Goal: Answer question/provide support: Share knowledge or assist other users

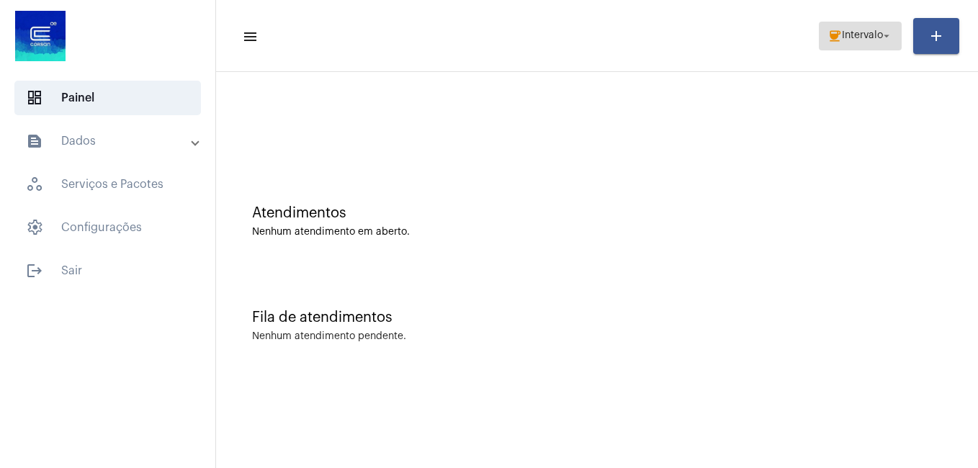
click at [842, 36] on span "Intervalo" at bounding box center [862, 36] width 41 height 10
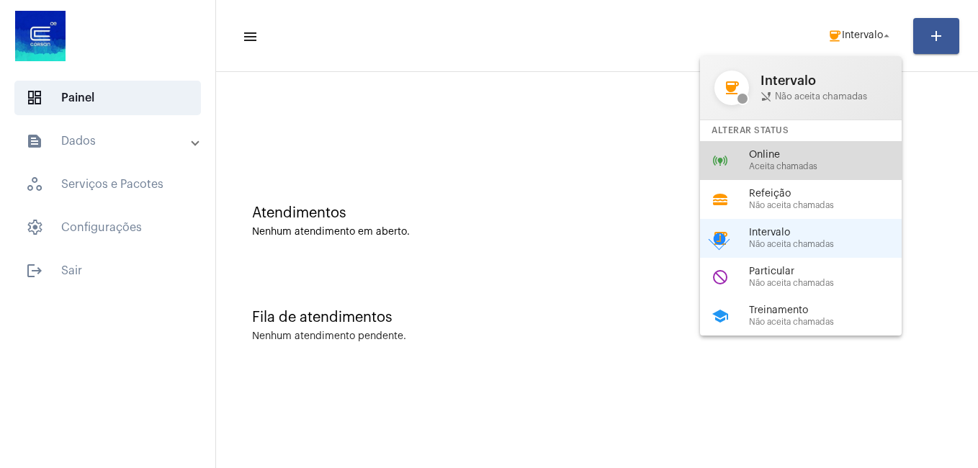
click at [773, 163] on span "Aceita chamadas" at bounding box center [831, 166] width 164 height 9
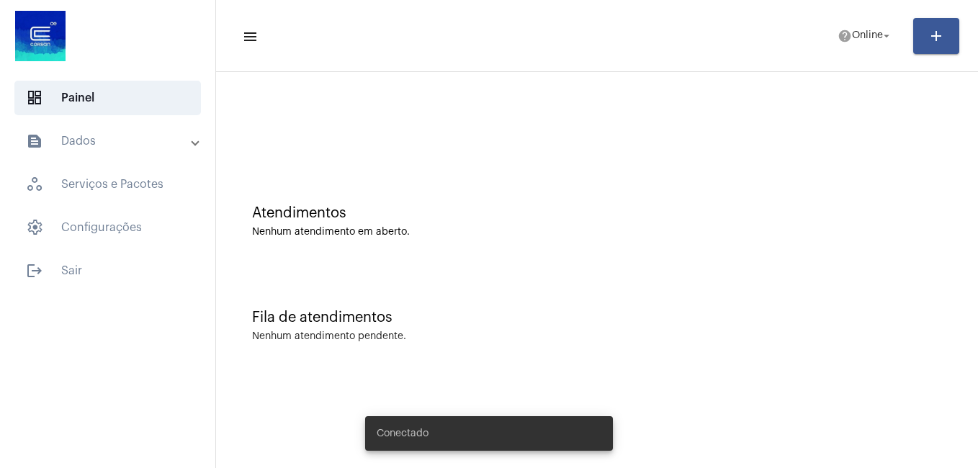
click at [863, 43] on span "help Online arrow_drop_down" at bounding box center [864, 35] width 55 height 26
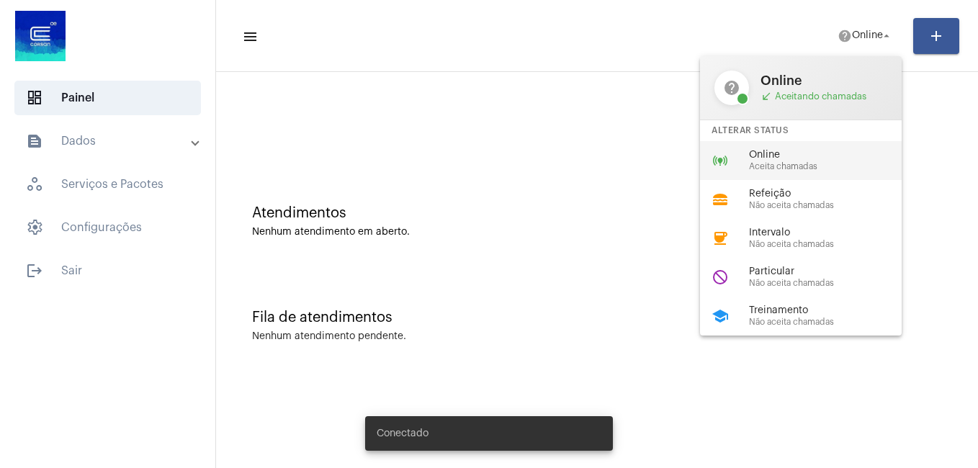
click at [776, 152] on span "Online" at bounding box center [831, 155] width 164 height 11
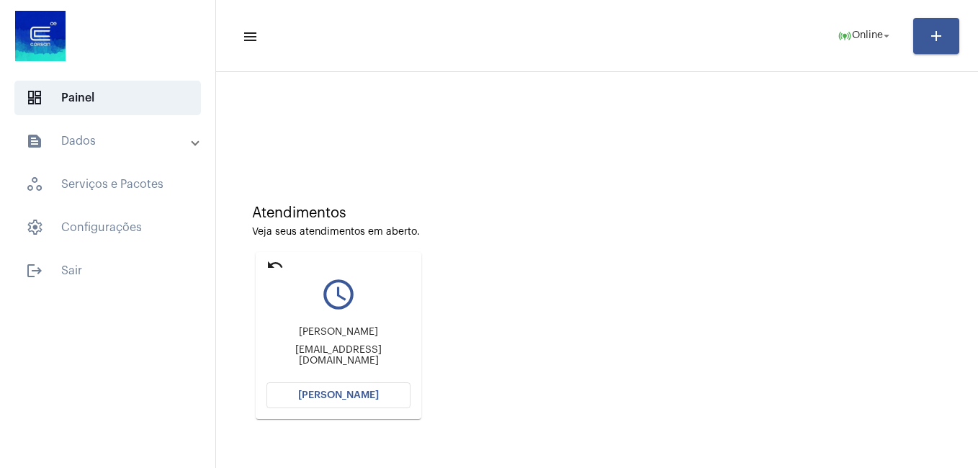
click at [351, 392] on span "[PERSON_NAME]" at bounding box center [338, 395] width 81 height 10
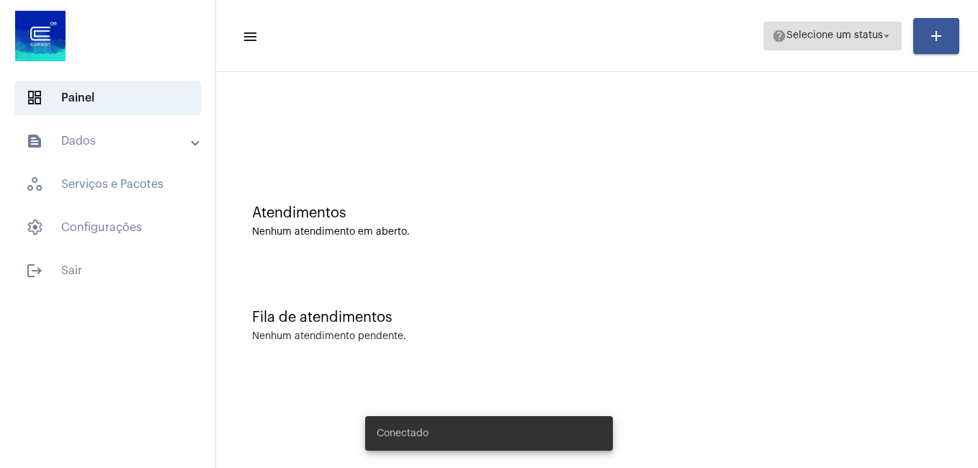
click at [818, 35] on span "Selecione um status" at bounding box center [834, 36] width 96 height 10
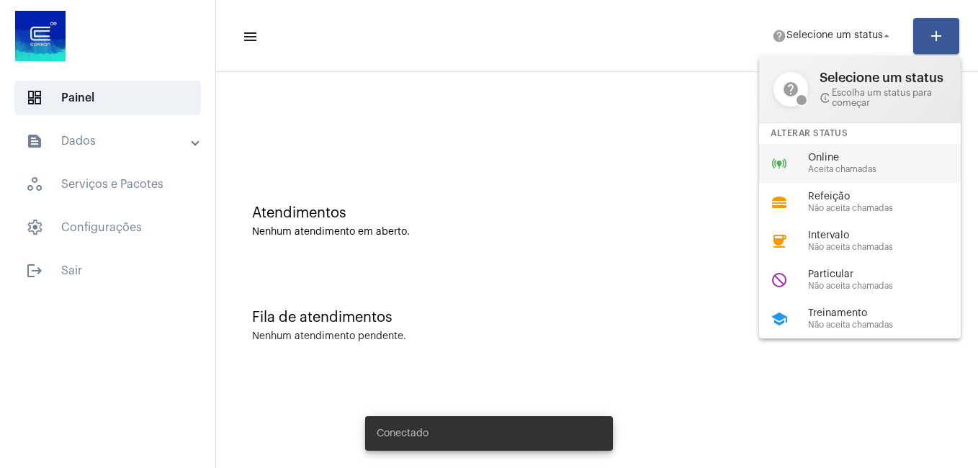
click at [850, 155] on span "Online" at bounding box center [890, 158] width 164 height 11
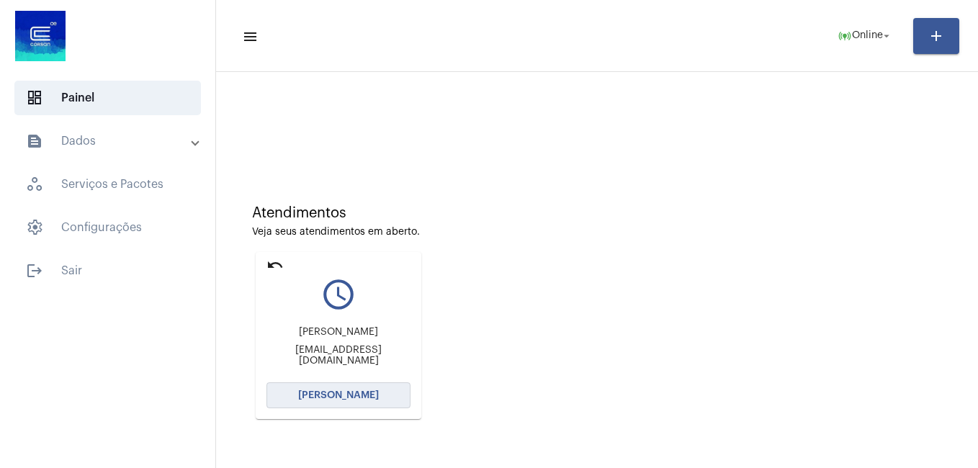
click at [353, 393] on span "[PERSON_NAME]" at bounding box center [338, 395] width 81 height 10
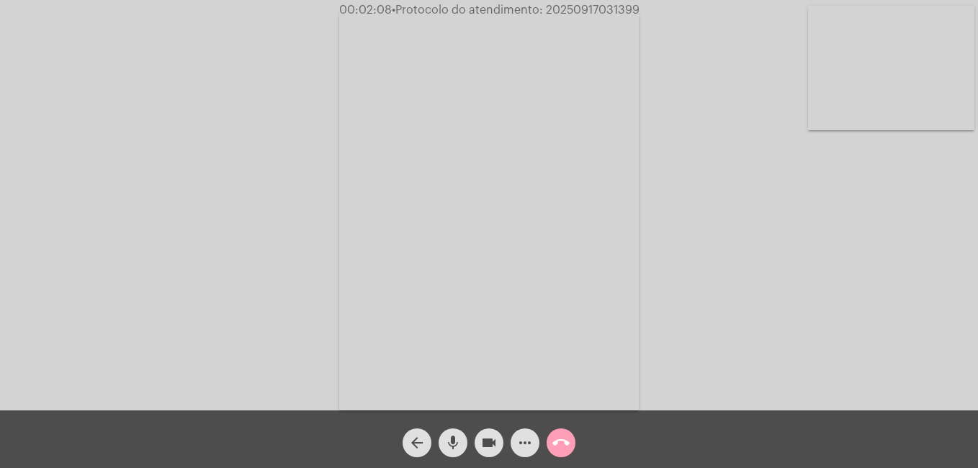
click at [562, 445] on mat-icon "call_end" at bounding box center [560, 442] width 17 height 17
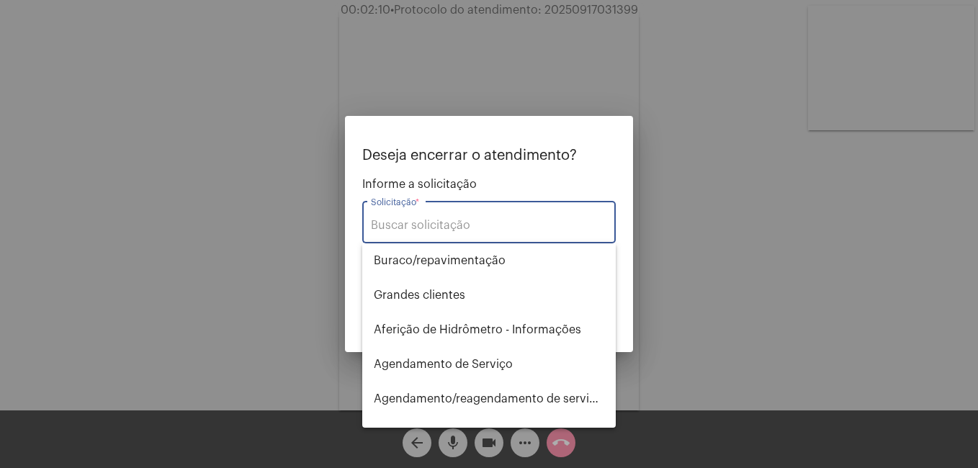
click at [456, 219] on input "Solicitação *" at bounding box center [489, 225] width 236 height 13
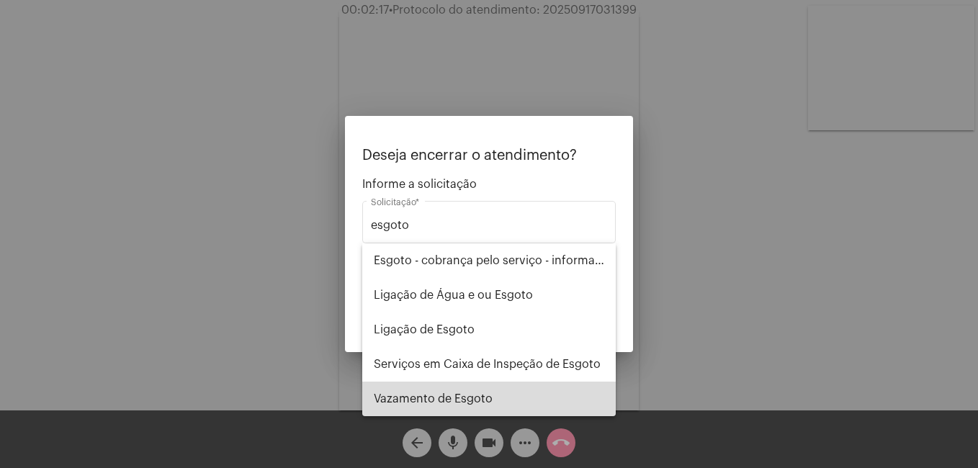
click at [487, 391] on span "⁠Vazamento de Esgoto" at bounding box center [489, 399] width 230 height 35
type input "⁠Vazamento de Esgoto"
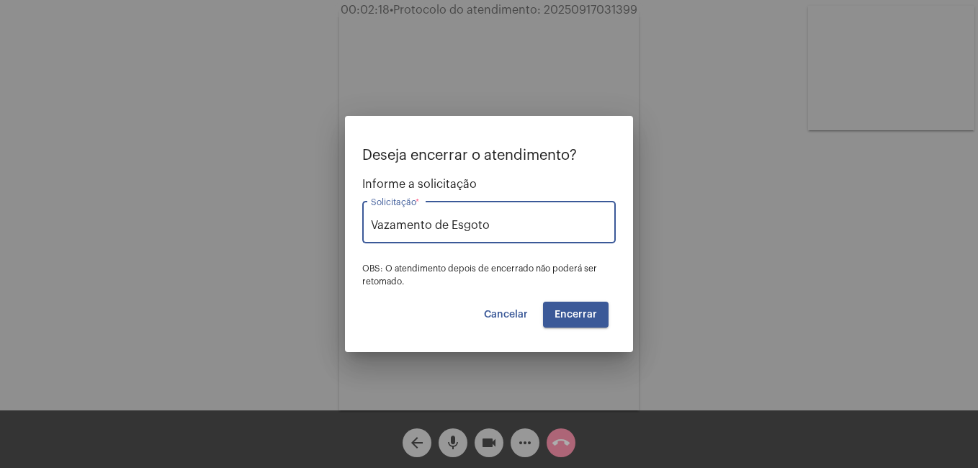
click at [569, 310] on span "Encerrar" at bounding box center [575, 315] width 42 height 10
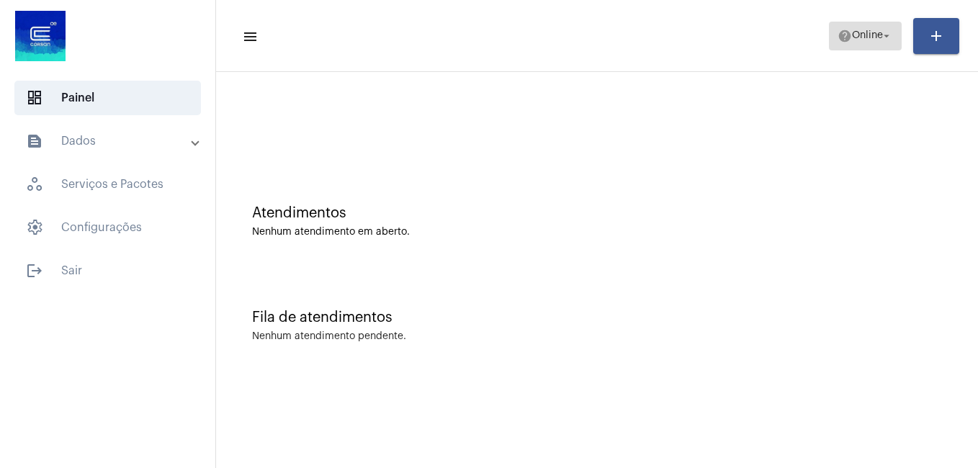
click at [876, 28] on span "help Online arrow_drop_down" at bounding box center [864, 35] width 55 height 26
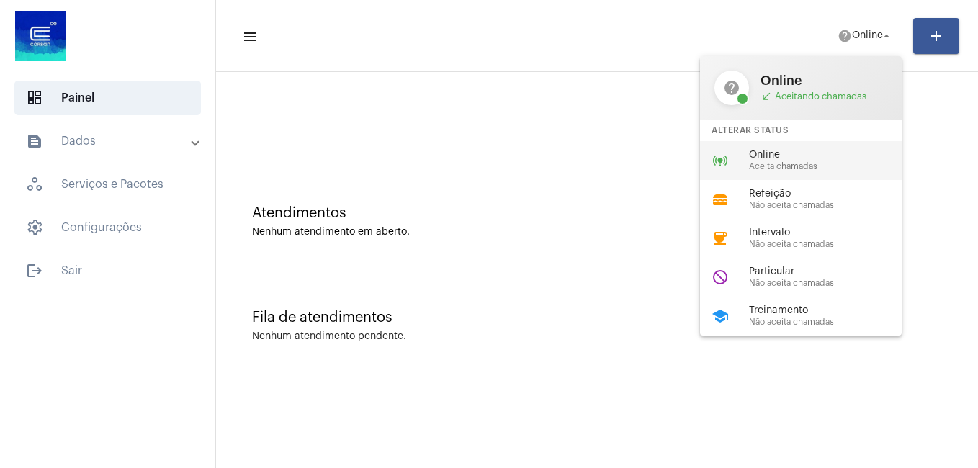
click at [822, 163] on span "Aceita chamadas" at bounding box center [831, 166] width 164 height 9
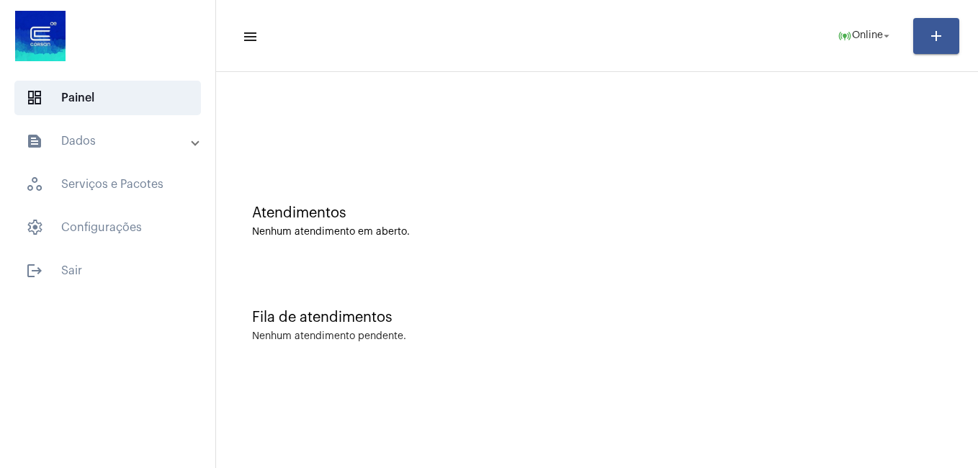
drag, startPoint x: 405, startPoint y: 124, endPoint x: 365, endPoint y: 94, distance: 50.0
click at [398, 121] on div at bounding box center [596, 120] width 747 height 83
click at [732, 415] on mat-sidenav-content "menu online_prediction Online arrow_drop_down add Atendimentos Nenhum atendimen…" at bounding box center [597, 234] width 762 height 468
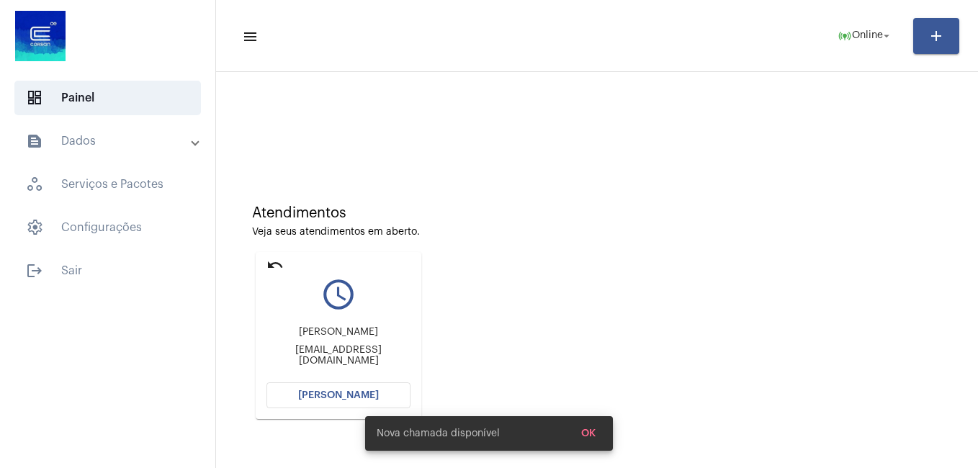
click at [467, 129] on div at bounding box center [597, 127] width 690 height 11
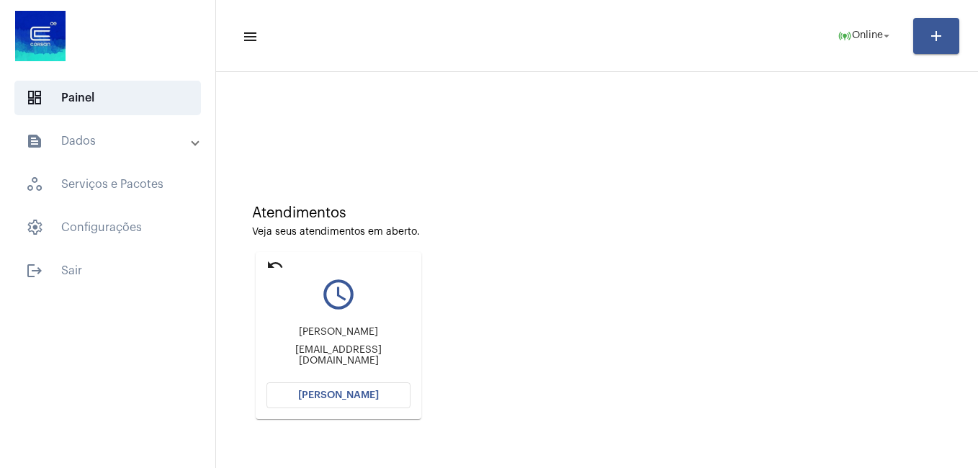
click at [344, 400] on span "Abrir Chamada" at bounding box center [338, 395] width 81 height 10
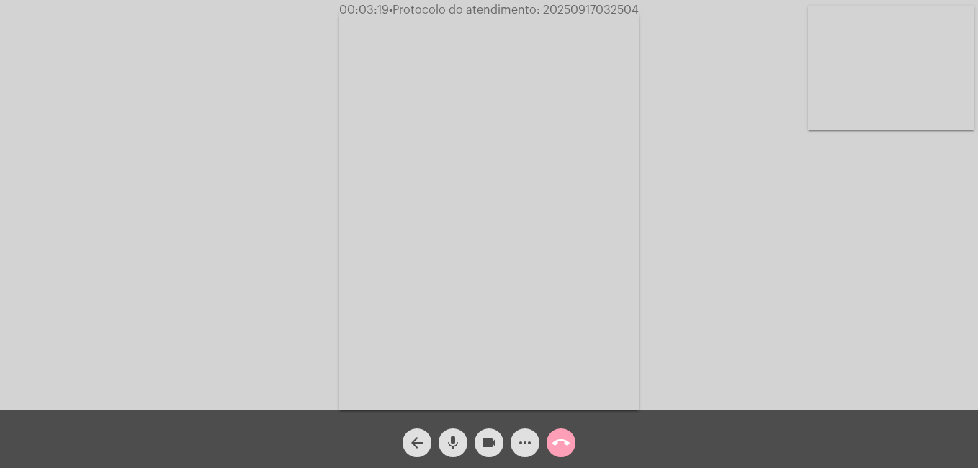
click at [561, 443] on mat-icon "call_end" at bounding box center [560, 442] width 17 height 17
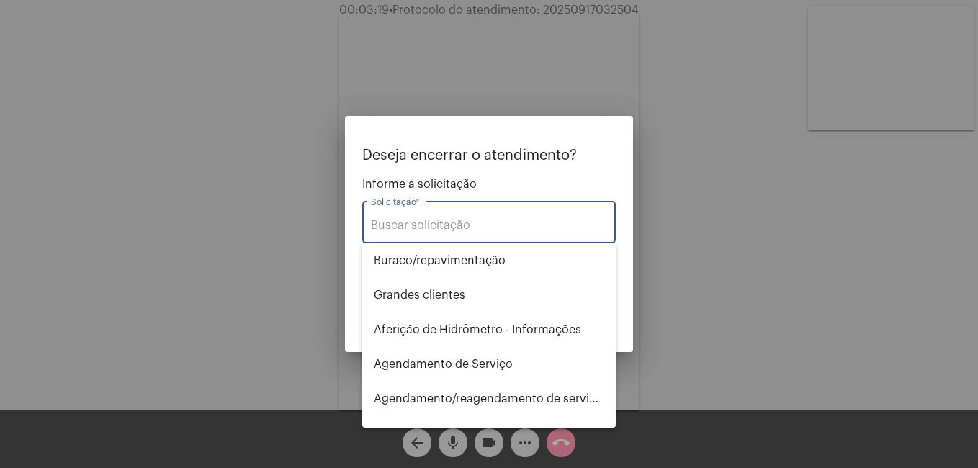
click at [466, 212] on div "Solicitação *" at bounding box center [489, 220] width 236 height 45
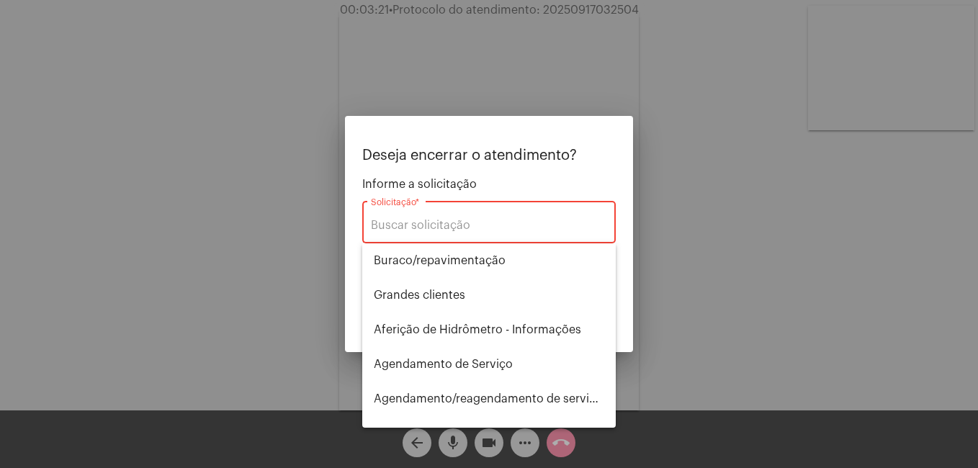
click at [460, 223] on input "Solicitação *" at bounding box center [489, 225] width 236 height 13
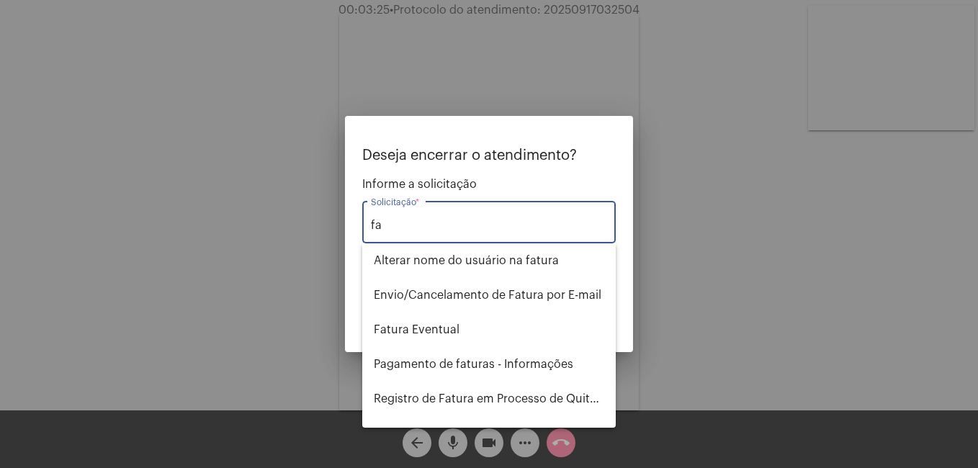
type input "f"
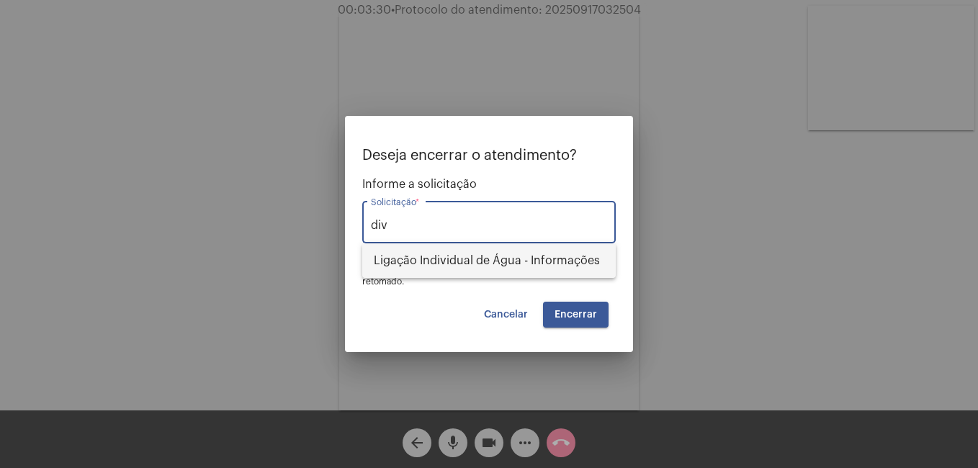
click at [457, 263] on span "Ligação Individual de Água - Informações" at bounding box center [489, 260] width 230 height 35
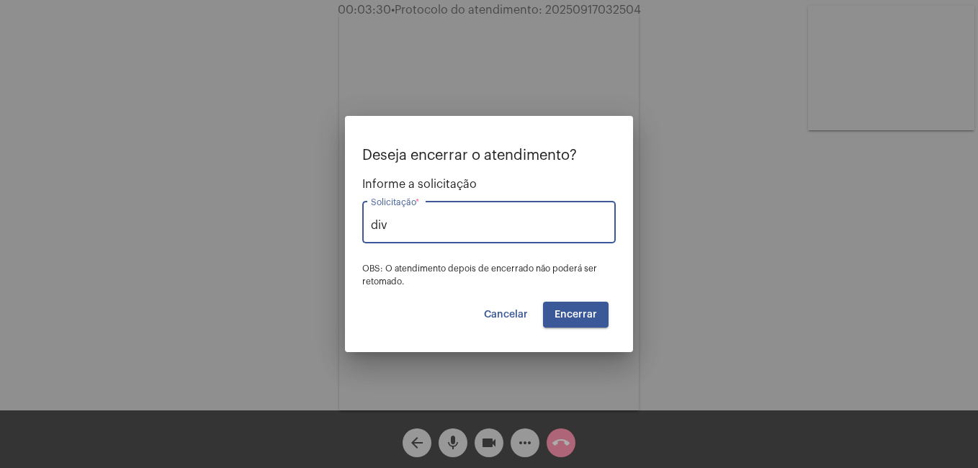
type input "Ligação Individual de Água - Informações"
click at [580, 313] on span "Encerrar" at bounding box center [575, 315] width 42 height 10
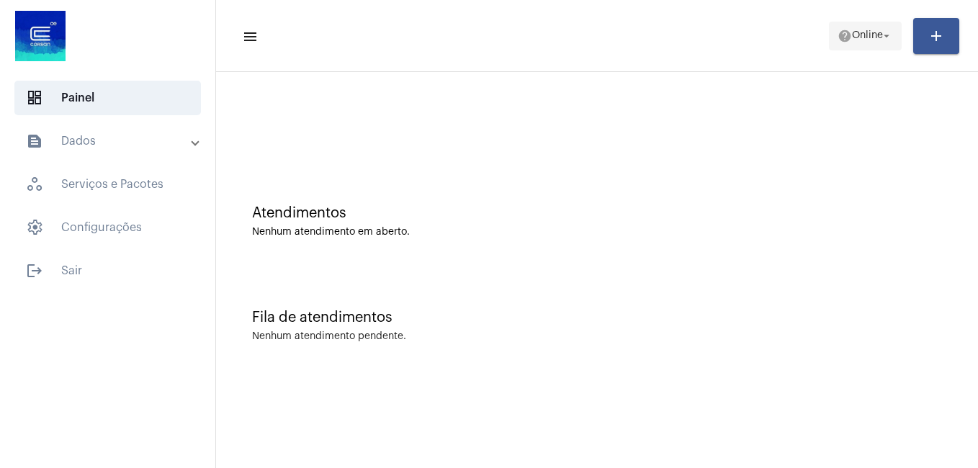
click at [866, 45] on span "help Online arrow_drop_down" at bounding box center [864, 35] width 55 height 26
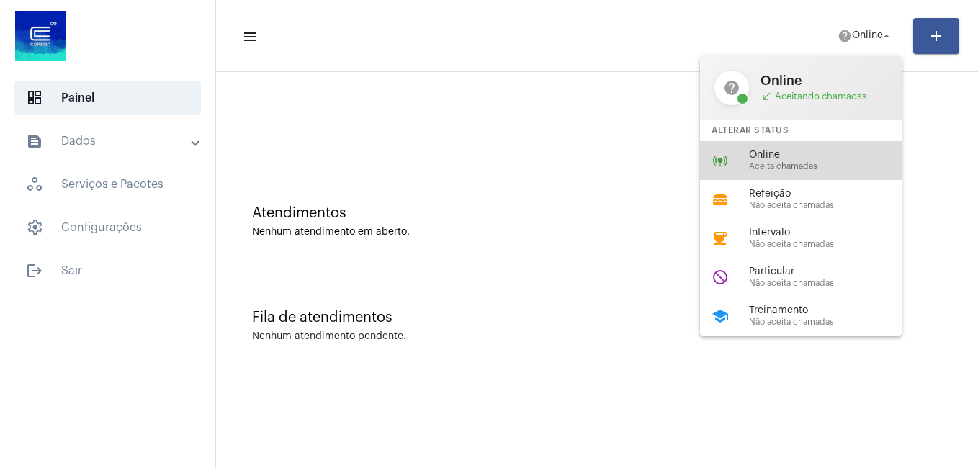
click at [791, 154] on span "Online" at bounding box center [831, 155] width 164 height 11
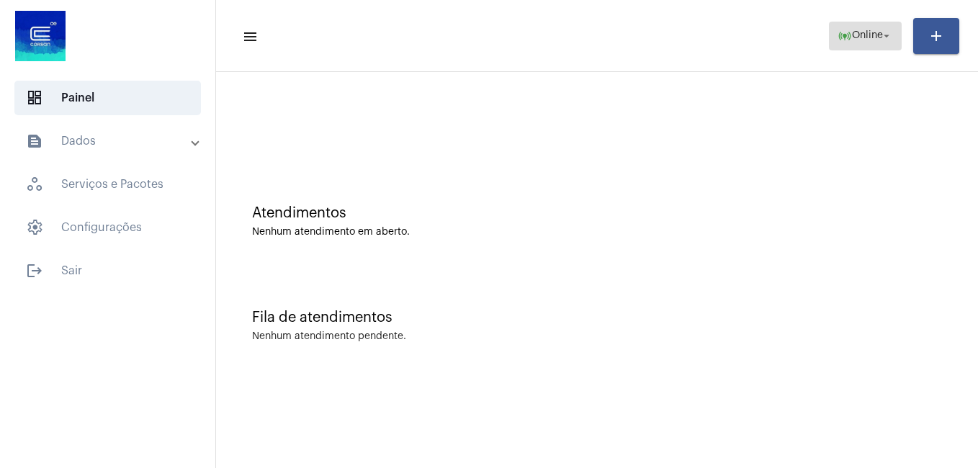
click at [868, 34] on span "Online" at bounding box center [867, 36] width 31 height 10
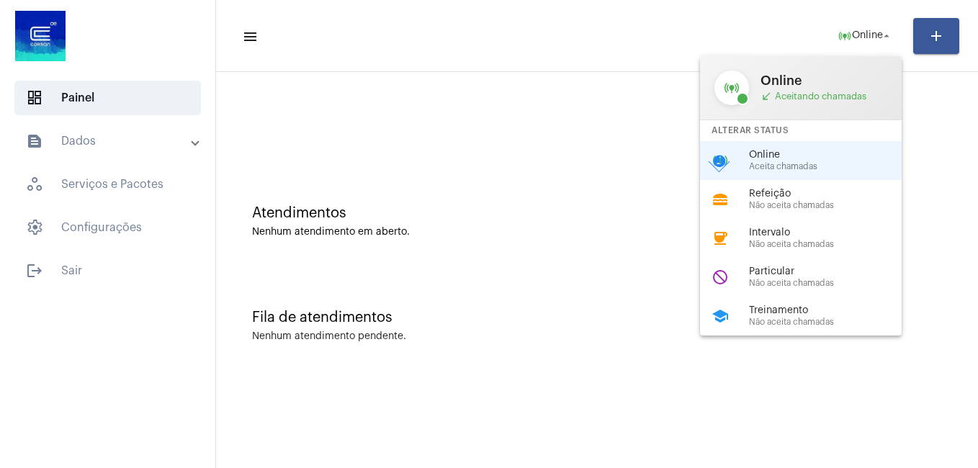
click at [629, 171] on div at bounding box center [489, 234] width 978 height 468
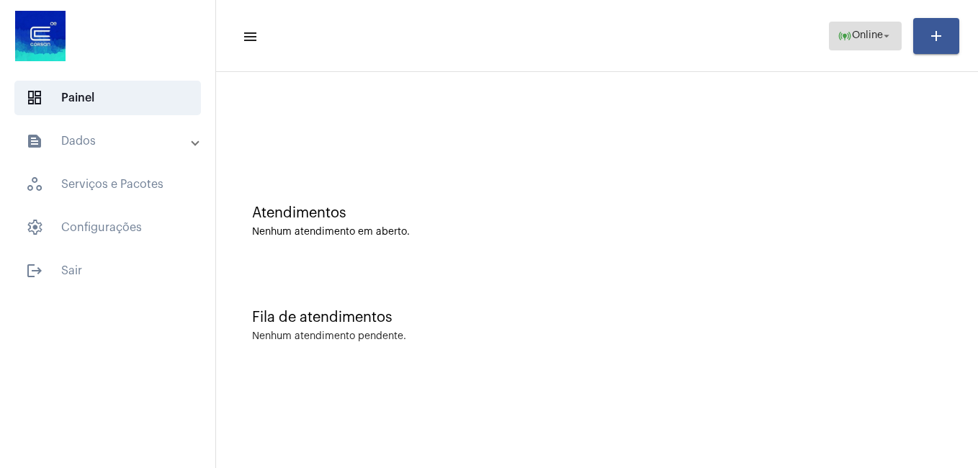
click at [837, 37] on mat-icon "online_prediction" at bounding box center [844, 36] width 14 height 14
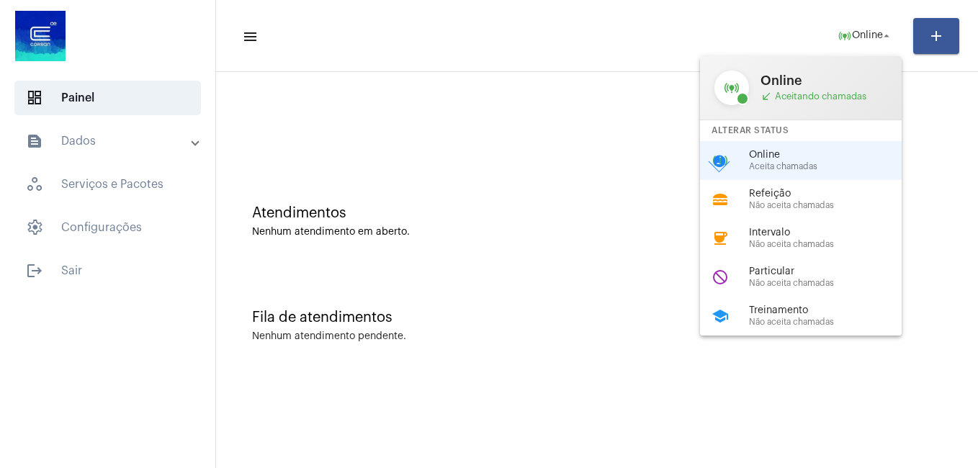
click at [467, 174] on div at bounding box center [489, 234] width 978 height 468
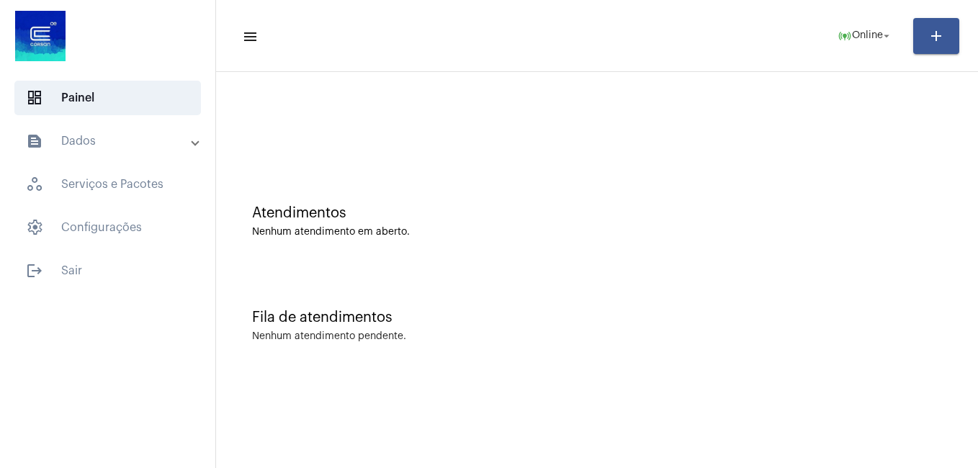
click at [633, 143] on div at bounding box center [596, 120] width 747 height 83
click at [673, 220] on div "Atendimentos" at bounding box center [597, 213] width 690 height 16
click at [842, 32] on mat-icon "online_prediction" at bounding box center [844, 36] width 14 height 14
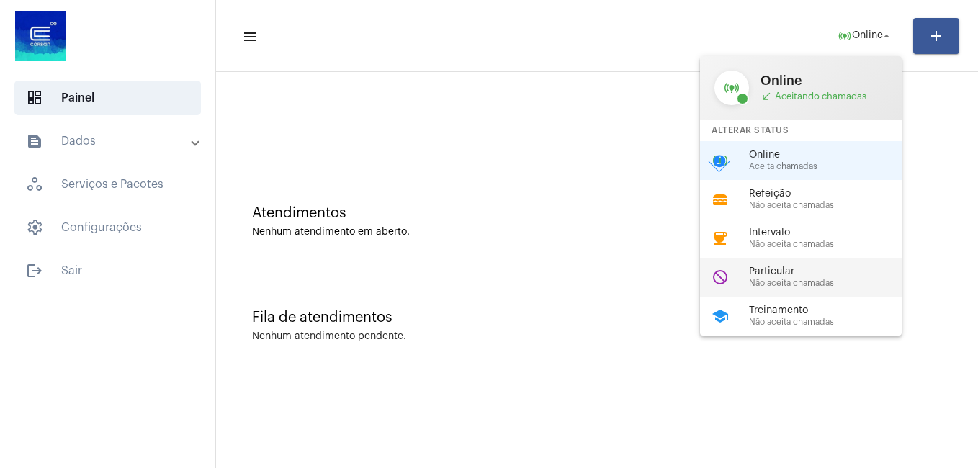
click at [784, 271] on span "Particular" at bounding box center [831, 271] width 164 height 11
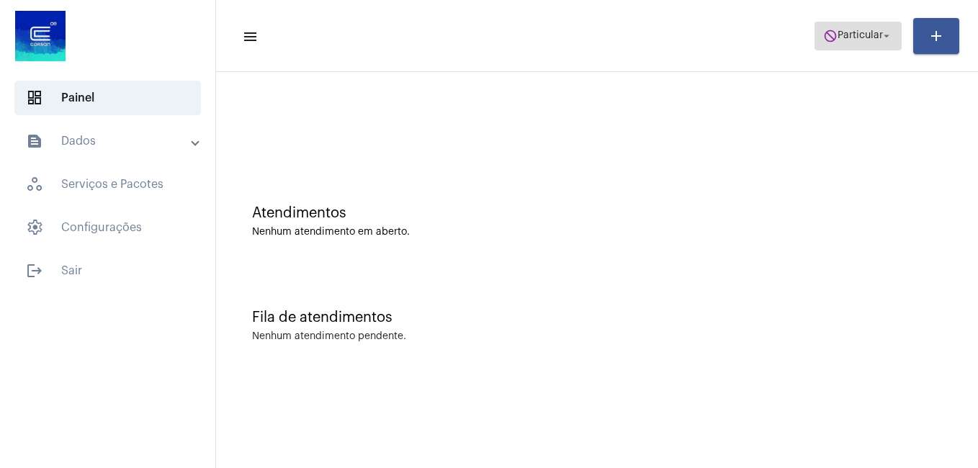
click at [827, 26] on span "do_not_disturb Particular arrow_drop_down" at bounding box center [858, 35] width 70 height 26
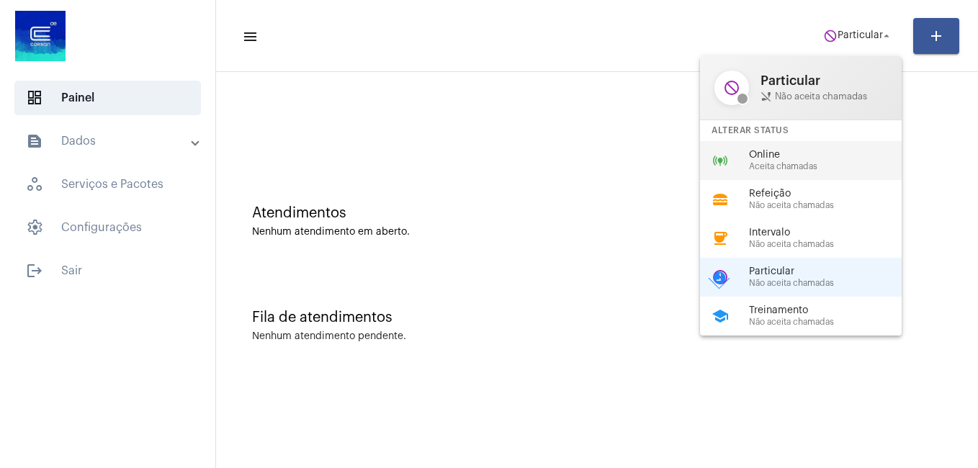
click at [762, 173] on div "online_prediction Online Aceita chamadas" at bounding box center [812, 160] width 225 height 39
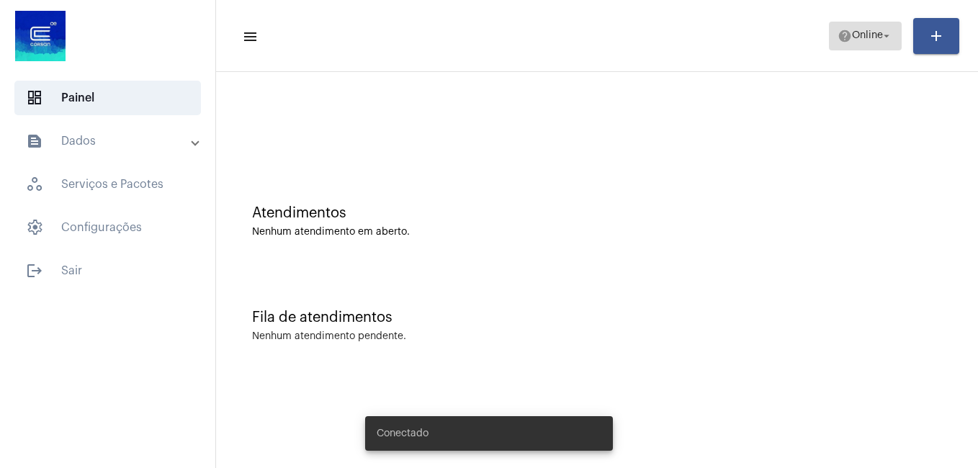
click at [859, 40] on span "Online" at bounding box center [867, 36] width 31 height 10
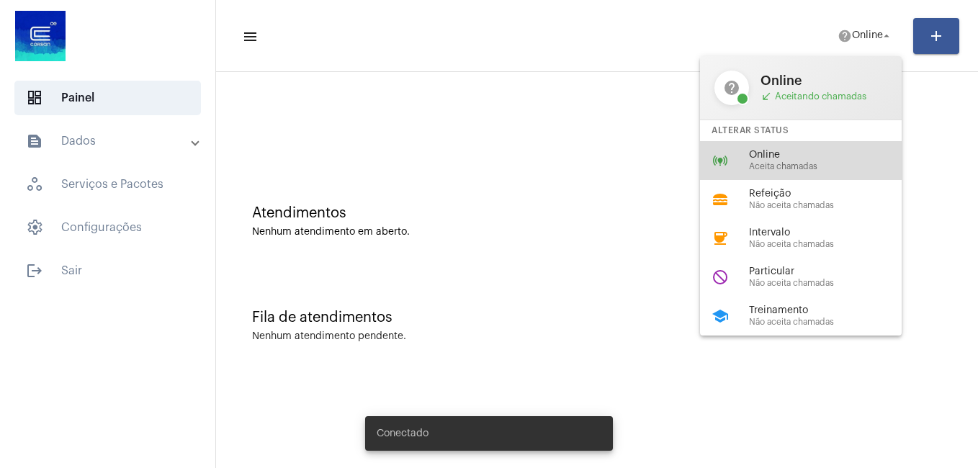
click at [796, 150] on span "Online" at bounding box center [831, 155] width 164 height 11
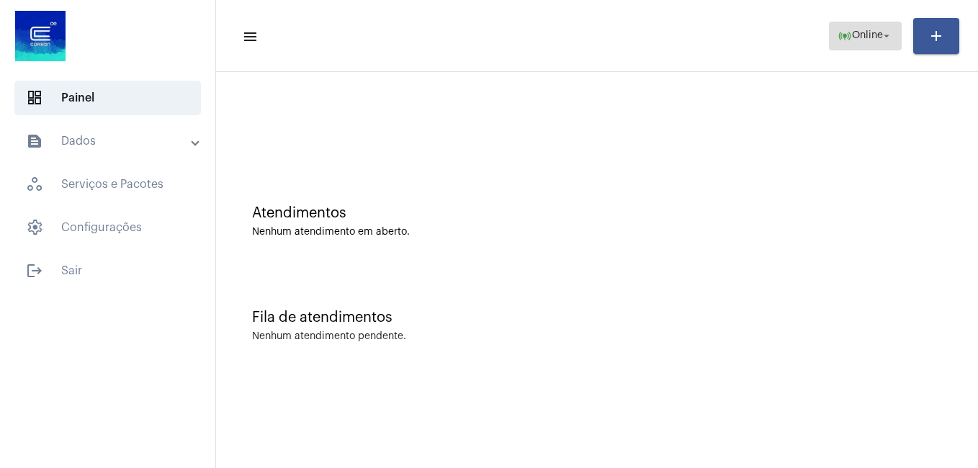
click at [886, 40] on mat-icon "arrow_drop_down" at bounding box center [886, 36] width 13 height 13
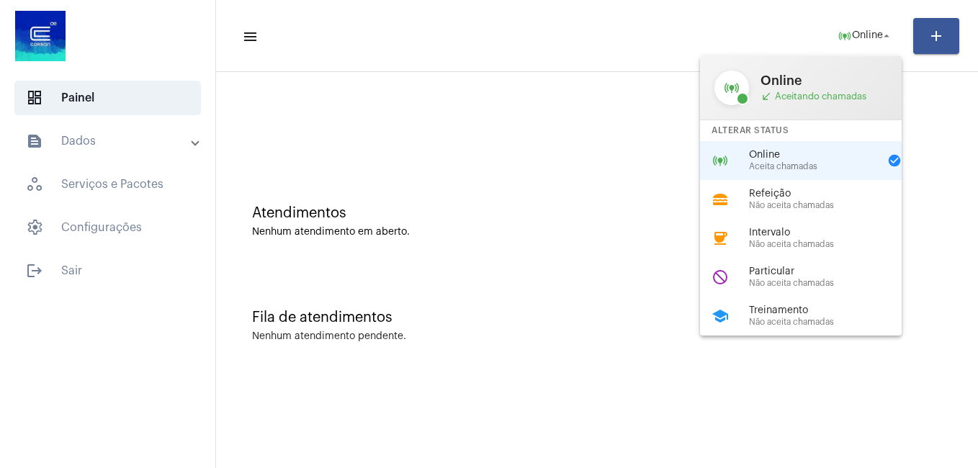
click at [710, 34] on div at bounding box center [489, 234] width 978 height 468
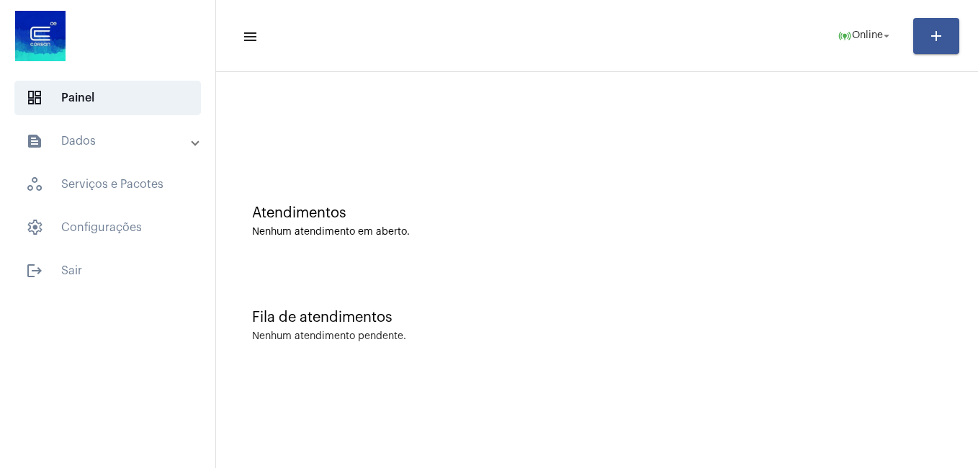
drag, startPoint x: 710, startPoint y: 34, endPoint x: 487, endPoint y: 40, distance: 223.3
click at [487, 40] on mat-toolbar-row "menu online_prediction Online arrow_drop_down add" at bounding box center [597, 36] width 762 height 46
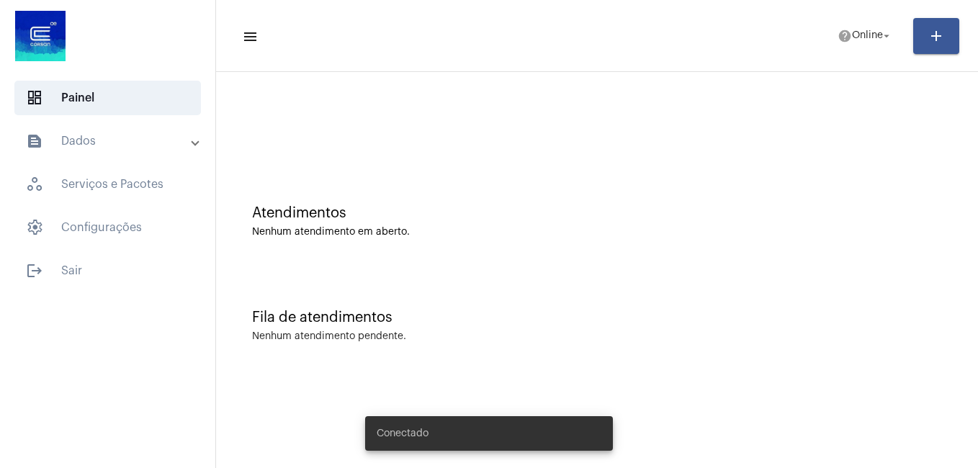
click at [848, 53] on mat-toolbar-row "menu help Online arrow_drop_down add" at bounding box center [597, 36] width 762 height 46
click at [850, 43] on span "help Online arrow_drop_down" at bounding box center [864, 35] width 55 height 26
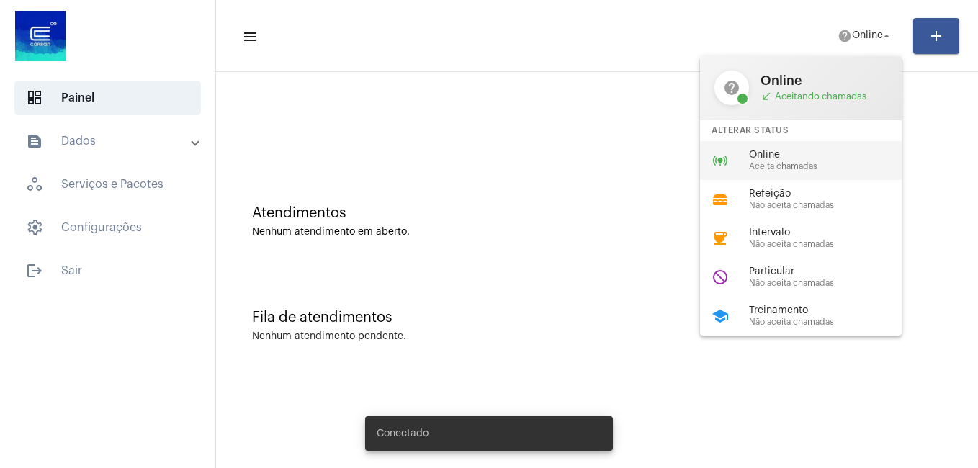
click at [790, 143] on div "online_prediction Online Aceita chamadas" at bounding box center [812, 160] width 225 height 39
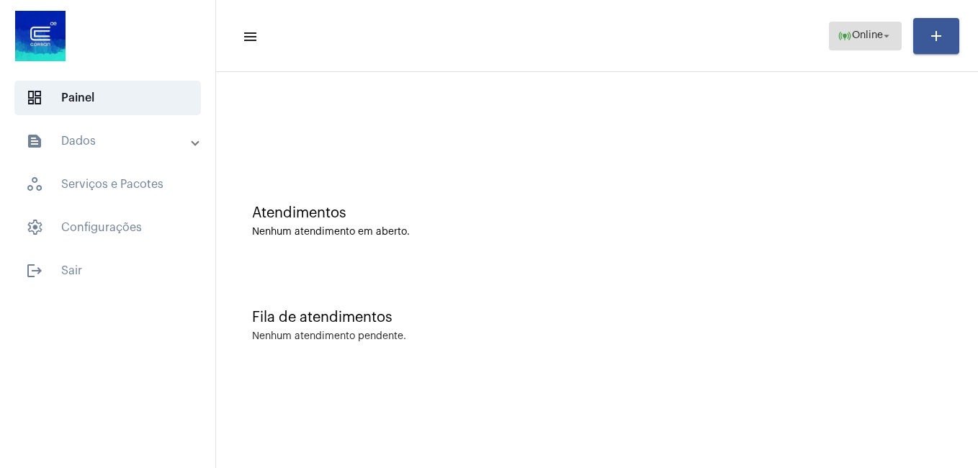
click at [846, 30] on mat-icon "online_prediction" at bounding box center [844, 36] width 14 height 14
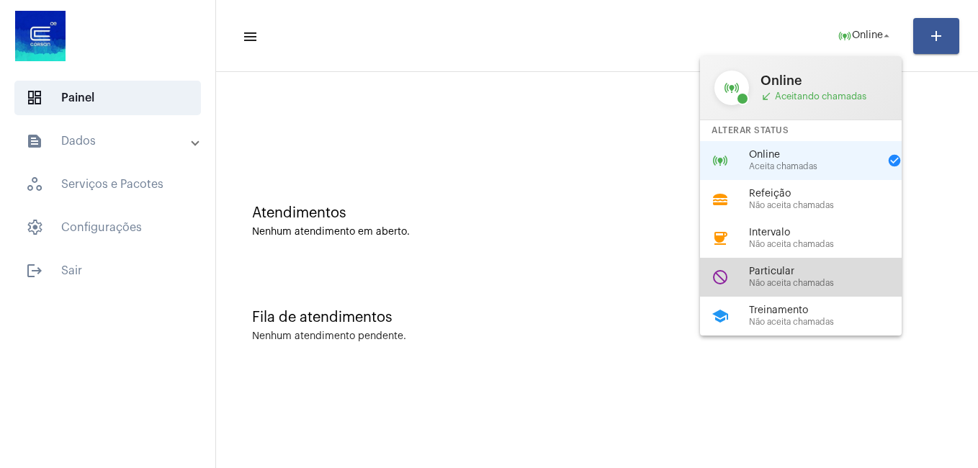
click at [805, 275] on span "Particular" at bounding box center [831, 271] width 164 height 11
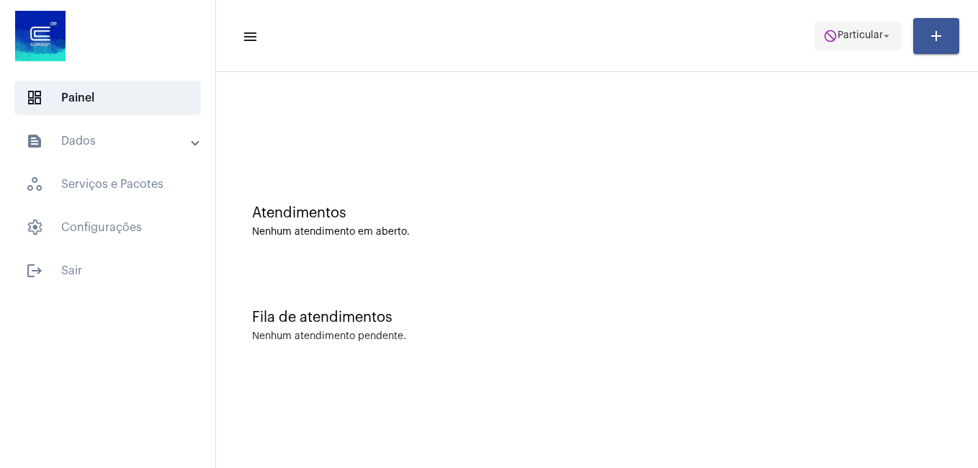
click at [849, 27] on span "do_not_disturb Particular arrow_drop_down" at bounding box center [858, 35] width 70 height 26
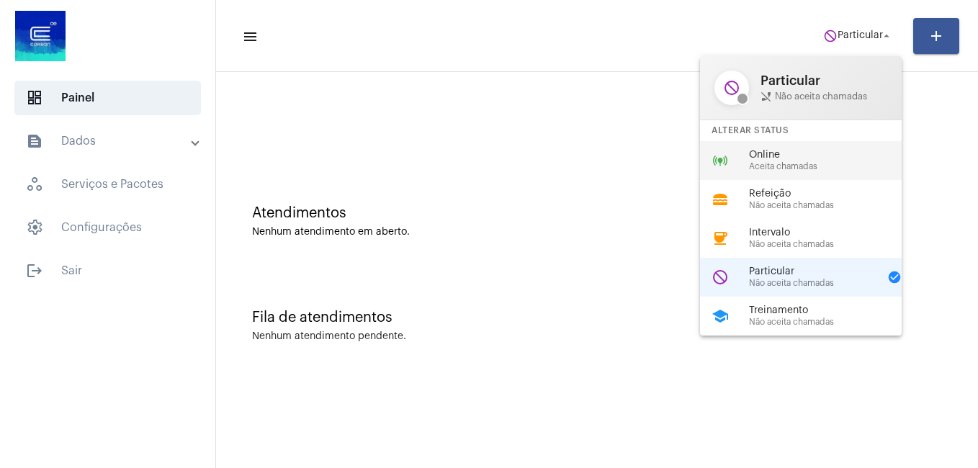
click at [749, 154] on span "Online" at bounding box center [831, 155] width 164 height 11
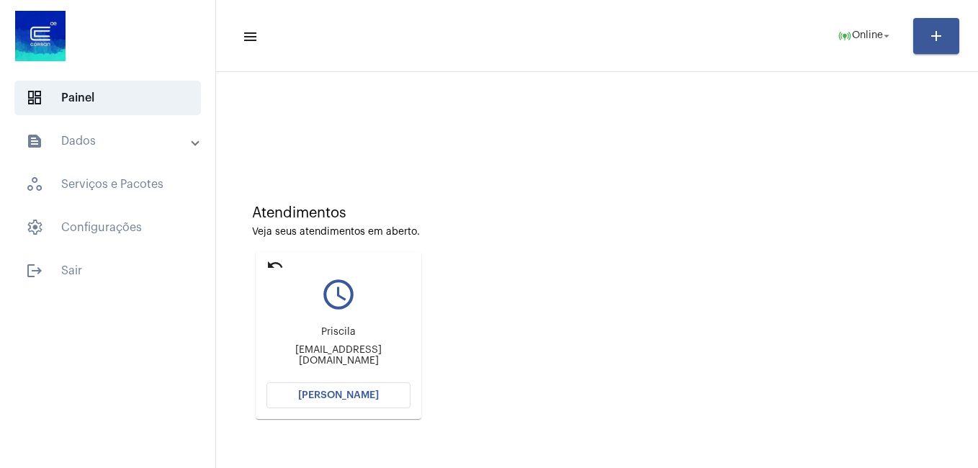
click at [302, 407] on button "Abrir Chamada" at bounding box center [338, 395] width 144 height 26
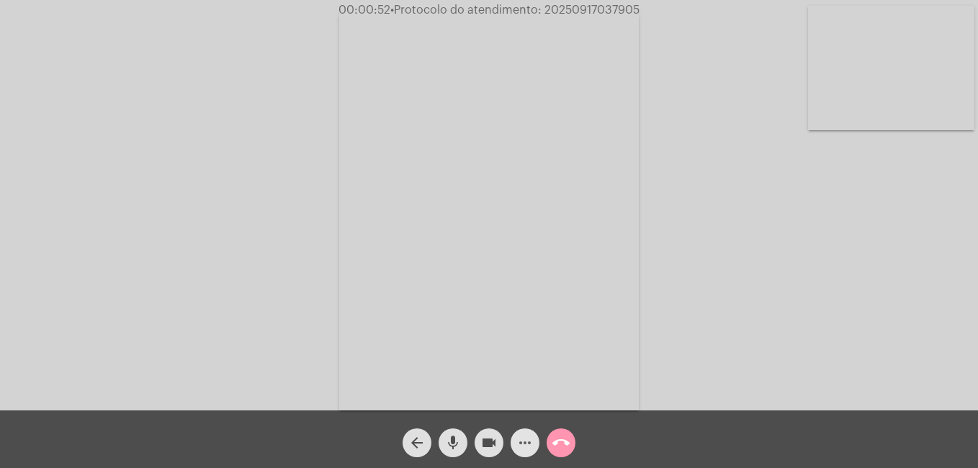
click at [526, 446] on mat-icon "more_horiz" at bounding box center [524, 442] width 17 height 17
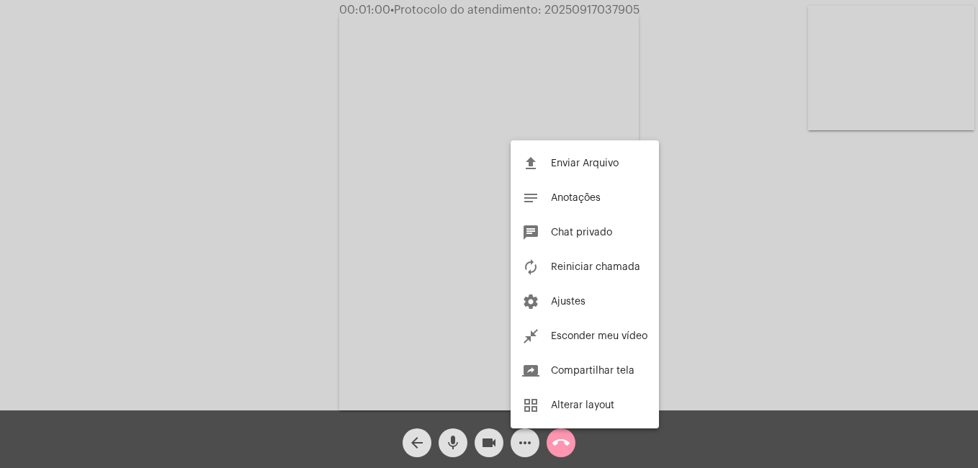
click at [523, 439] on div at bounding box center [489, 234] width 978 height 468
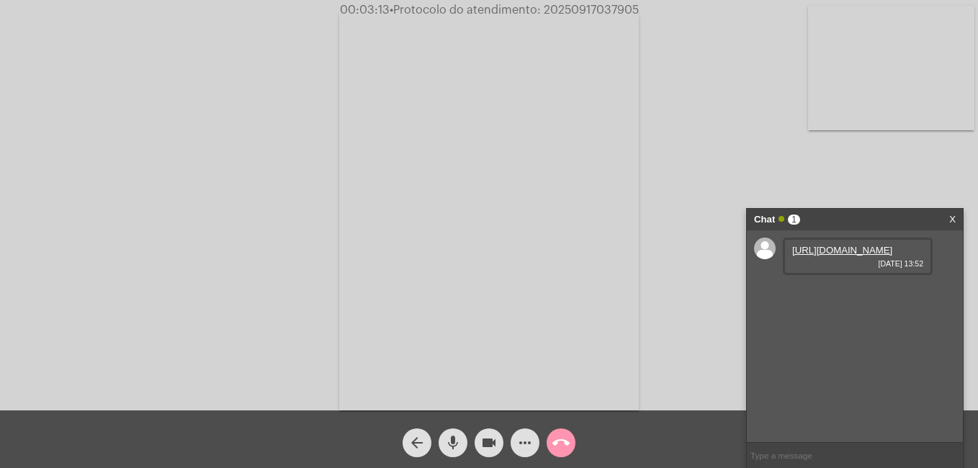
click at [842, 256] on link "https://neft-transfer-bucket.s3.amazonaws.com/temp-0a896ca2-3856-c911-5cba-246c…" at bounding box center [842, 250] width 100 height 11
click at [799, 460] on input "text" at bounding box center [855, 455] width 216 height 25
click at [779, 450] on input "text" at bounding box center [855, 455] width 216 height 25
click at [777, 457] on input "text" at bounding box center [855, 455] width 216 height 25
paste input "92.802.784/0001-90"
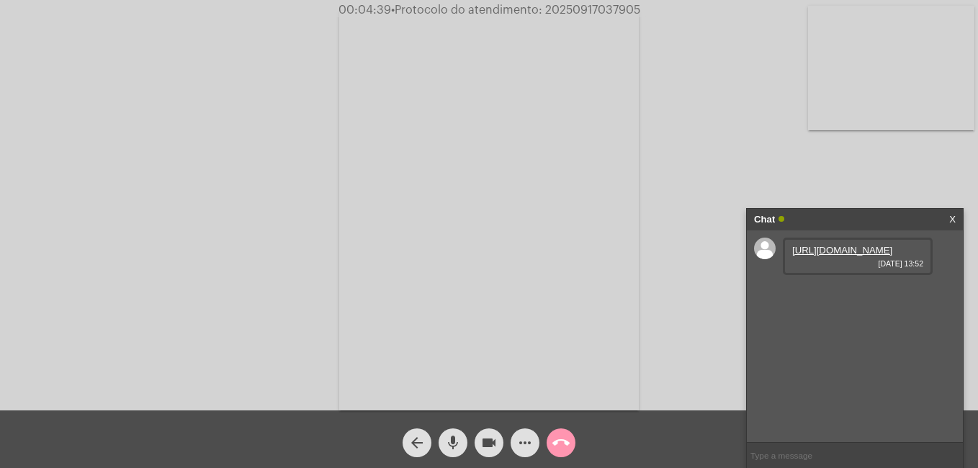
type input "92.802.784/0001-90"
click at [951, 217] on link "X" at bounding box center [952, 220] width 6 height 22
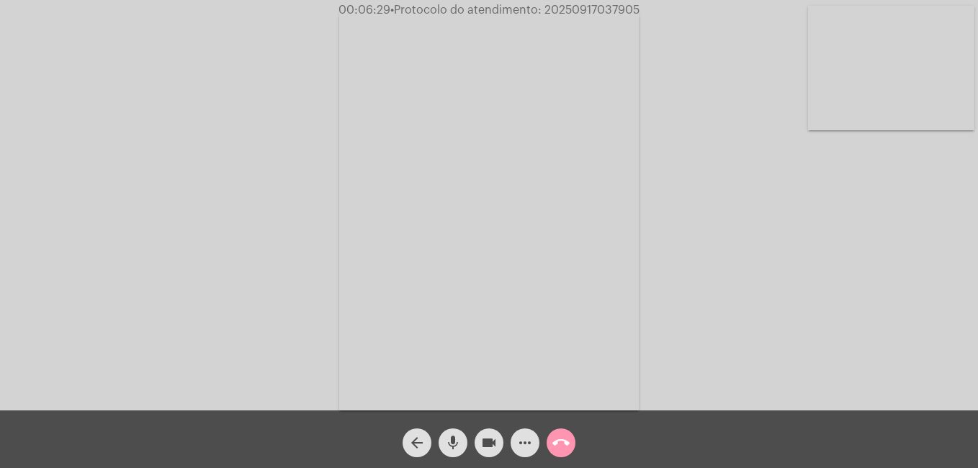
click at [553, 444] on mat-icon "call_end" at bounding box center [560, 442] width 17 height 17
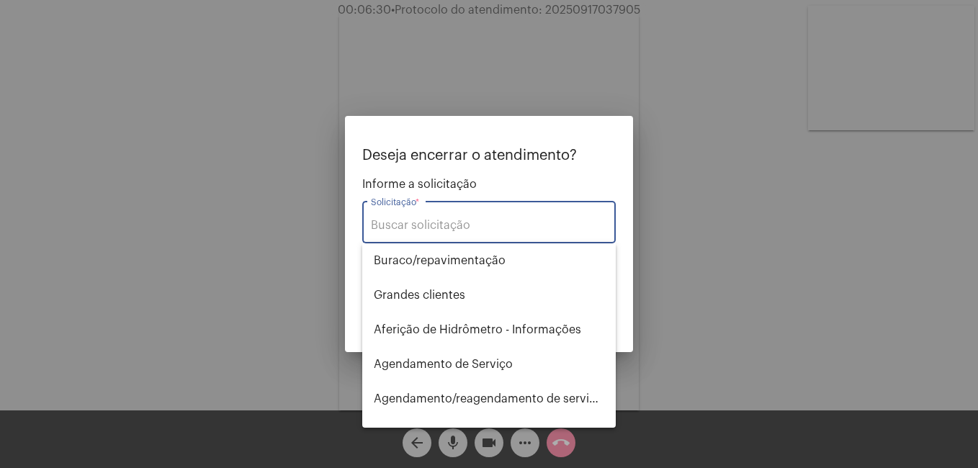
click at [459, 222] on input "Solicitação *" at bounding box center [489, 225] width 236 height 13
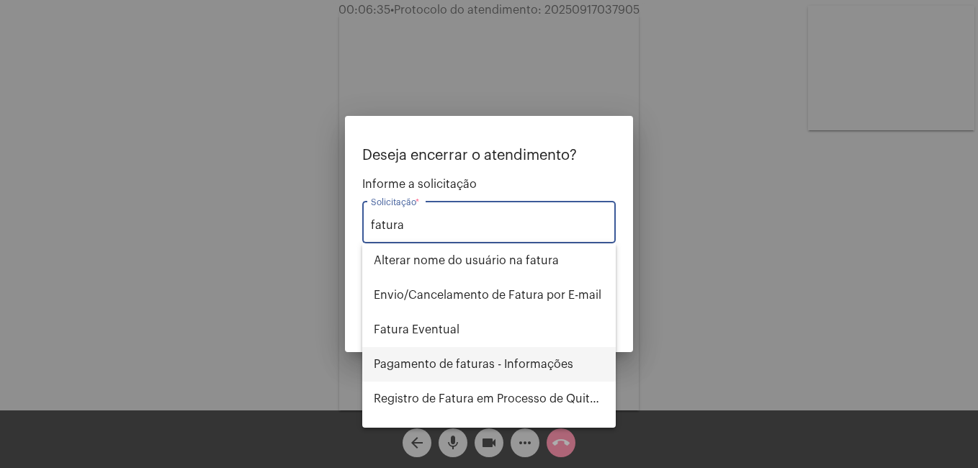
click at [493, 358] on span "Pagamento de faturas - Informações" at bounding box center [489, 364] width 230 height 35
type input "Pagamento de faturas - Informações"
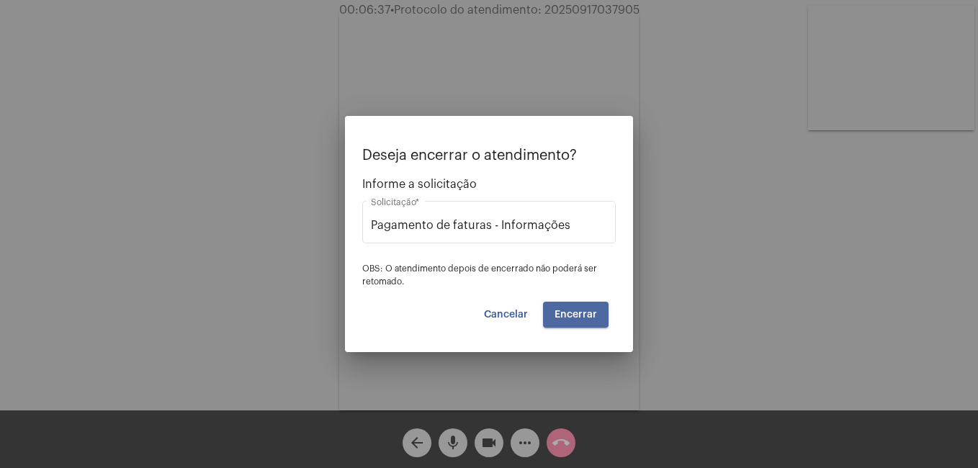
click at [589, 318] on span "Encerrar" at bounding box center [575, 315] width 42 height 10
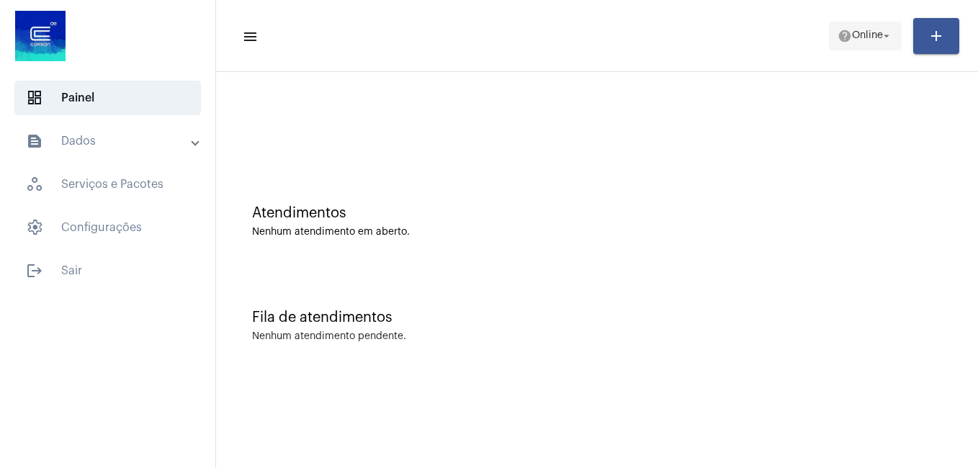
click at [844, 27] on span "help Online arrow_drop_down" at bounding box center [864, 35] width 55 height 26
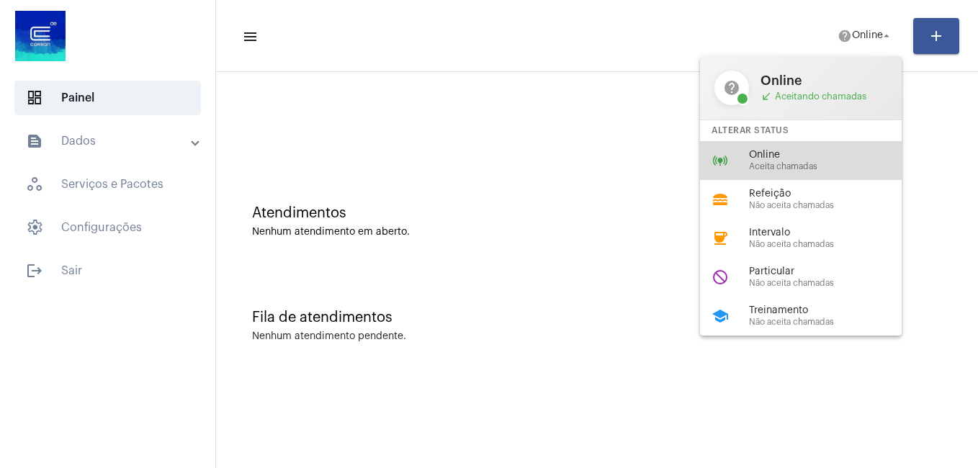
click at [790, 173] on div "online_prediction Online Aceita chamadas" at bounding box center [812, 160] width 225 height 39
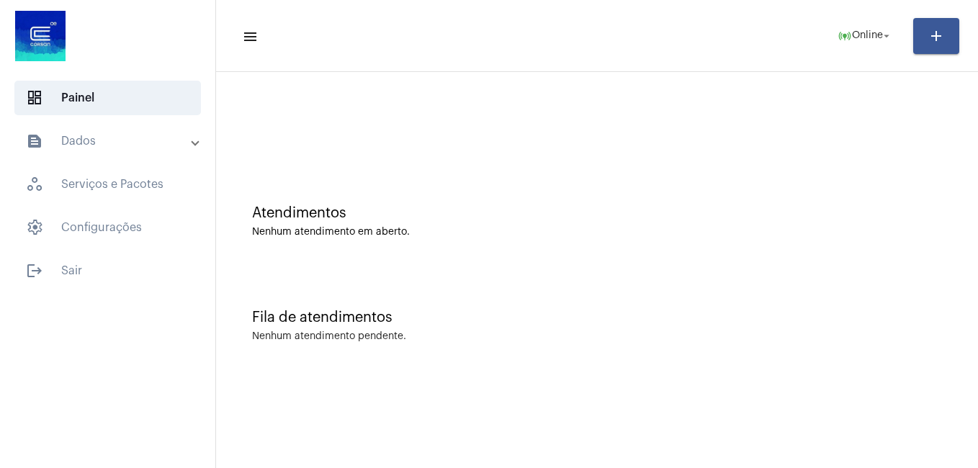
click at [364, 125] on div at bounding box center [597, 127] width 690 height 11
click at [865, 39] on span "Online" at bounding box center [867, 36] width 31 height 10
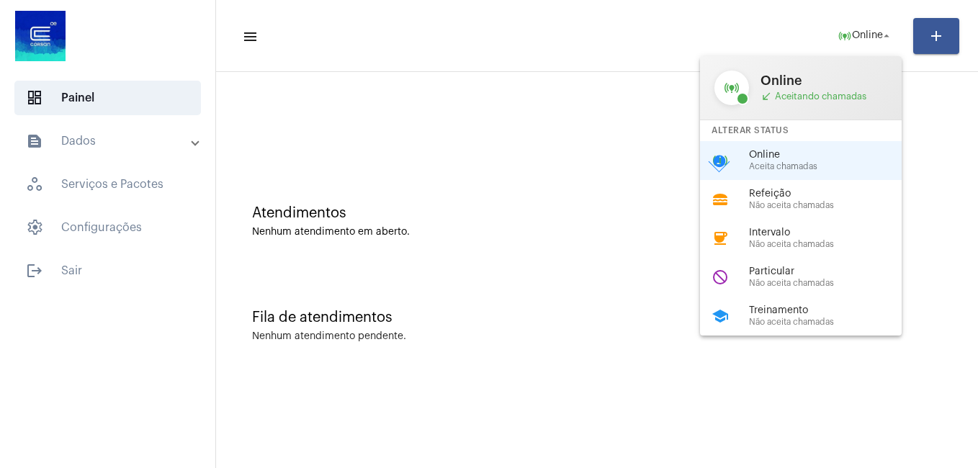
click at [575, 117] on div at bounding box center [489, 234] width 978 height 468
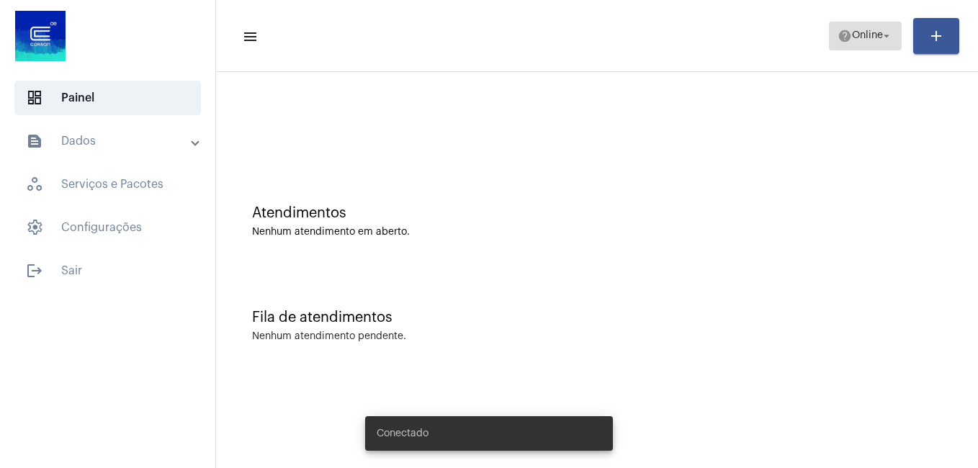
click at [872, 34] on span "Online" at bounding box center [867, 36] width 31 height 10
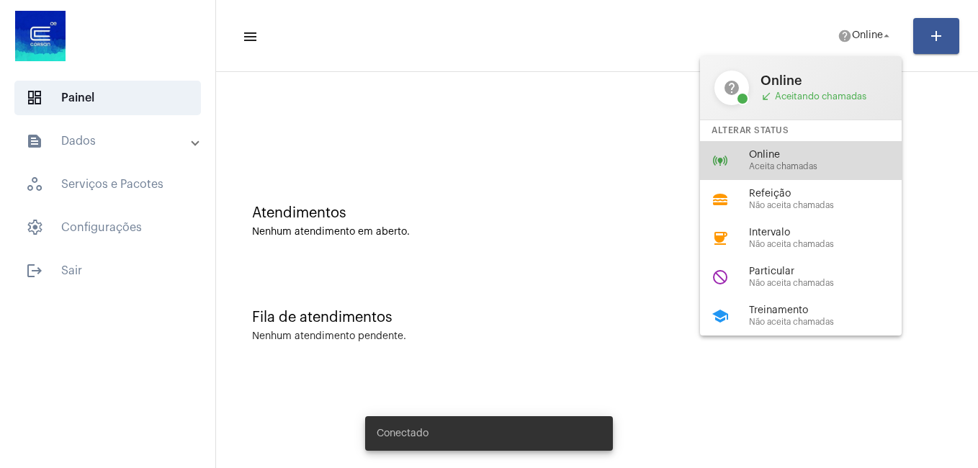
click at [781, 154] on span "Online" at bounding box center [831, 155] width 164 height 11
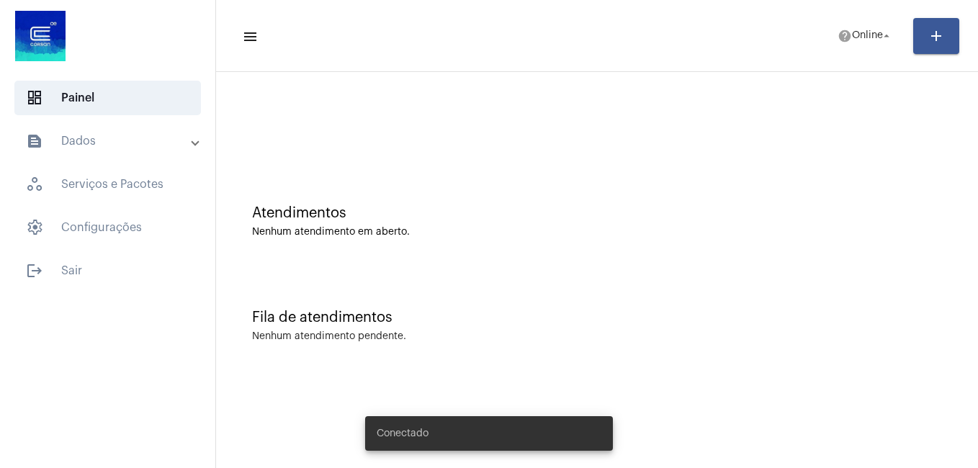
click at [781, 154] on div at bounding box center [596, 120] width 747 height 83
drag, startPoint x: 781, startPoint y: 154, endPoint x: 652, endPoint y: 177, distance: 130.9
click at [652, 177] on div "Atendimentos Nenhum atendimento em aberto." at bounding box center [596, 214] width 747 height 104
click at [876, 41] on span "online_prediction Online arrow_drop_down" at bounding box center [864, 35] width 55 height 26
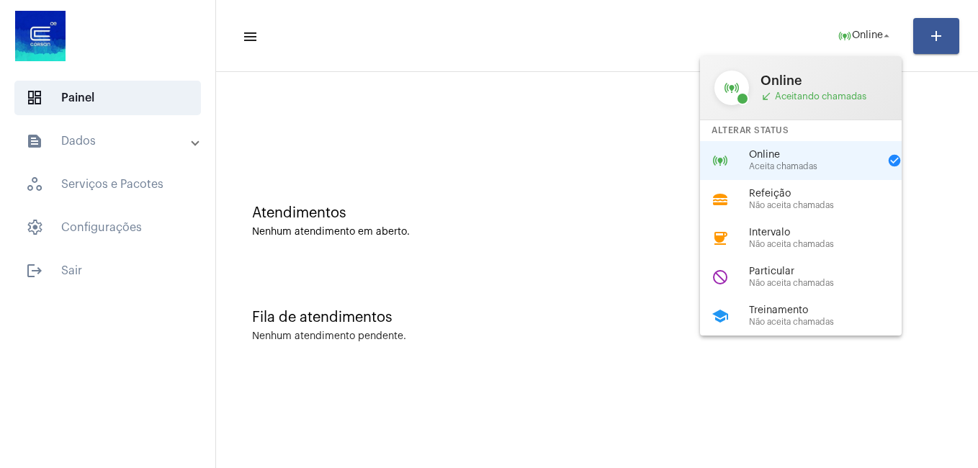
click at [611, 87] on div at bounding box center [489, 234] width 978 height 468
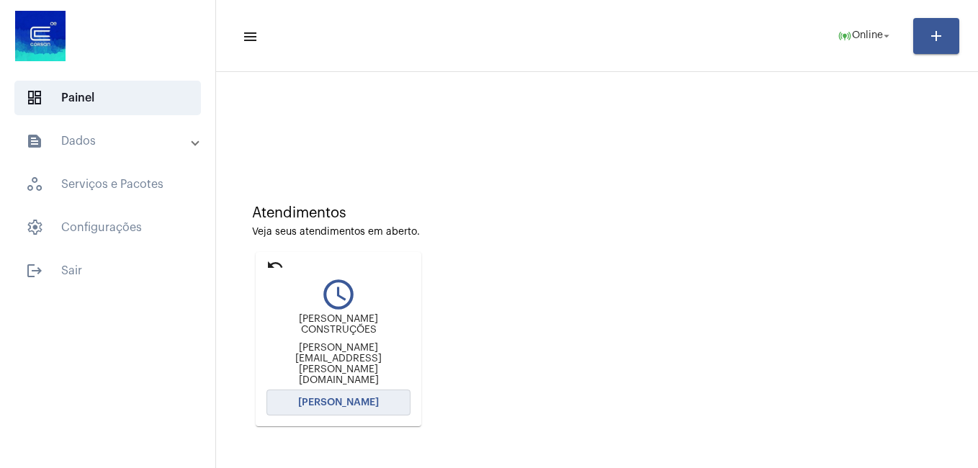
click at [348, 397] on span "Abrir Chamada" at bounding box center [338, 402] width 81 height 10
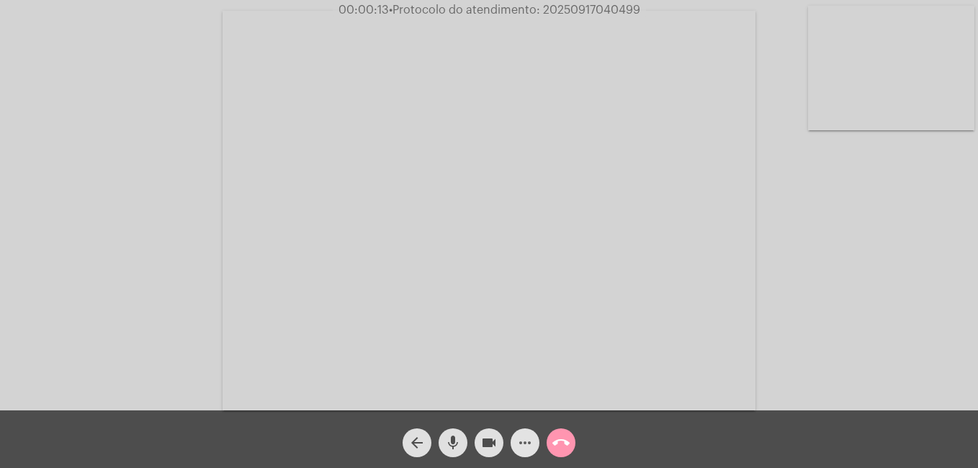
click at [521, 444] on mat-icon "more_horiz" at bounding box center [524, 442] width 17 height 17
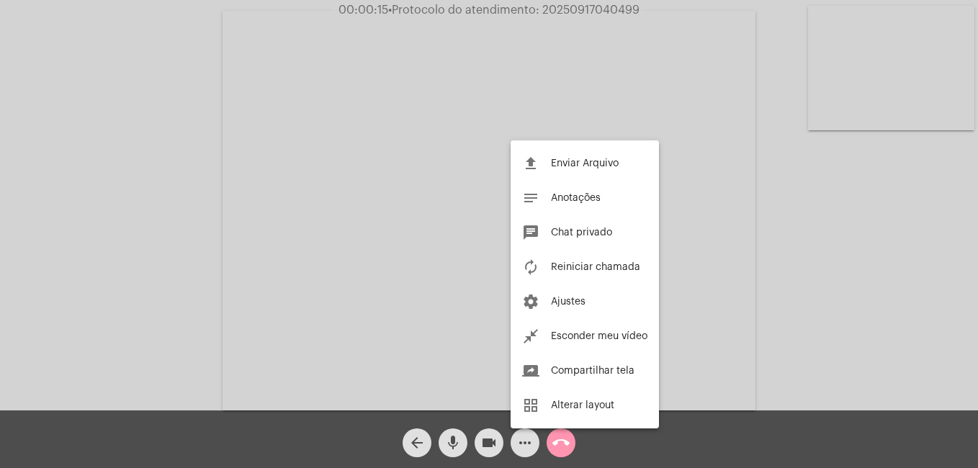
click at [521, 444] on div at bounding box center [489, 234] width 978 height 468
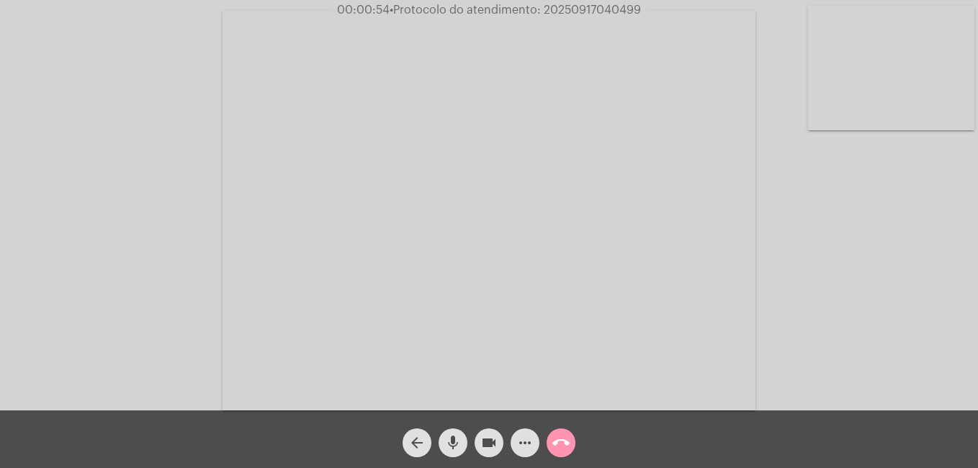
click at [557, 442] on mat-icon "call_end" at bounding box center [560, 442] width 17 height 17
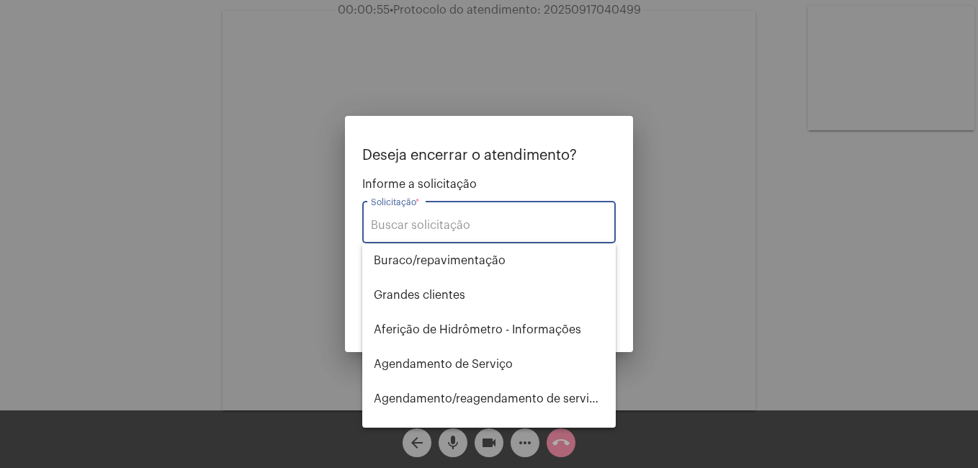
click at [460, 223] on input "Solicitação *" at bounding box center [489, 225] width 236 height 13
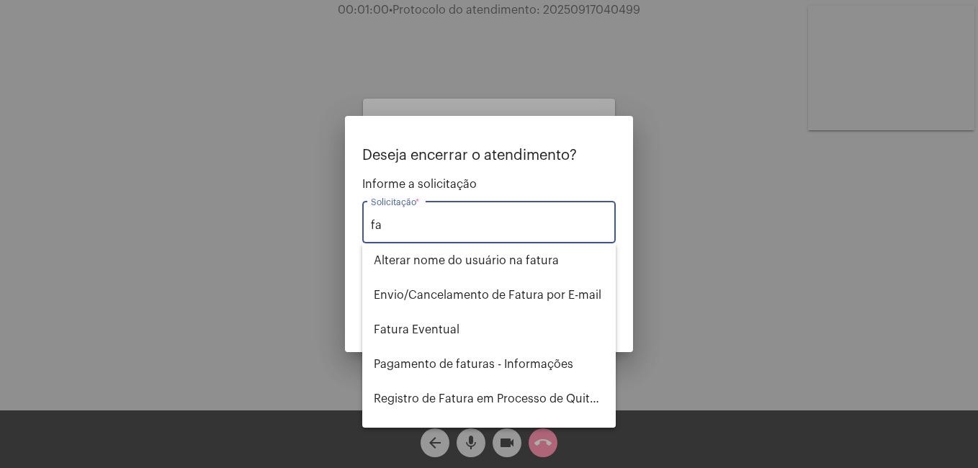
type input "f"
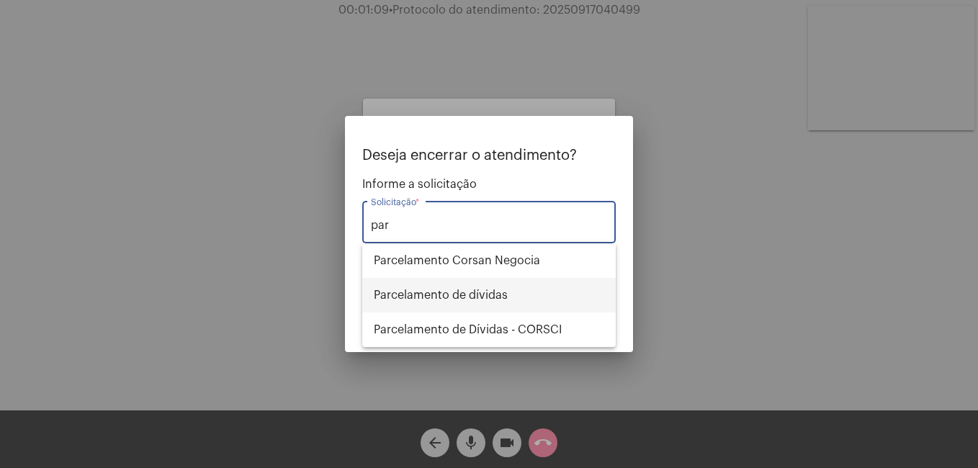
click at [471, 289] on span "Parcelamento de dívidas" at bounding box center [489, 295] width 230 height 35
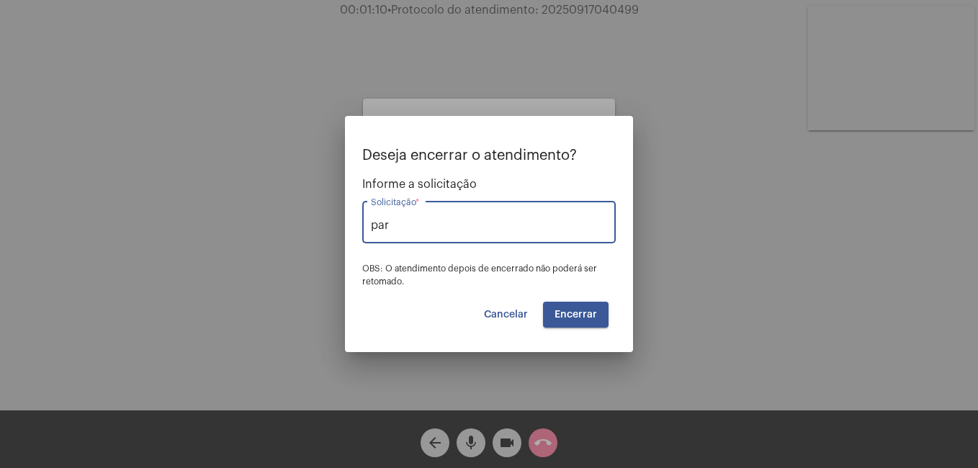
type input "Parcelamento de dívidas"
click at [576, 310] on span "Encerrar" at bounding box center [575, 315] width 42 height 10
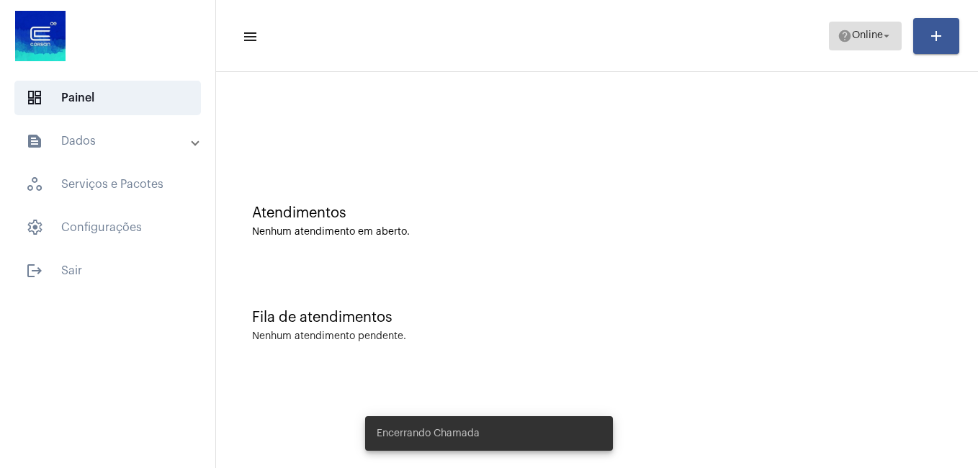
click at [856, 45] on span "help Online arrow_drop_down" at bounding box center [864, 35] width 55 height 26
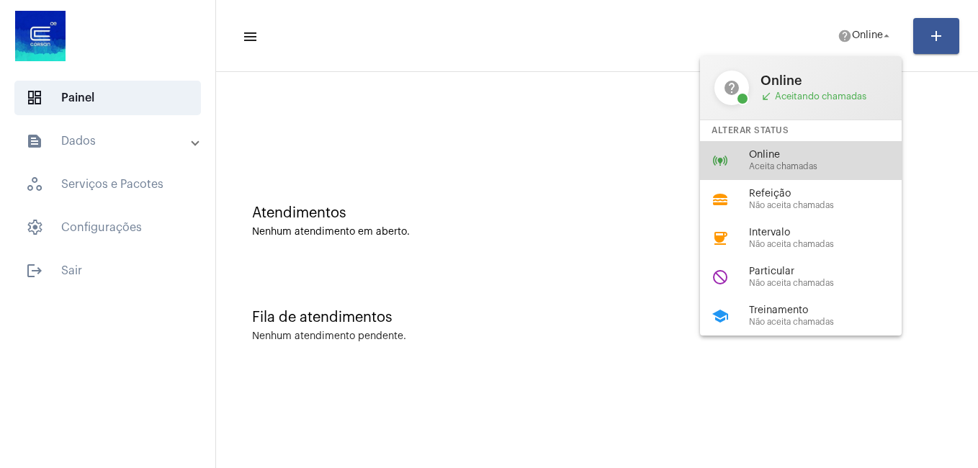
click at [766, 165] on span "Aceita chamadas" at bounding box center [831, 166] width 164 height 9
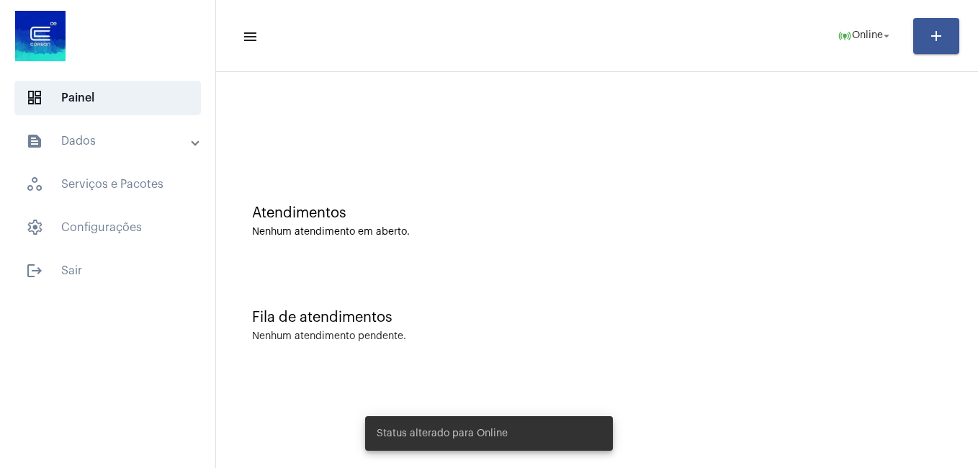
click at [624, 194] on div "Atendimentos Nenhum atendimento em aberto." at bounding box center [596, 214] width 747 height 104
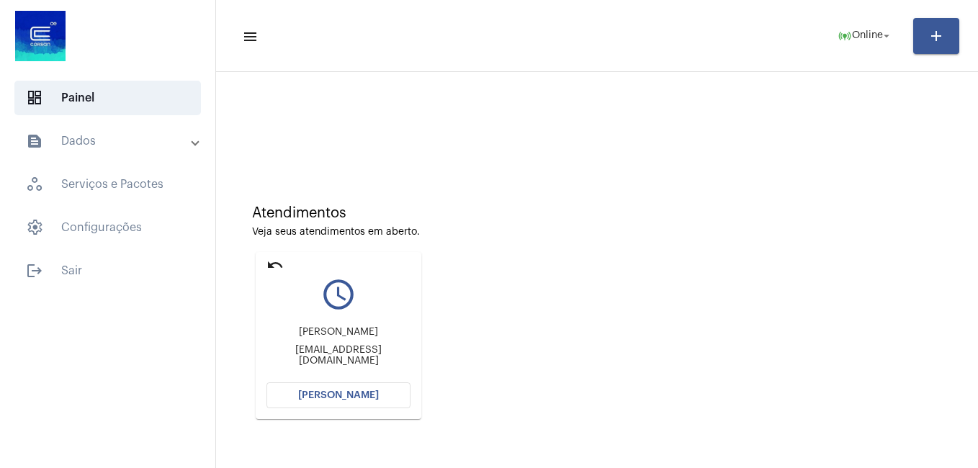
click at [377, 405] on button "Abrir Chamada" at bounding box center [338, 395] width 144 height 26
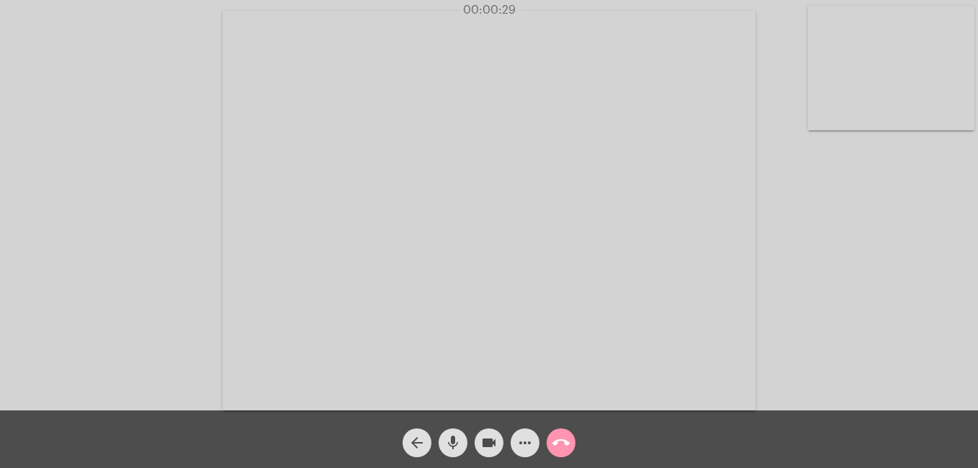
click at [488, 446] on mat-icon "videocam" at bounding box center [488, 442] width 17 height 17
click at [450, 446] on mat-icon "mic" at bounding box center [452, 442] width 17 height 17
click at [482, 443] on mat-icon "videocam_off" at bounding box center [488, 442] width 17 height 17
click at [463, 444] on button "mic_off" at bounding box center [453, 442] width 29 height 29
click at [518, 447] on mat-icon "more_horiz" at bounding box center [524, 442] width 17 height 17
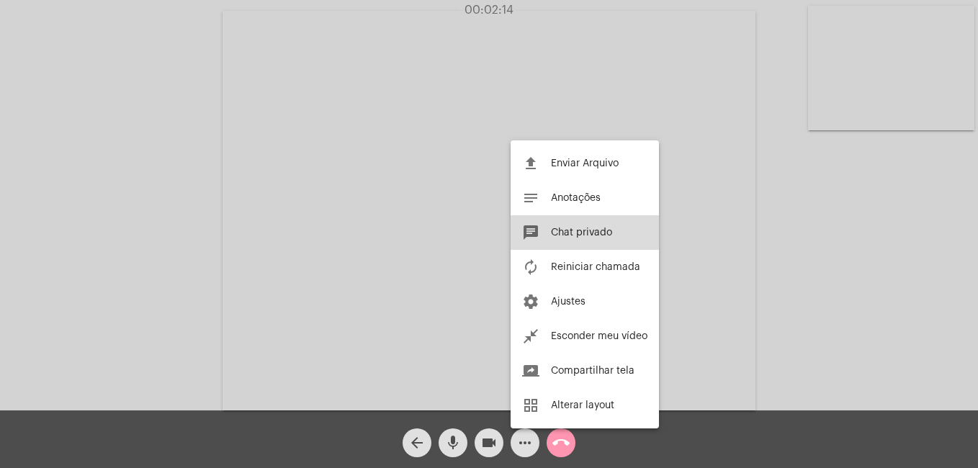
click at [590, 235] on span "Chat privado" at bounding box center [581, 233] width 61 height 10
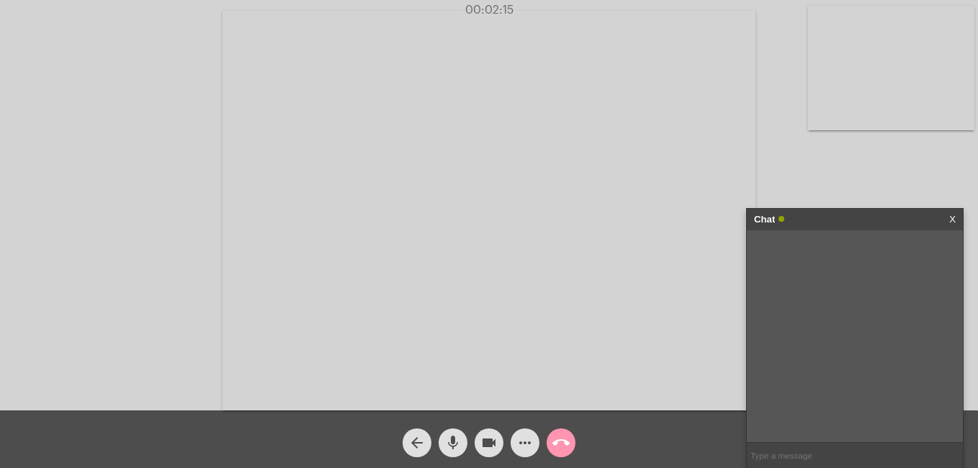
click at [791, 449] on input "text" at bounding box center [855, 455] width 216 height 25
paste input "controladoria.supej@corsan.com.br"
type input "controladoria.supej@corsan.com.br"
click at [565, 439] on mat-icon "call_end" at bounding box center [560, 442] width 17 height 17
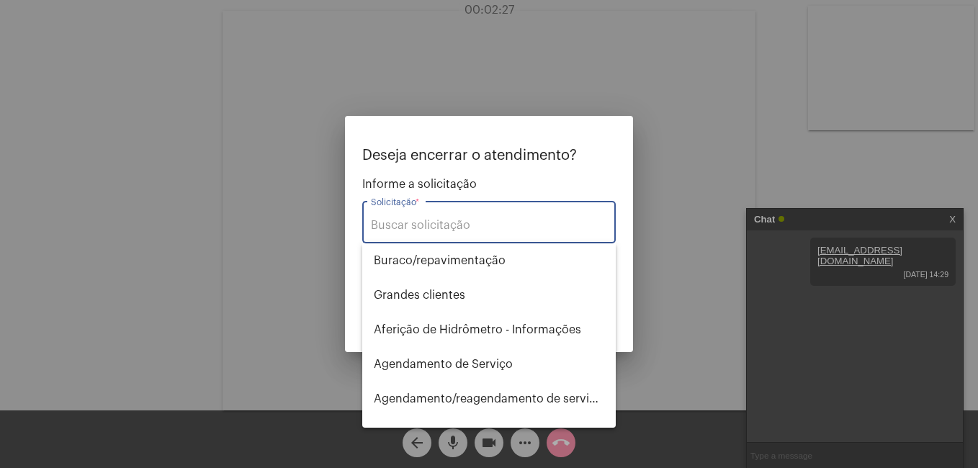
click at [474, 224] on input "Solicitação *" at bounding box center [489, 225] width 236 height 13
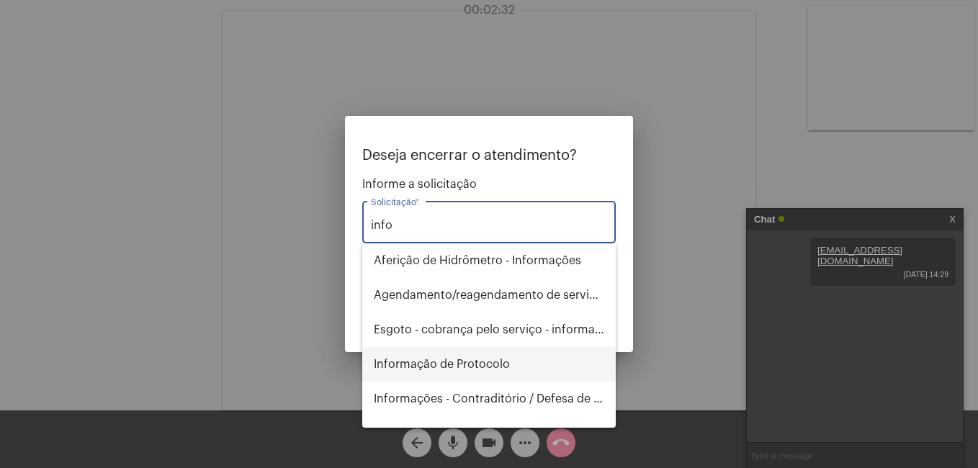
click at [485, 369] on span "Informação de Protocolo" at bounding box center [489, 364] width 230 height 35
type input "Informação de Protocolo"
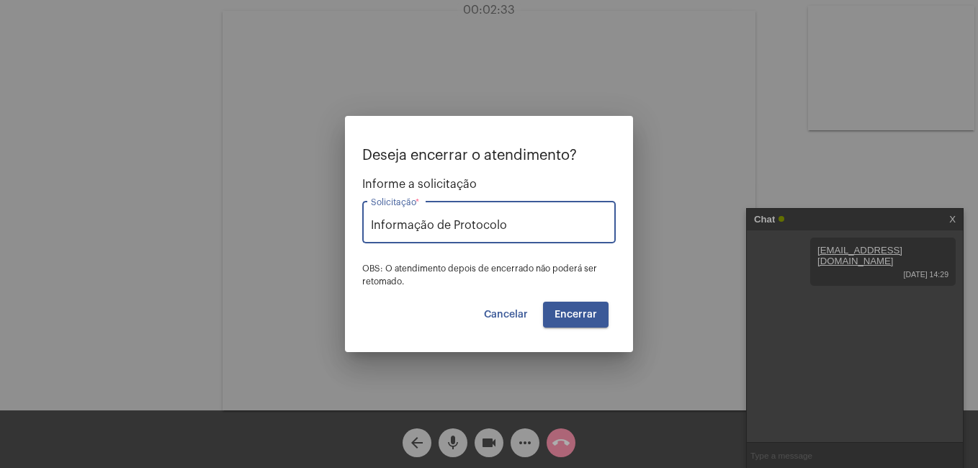
click at [572, 316] on span "Encerrar" at bounding box center [575, 315] width 42 height 10
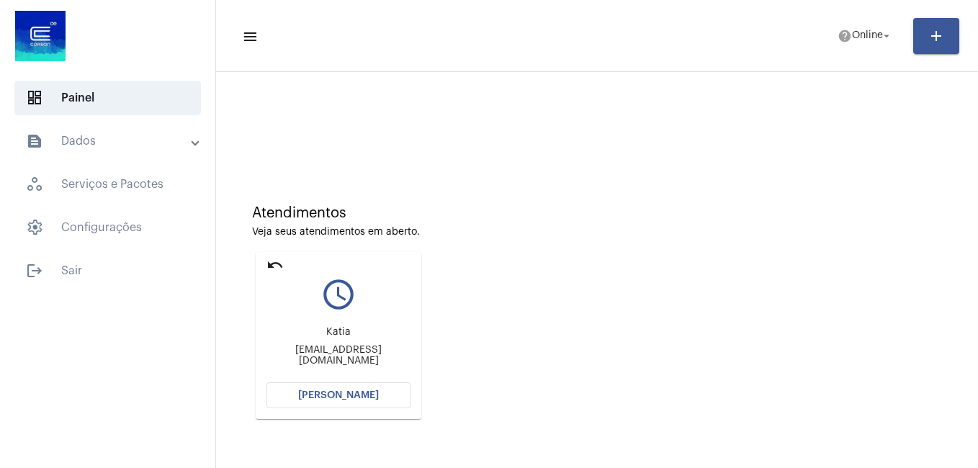
click at [344, 395] on span "Abrir Chamada" at bounding box center [338, 395] width 81 height 10
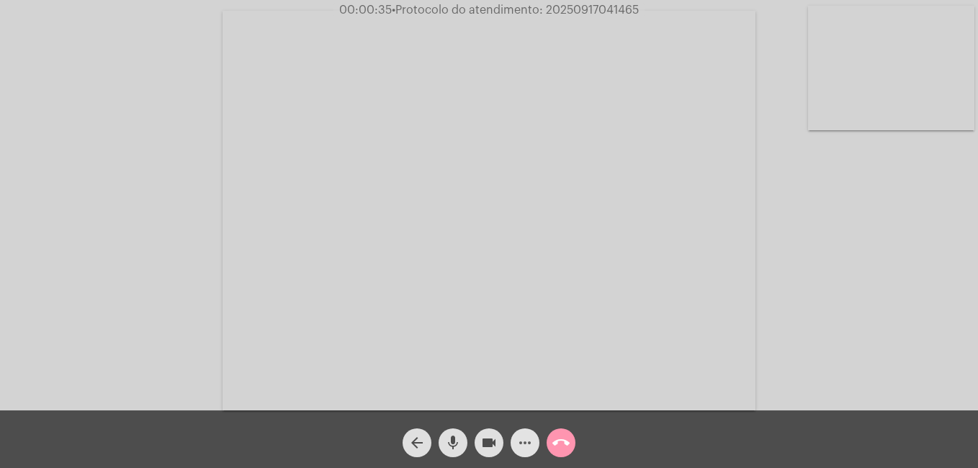
click at [521, 441] on mat-icon "more_horiz" at bounding box center [524, 442] width 17 height 17
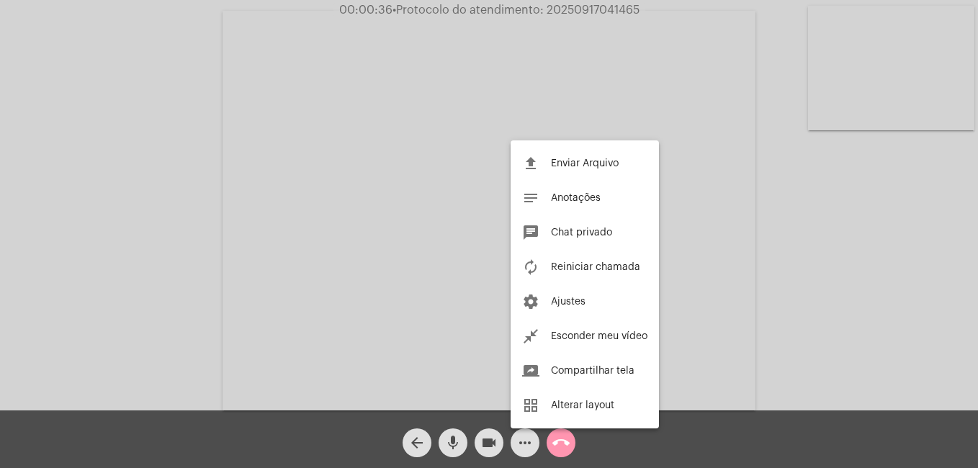
click at [521, 441] on div at bounding box center [489, 234] width 978 height 468
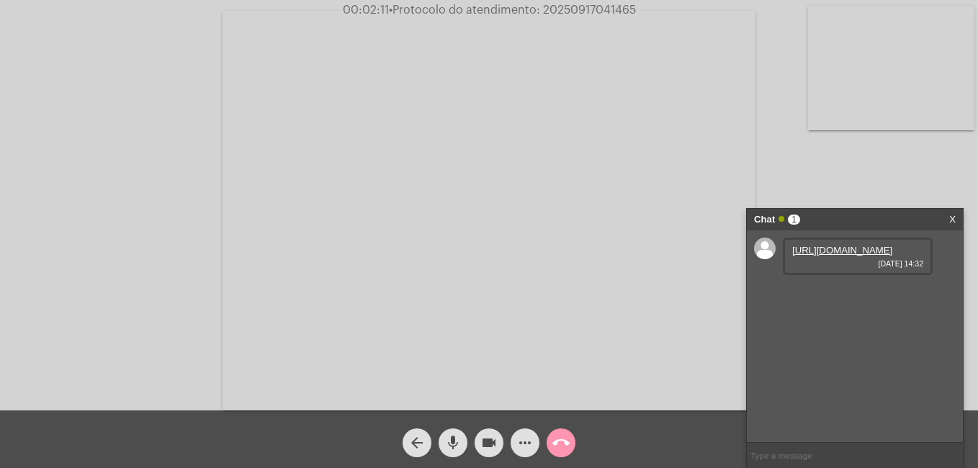
click at [851, 256] on link "https://neft-transfer-bucket.s3.amazonaws.com/temp-35a7ec08-0402-00f4-ed3c-52c2…" at bounding box center [842, 250] width 100 height 11
click at [946, 318] on div "https://neft-transfer-bucket.s3.amazonaws.com/temp-35a7ec08-0402-00f4-ed3c-52c2…" at bounding box center [855, 336] width 216 height 212
click at [863, 297] on link "https://neft-transfer-bucket.s3.amazonaws.com/temp-52fa3229-c92f-25e1-9665-49ce…" at bounding box center [842, 291] width 100 height 11
click at [922, 187] on div "Acessando Câmera e Microfone..." at bounding box center [488, 209] width 975 height 410
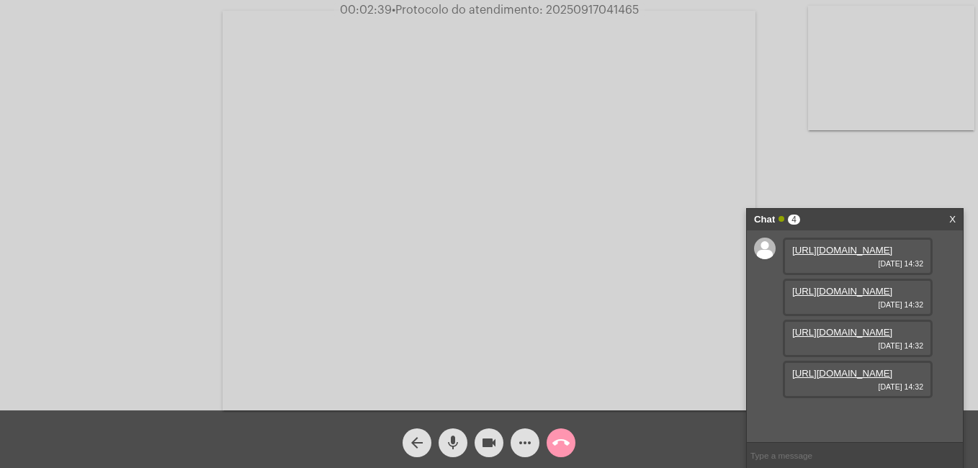
click at [950, 342] on div "https://neft-transfer-bucket.s3.amazonaws.com/temp-35a7ec08-0402-00f4-ed3c-52c2…" at bounding box center [855, 336] width 216 height 212
click at [862, 338] on link "https://neft-transfer-bucket.s3.amazonaws.com/temp-135e2f10-cb65-d465-12c2-093a…" at bounding box center [842, 332] width 100 height 11
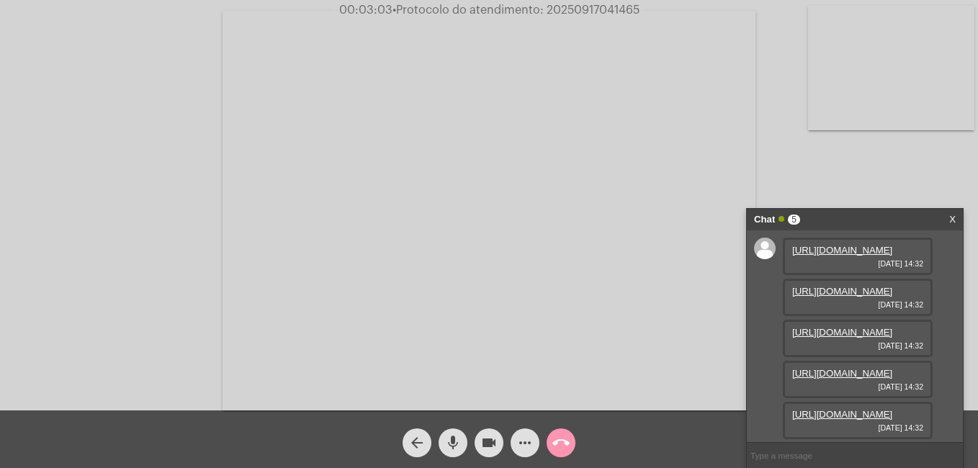
click at [839, 368] on link "https://neft-transfer-bucket.s3.amazonaws.com/temp-b9370827-680a-277a-f54a-d384…" at bounding box center [842, 373] width 100 height 11
click at [892, 409] on link "https://neft-transfer-bucket.s3.amazonaws.com/temp-a39f5e1b-eb08-2c91-d1f6-074f…" at bounding box center [842, 414] width 100 height 11
click at [517, 449] on mat-icon "more_horiz" at bounding box center [524, 442] width 17 height 17
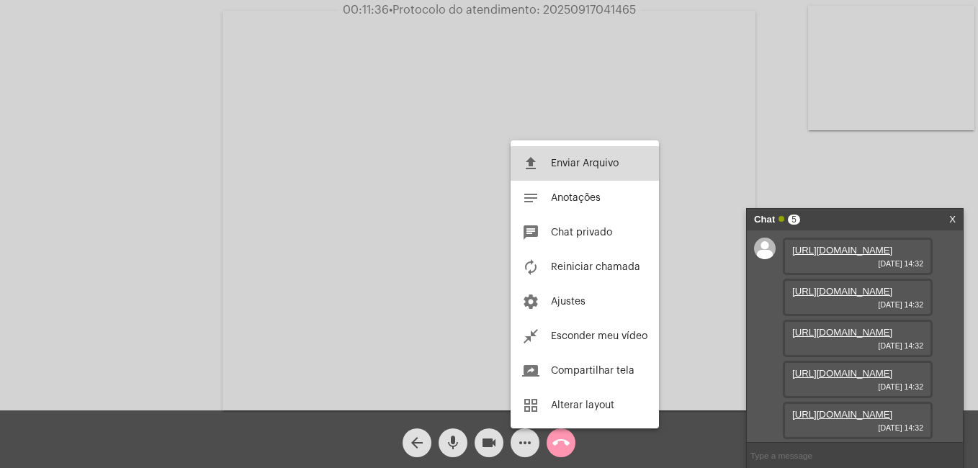
click at [549, 150] on button "file_upload Enviar Arquivo" at bounding box center [585, 163] width 148 height 35
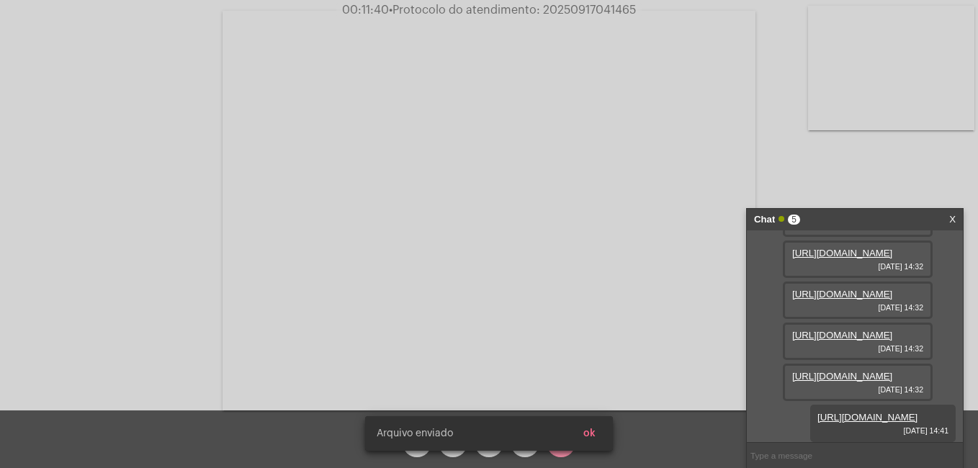
scroll to position [233, 0]
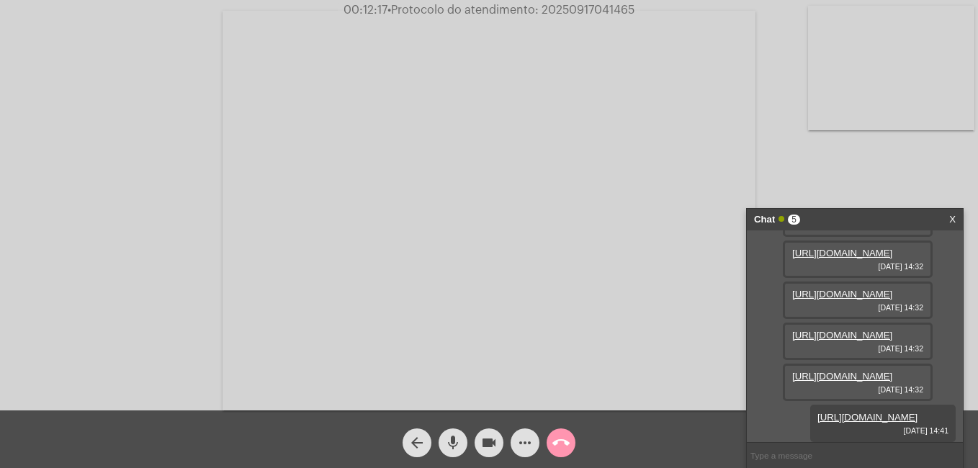
click at [891, 412] on link "https://neft-transfer-bucket.s3.amazonaws.com/temp-5dc98453-d0b0-a706-625a-3bef…" at bounding box center [867, 417] width 100 height 11
click at [558, 444] on mat-icon "call_end" at bounding box center [560, 442] width 17 height 17
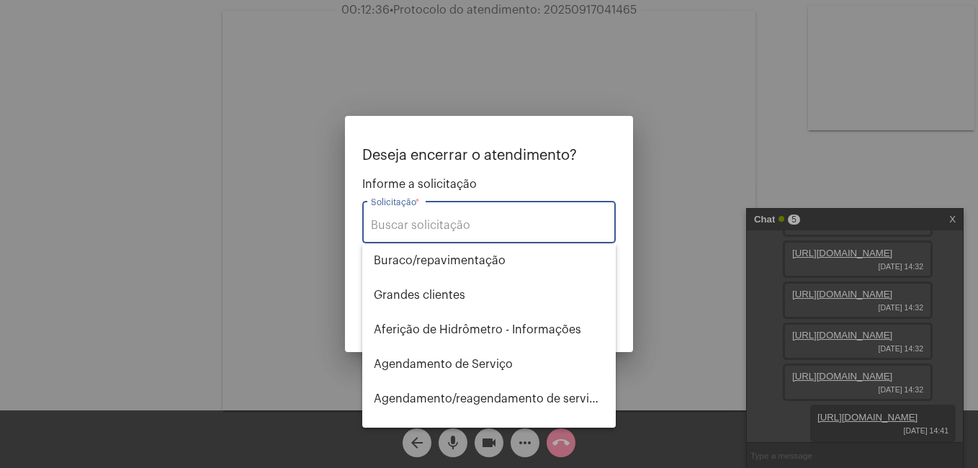
click at [454, 227] on input "Solicitação *" at bounding box center [489, 225] width 236 height 13
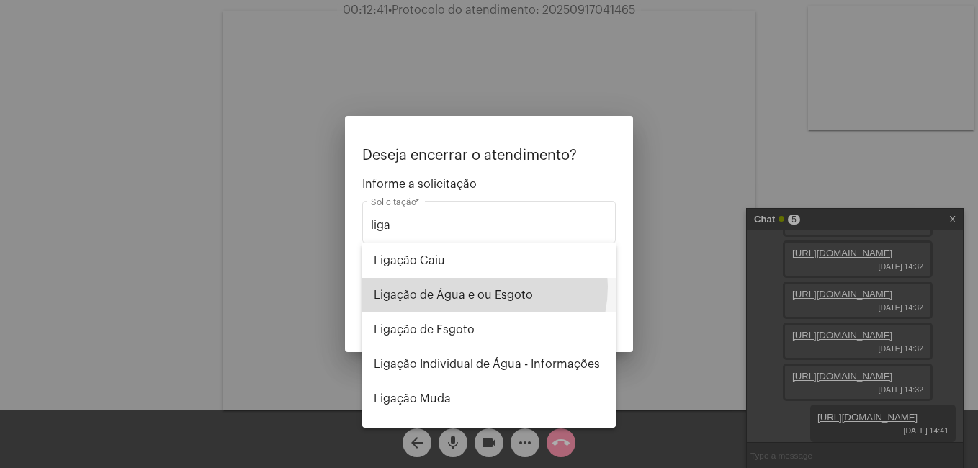
click at [480, 287] on span "Ligação de Água e ou Esgoto" at bounding box center [489, 295] width 230 height 35
type input "Ligação de Água e ou Esgoto"
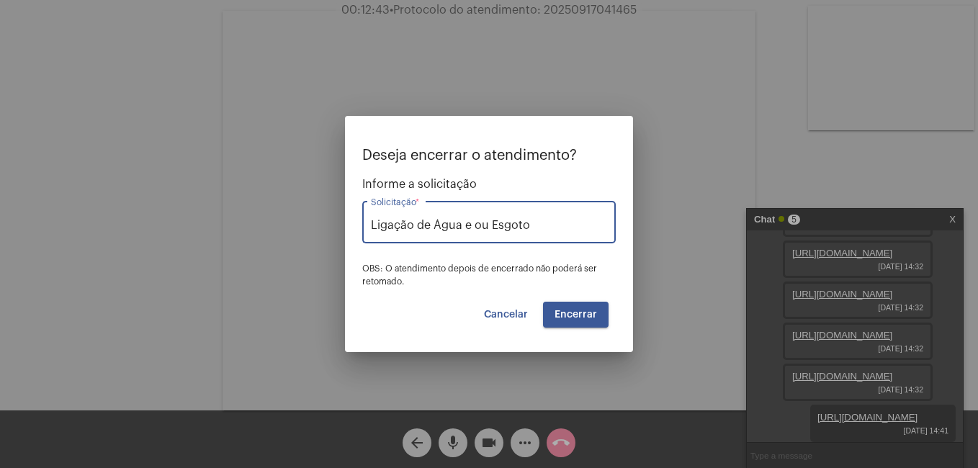
click at [582, 316] on span "Encerrar" at bounding box center [575, 315] width 42 height 10
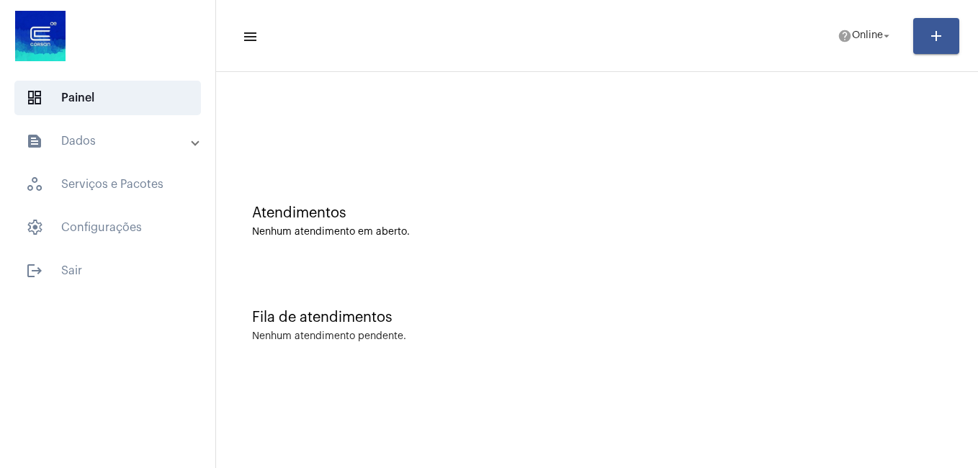
click at [53, 153] on mat-expansion-panel-header "text_snippet_outlined Dados" at bounding box center [112, 141] width 207 height 35
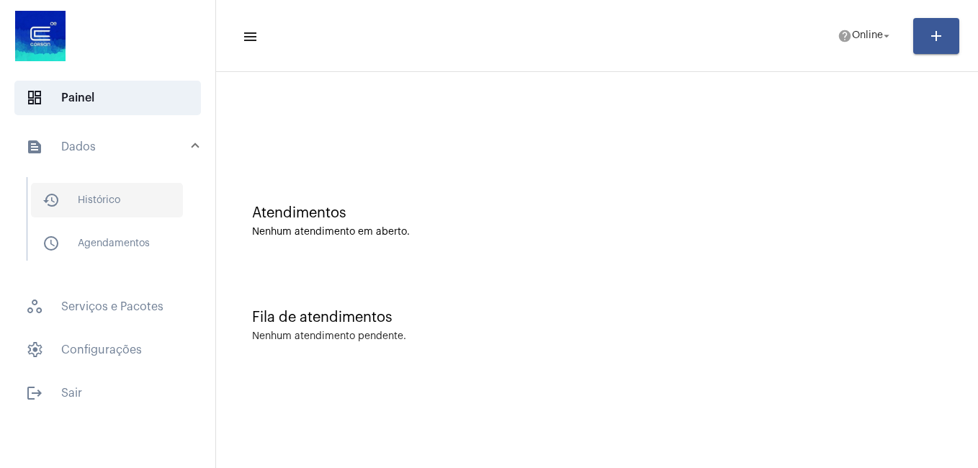
click at [88, 205] on span "history_outlined Histórico" at bounding box center [107, 200] width 152 height 35
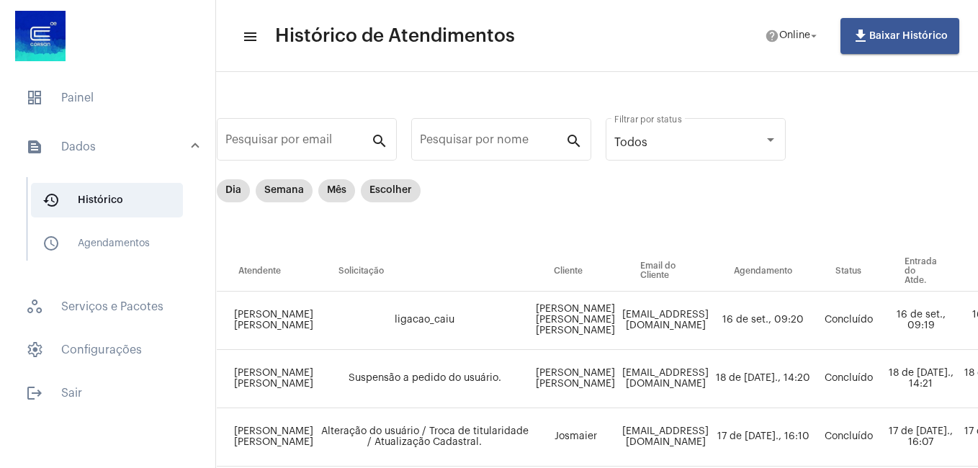
scroll to position [0, 15]
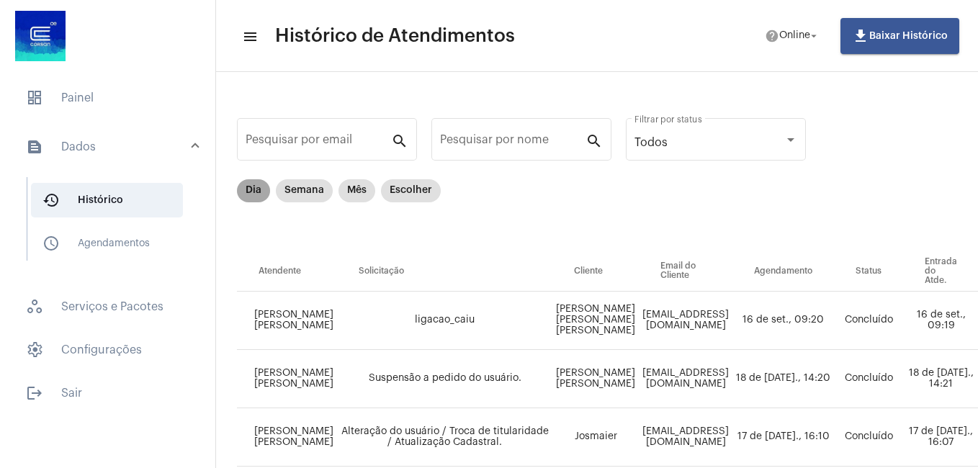
click at [257, 196] on mat-chip "Dia" at bounding box center [253, 190] width 33 height 23
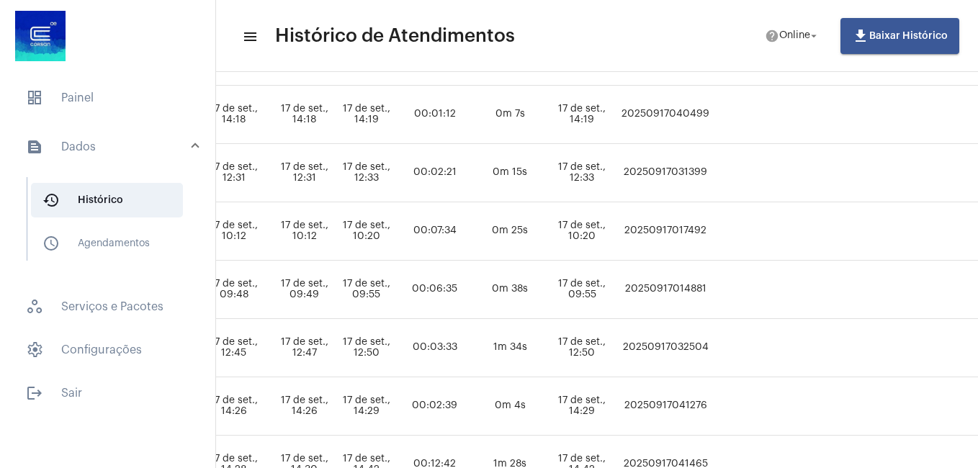
scroll to position [264, 791]
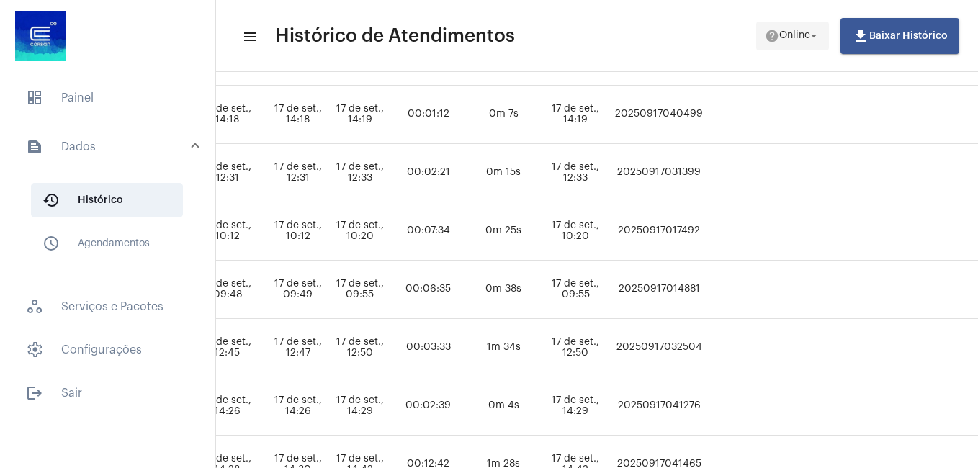
click at [800, 31] on span "Online" at bounding box center [794, 36] width 31 height 10
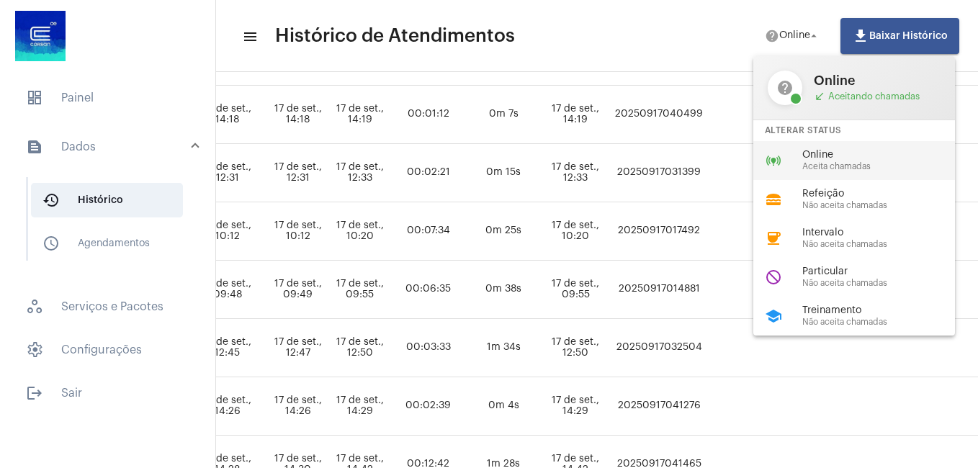
click at [810, 145] on div "online_prediction Online Aceita chamadas" at bounding box center [865, 160] width 225 height 39
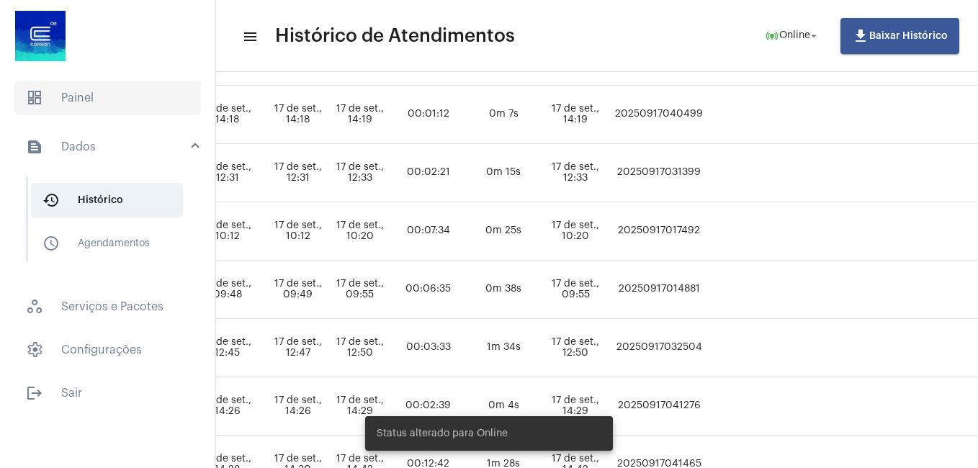
click at [89, 105] on span "dashboard Painel" at bounding box center [107, 98] width 187 height 35
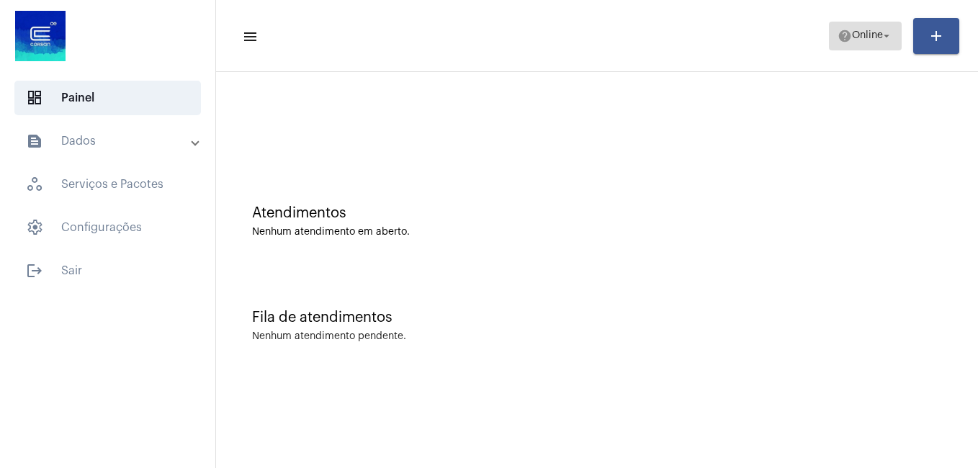
click at [863, 42] on span "help Online arrow_drop_down" at bounding box center [864, 35] width 55 height 26
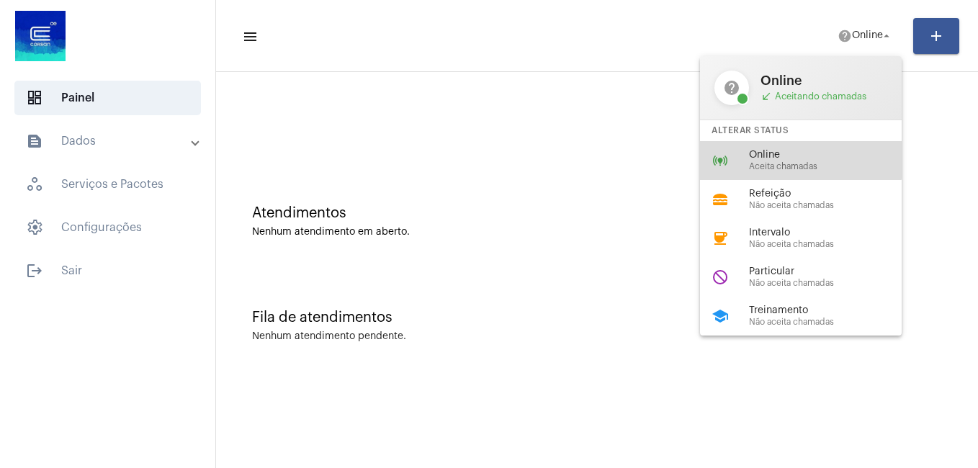
click at [764, 150] on span "Online" at bounding box center [831, 155] width 164 height 11
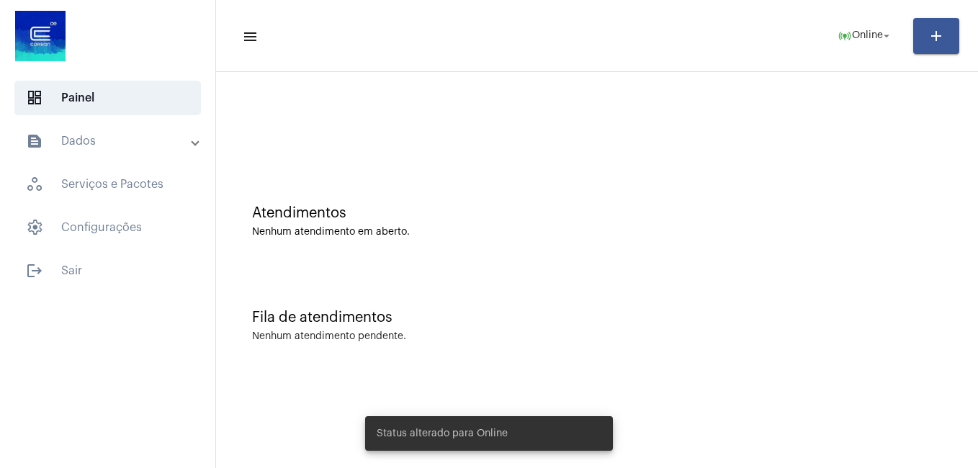
drag, startPoint x: 549, startPoint y: 138, endPoint x: 529, endPoint y: 147, distance: 21.9
click at [529, 147] on div at bounding box center [596, 120] width 747 height 83
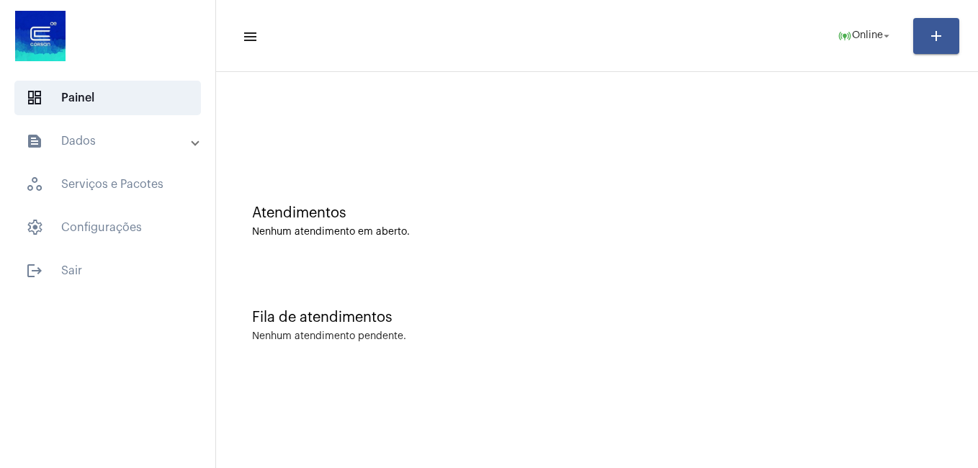
click at [337, 424] on mat-sidenav-content "menu online_prediction Online arrow_drop_down add Atendimentos Nenhum atendimen…" at bounding box center [597, 234] width 762 height 468
click at [878, 38] on span "Online" at bounding box center [867, 36] width 31 height 10
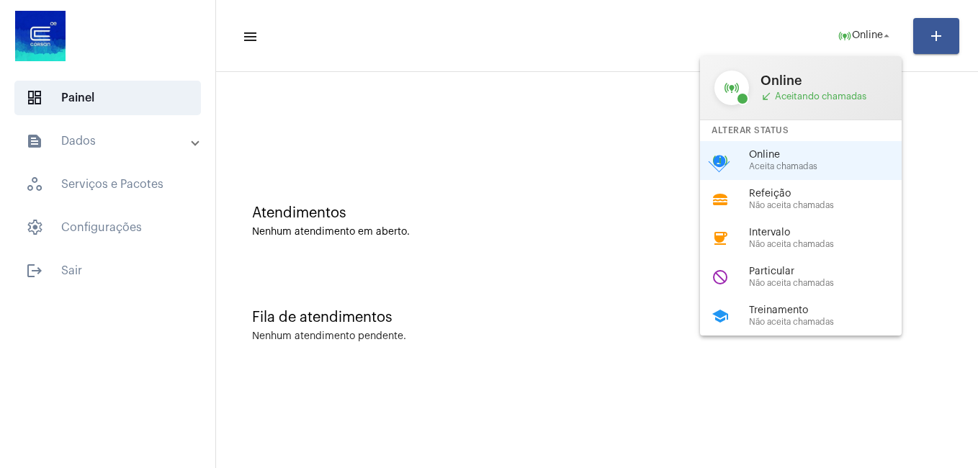
click at [549, 325] on div at bounding box center [489, 234] width 978 height 468
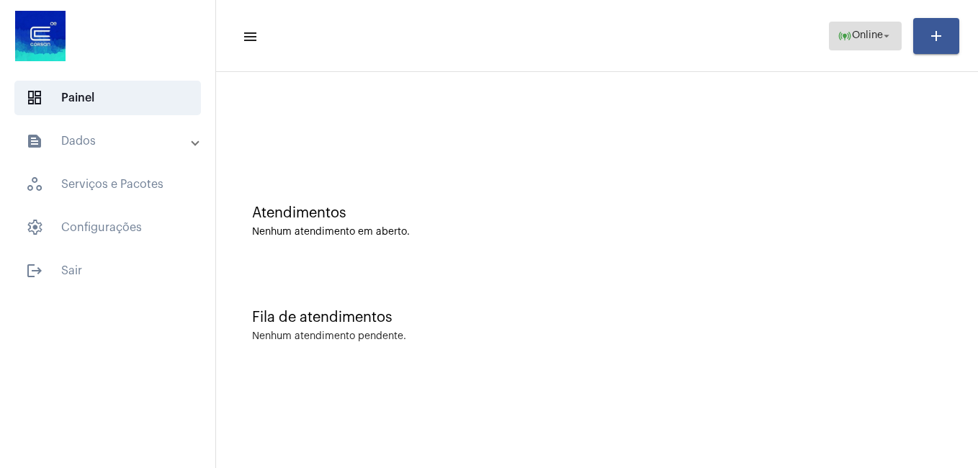
click at [894, 39] on button "online_prediction Online arrow_drop_down" at bounding box center [865, 36] width 73 height 29
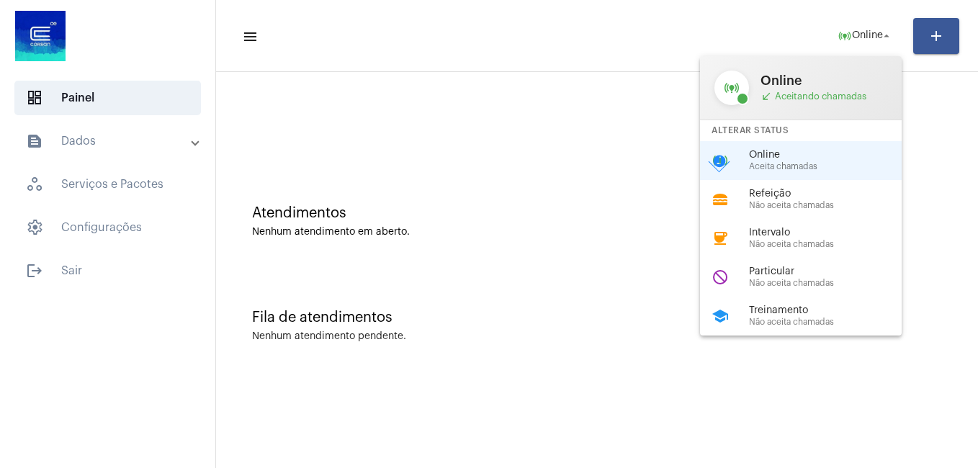
click at [567, 79] on div at bounding box center [489, 234] width 978 height 468
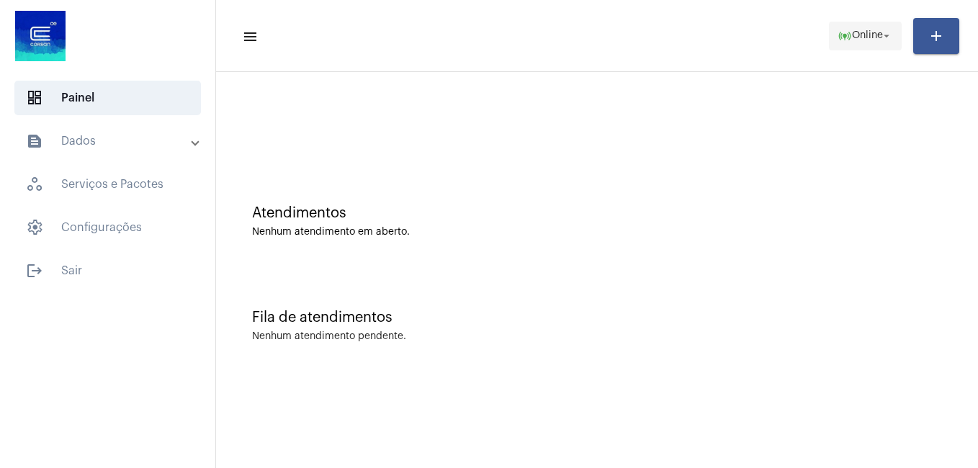
click at [876, 40] on span "Online" at bounding box center [867, 36] width 31 height 10
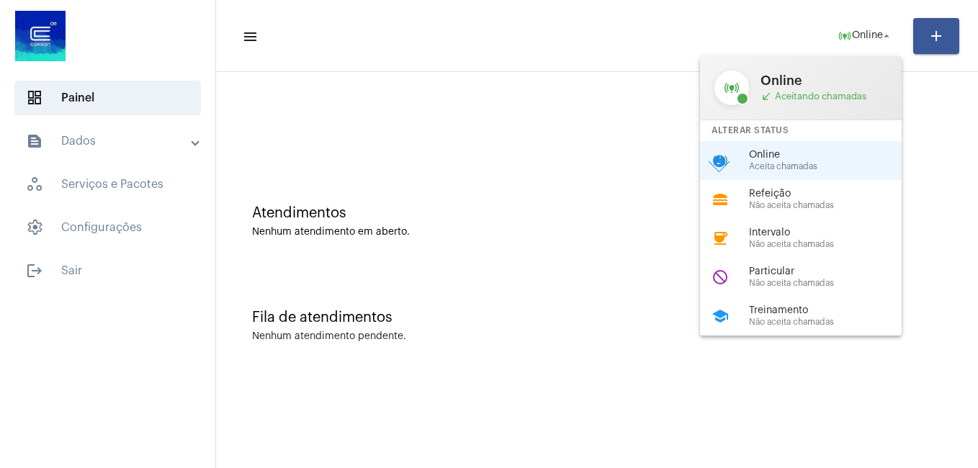
click at [503, 81] on div at bounding box center [489, 234] width 978 height 468
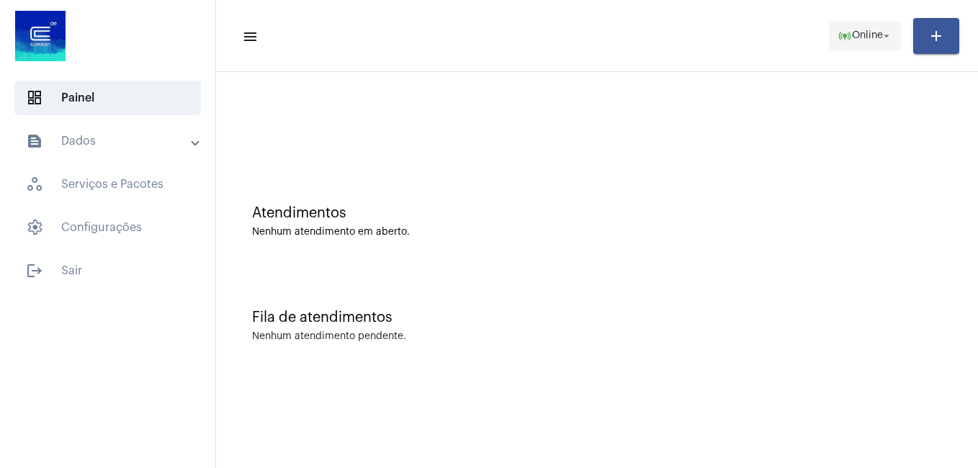
click at [886, 32] on mat-icon "arrow_drop_down" at bounding box center [886, 36] width 13 height 13
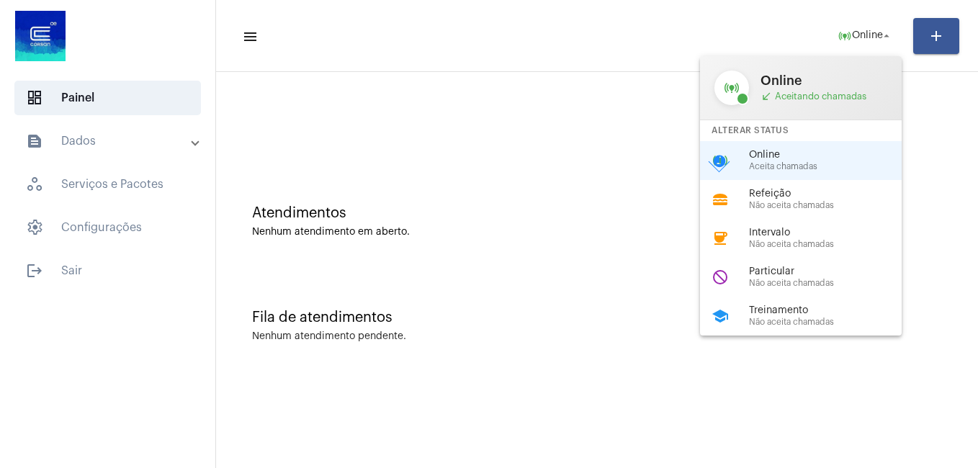
click at [858, 35] on div at bounding box center [489, 234] width 978 height 468
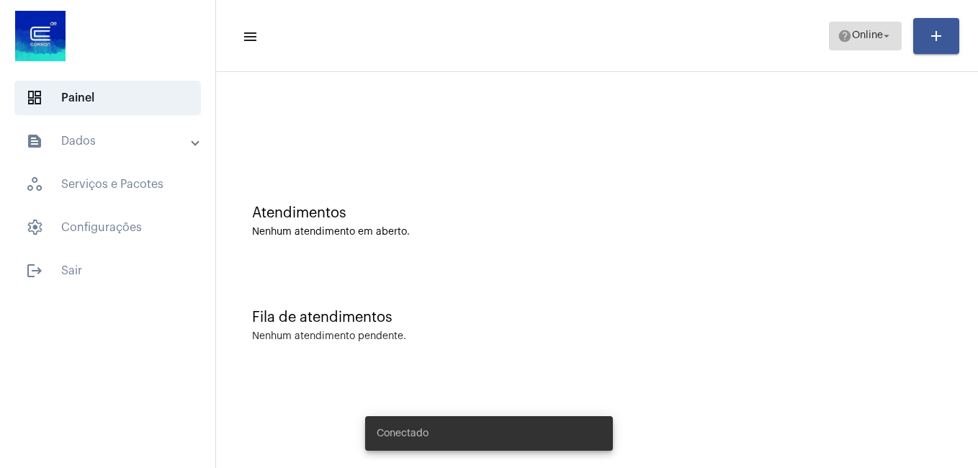
click at [878, 42] on span "help Online arrow_drop_down" at bounding box center [864, 35] width 55 height 26
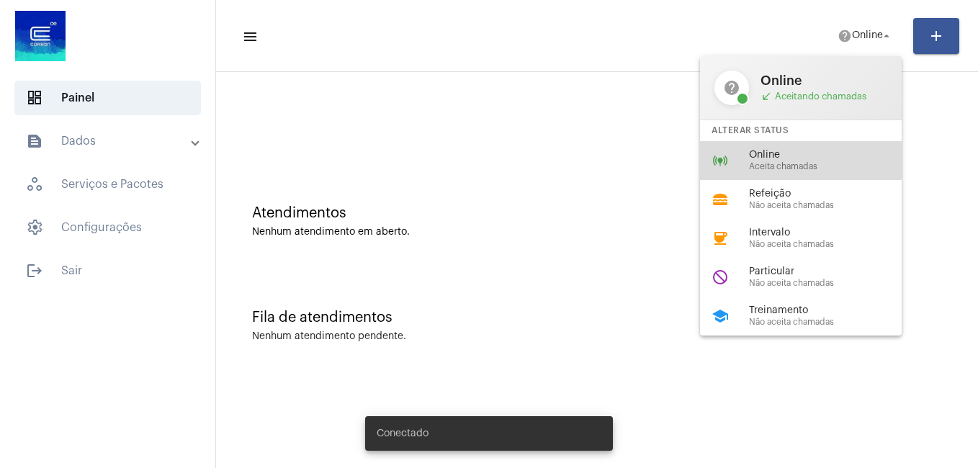
click at [784, 153] on span "Online" at bounding box center [831, 155] width 164 height 11
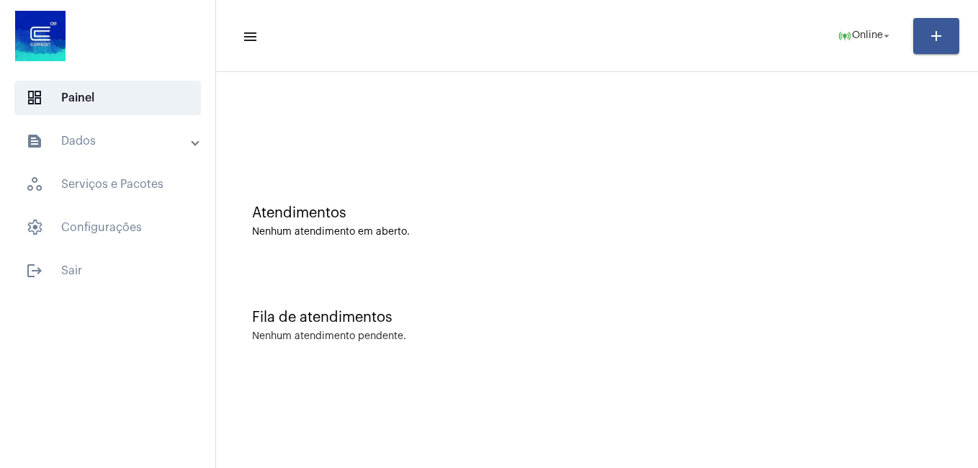
click at [487, 181] on div "Atendimentos Nenhum atendimento em aberto." at bounding box center [596, 214] width 747 height 104
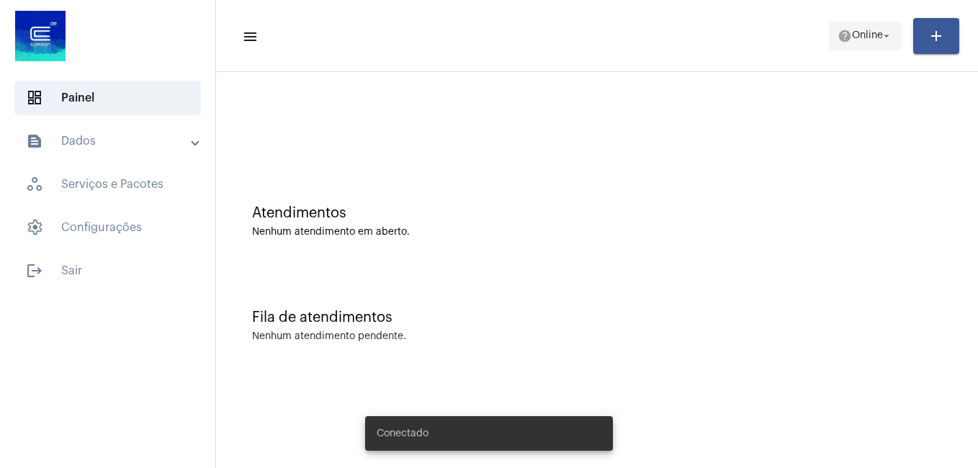
click at [871, 49] on button "help Online arrow_drop_down" at bounding box center [865, 36] width 73 height 29
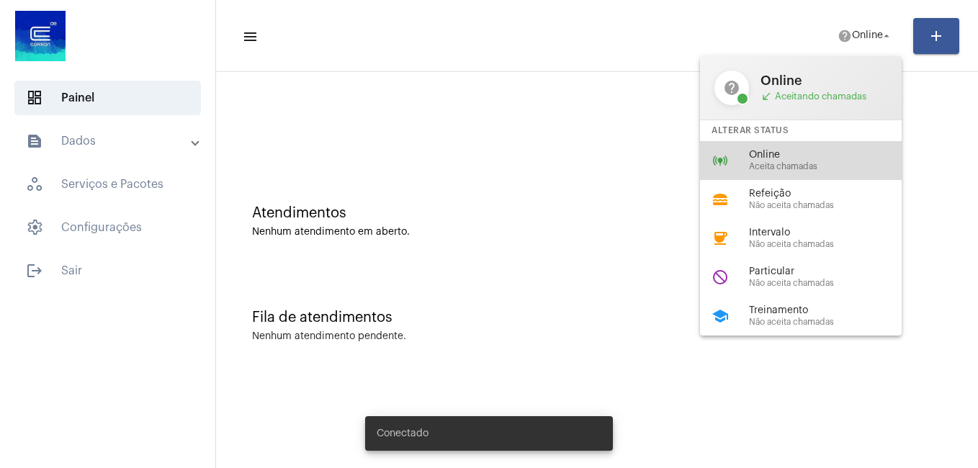
click at [810, 156] on span "Online" at bounding box center [831, 155] width 164 height 11
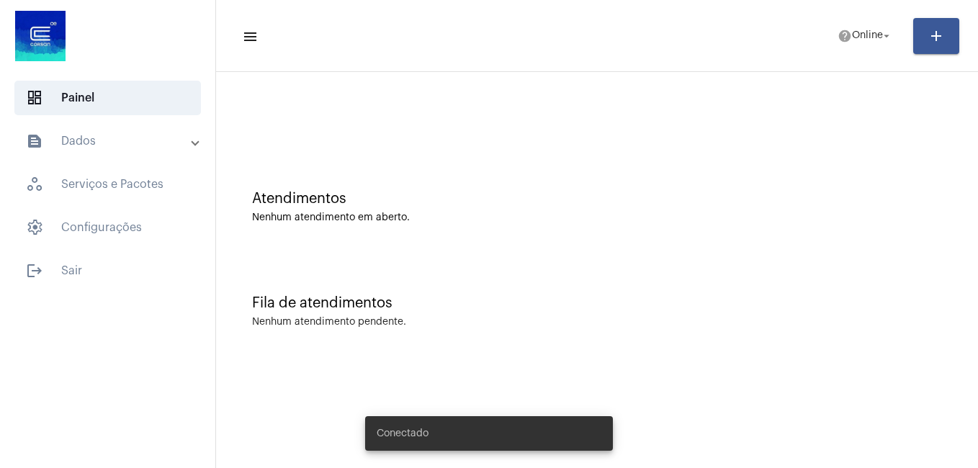
click at [865, 38] on span "Online" at bounding box center [867, 36] width 31 height 10
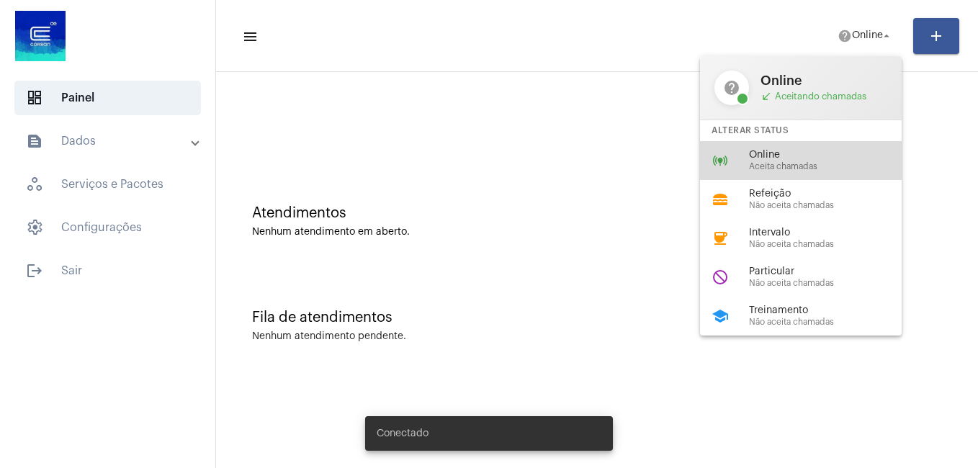
click at [794, 147] on div "online_prediction Online Aceita chamadas" at bounding box center [812, 160] width 225 height 39
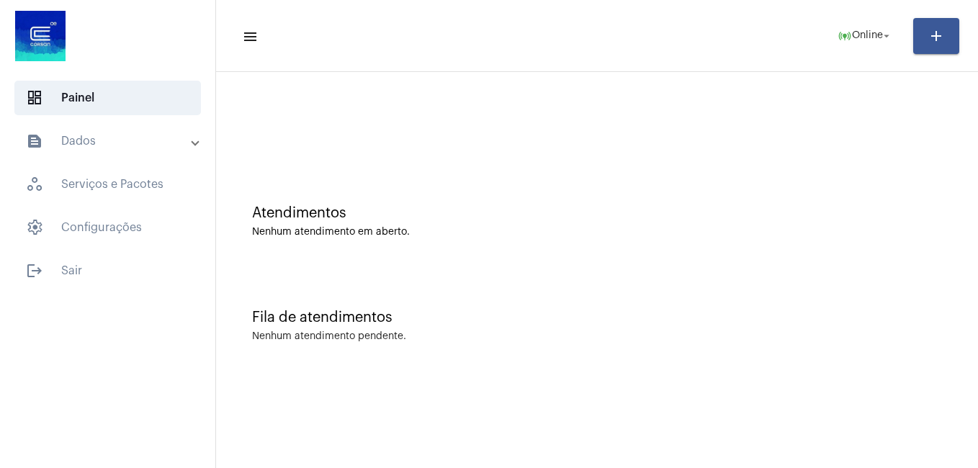
click at [801, 30] on mat-toolbar-row "menu online_prediction Online arrow_drop_down add" at bounding box center [597, 36] width 762 height 46
click at [829, 32] on button "online_prediction Online arrow_drop_down" at bounding box center [865, 36] width 73 height 29
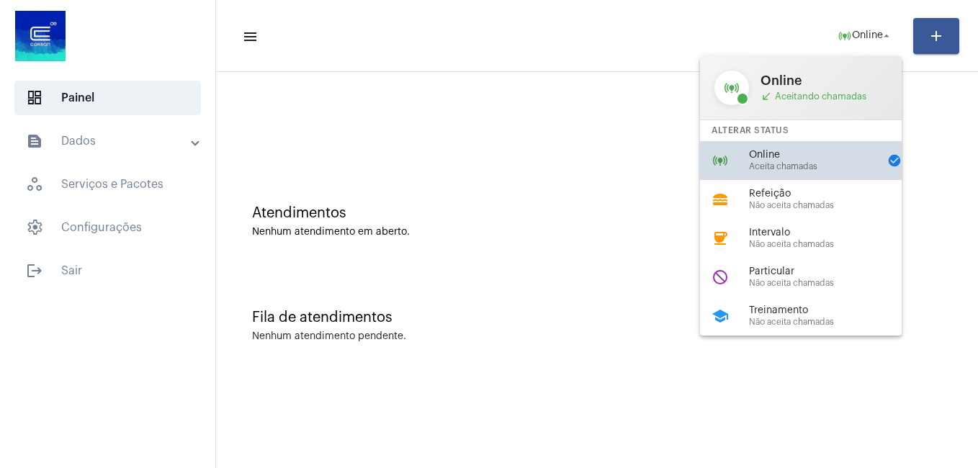
click at [794, 148] on div "online_prediction Online Aceita chamadas check_circle" at bounding box center [812, 160] width 225 height 39
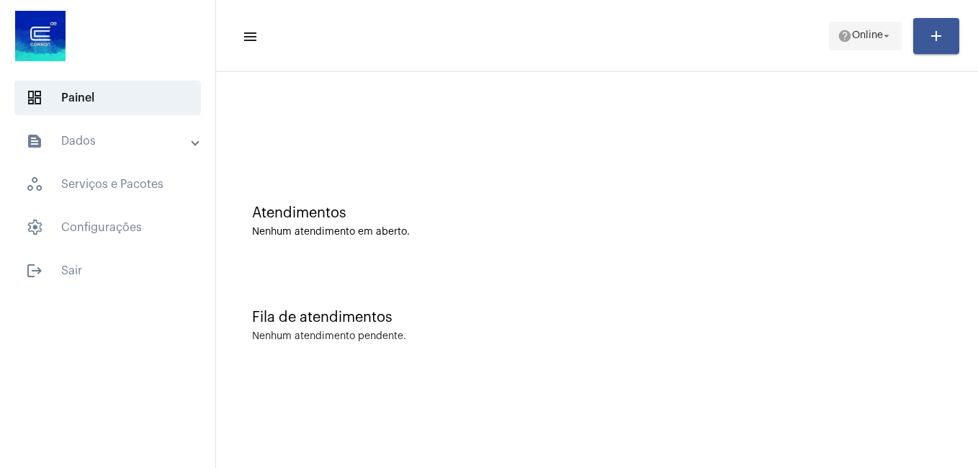
click at [853, 35] on span "Online" at bounding box center [867, 36] width 31 height 10
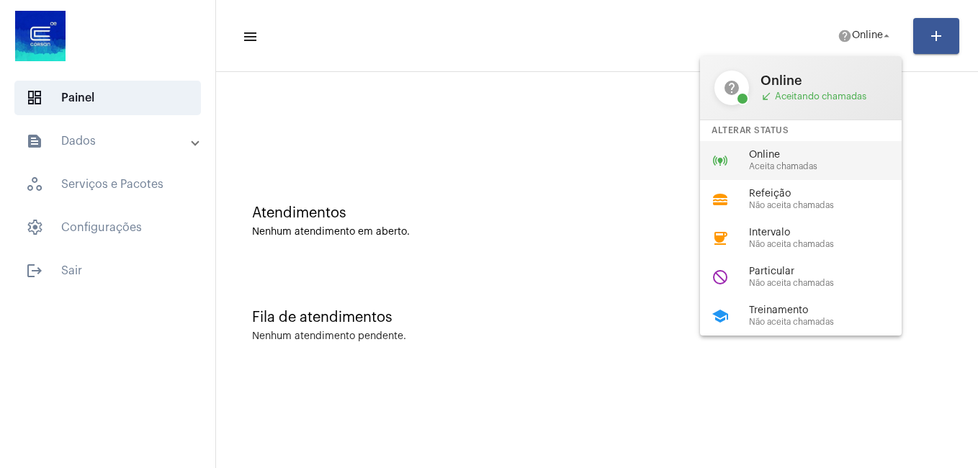
click at [760, 150] on span "Online" at bounding box center [831, 155] width 164 height 11
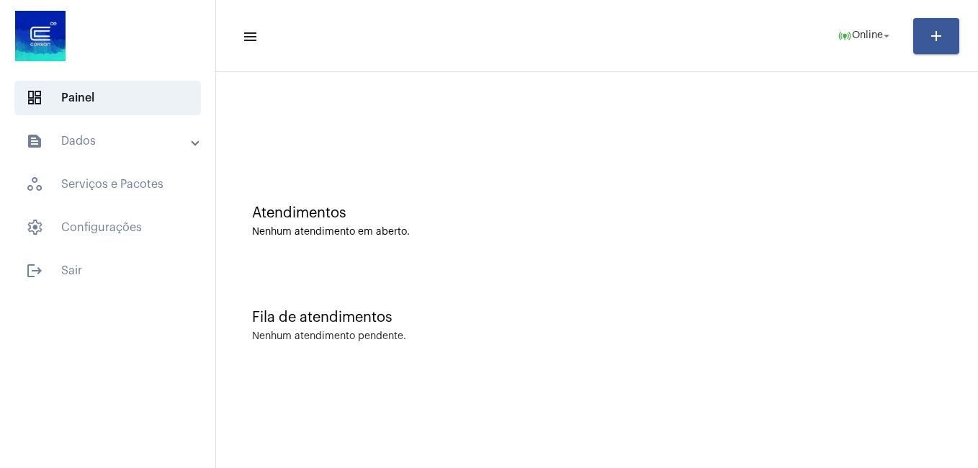
click at [500, 250] on div "Atendimentos Nenhum atendimento em aberto." at bounding box center [596, 214] width 747 height 104
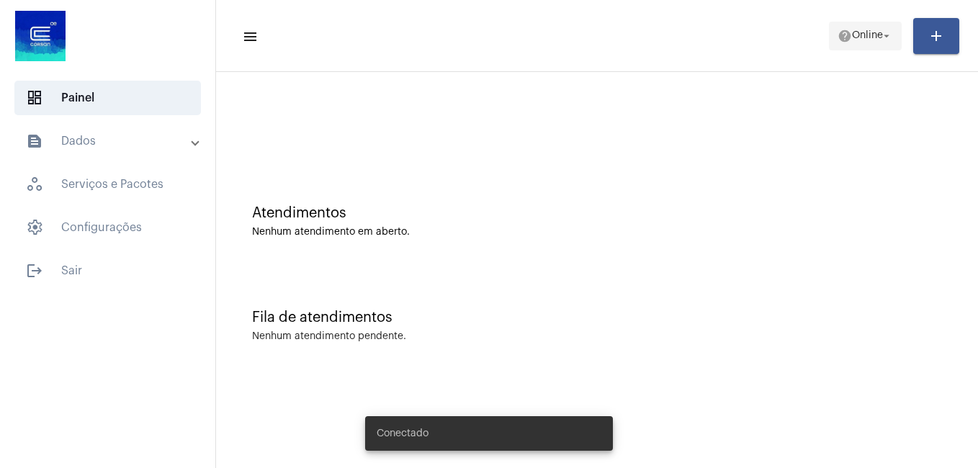
click at [868, 40] on span "Online" at bounding box center [867, 36] width 31 height 10
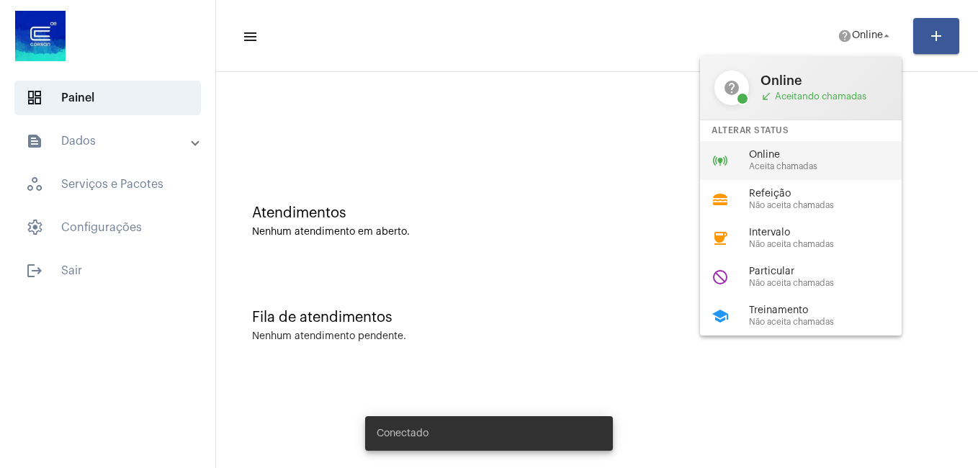
click at [807, 156] on span "Online" at bounding box center [831, 155] width 164 height 11
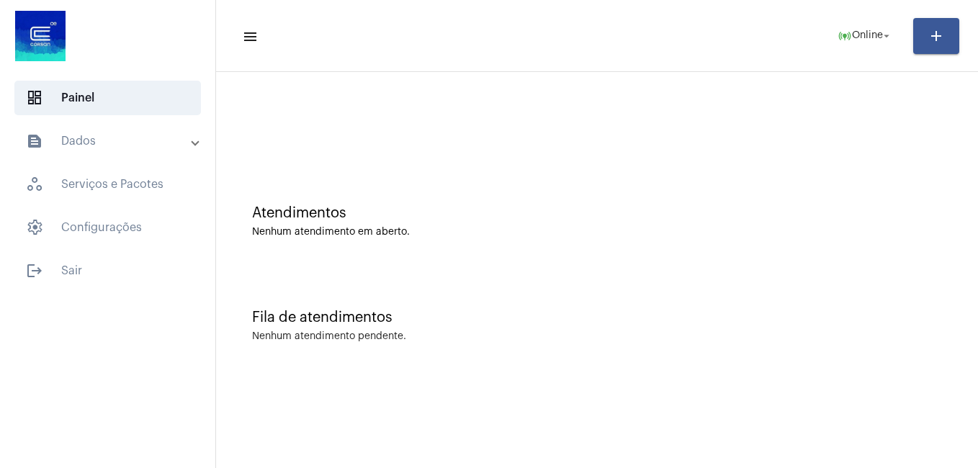
drag, startPoint x: 435, startPoint y: 143, endPoint x: 393, endPoint y: 109, distance: 53.3
click at [431, 132] on div at bounding box center [596, 120] width 747 height 83
click at [889, 39] on mat-icon "arrow_drop_down" at bounding box center [886, 36] width 13 height 13
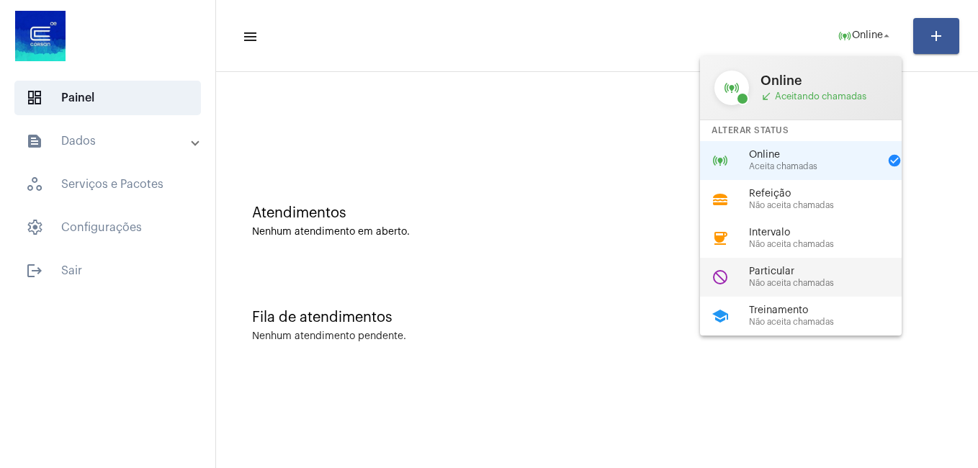
click at [813, 277] on span "Particular" at bounding box center [831, 271] width 164 height 11
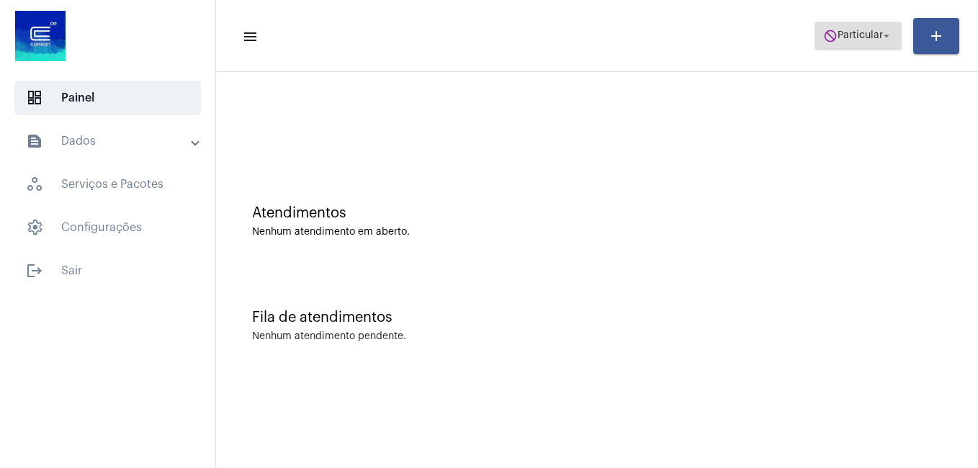
click at [862, 27] on span "do_not_disturb Particular arrow_drop_down" at bounding box center [858, 35] width 70 height 26
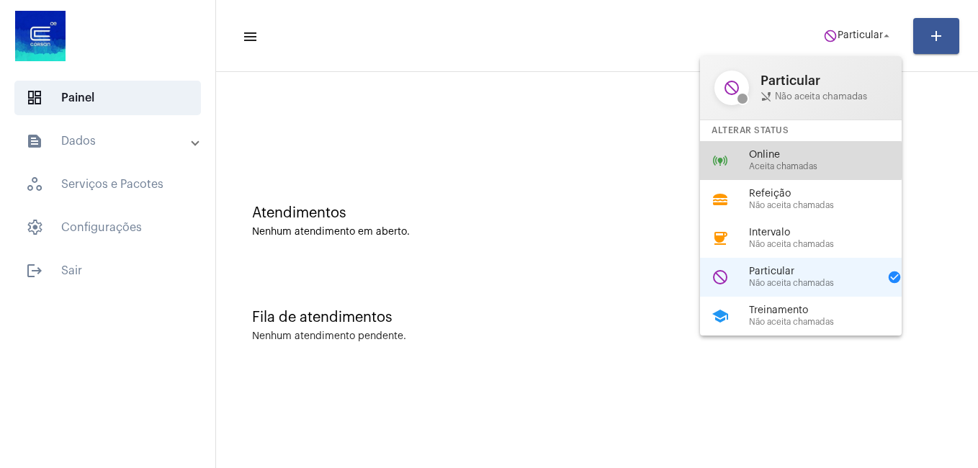
click at [787, 161] on div "Online Aceita chamadas" at bounding box center [831, 161] width 164 height 22
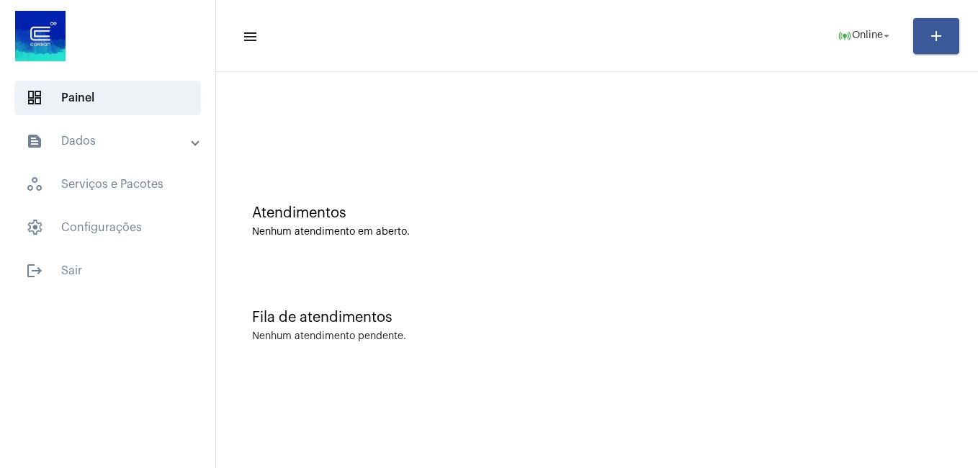
click at [517, 148] on div at bounding box center [596, 120] width 747 height 83
click at [837, 36] on mat-icon "online_prediction" at bounding box center [844, 36] width 14 height 14
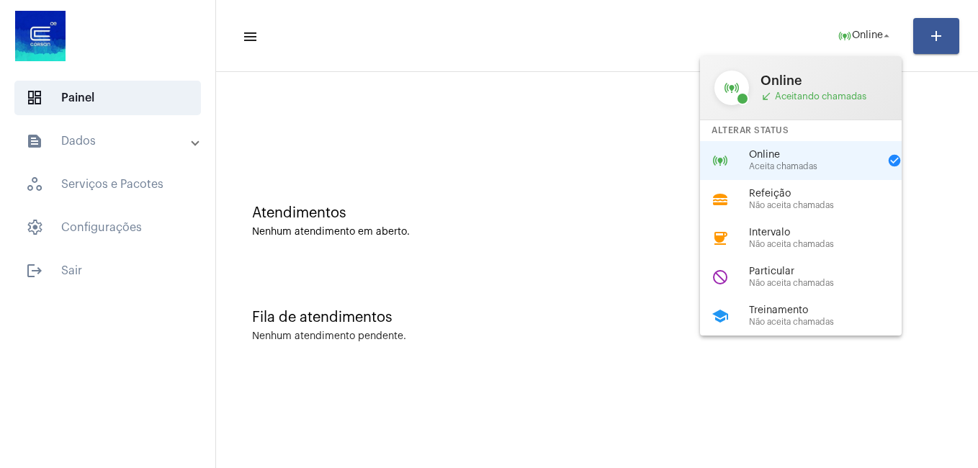
click at [828, 156] on span "Online" at bounding box center [814, 155] width 130 height 11
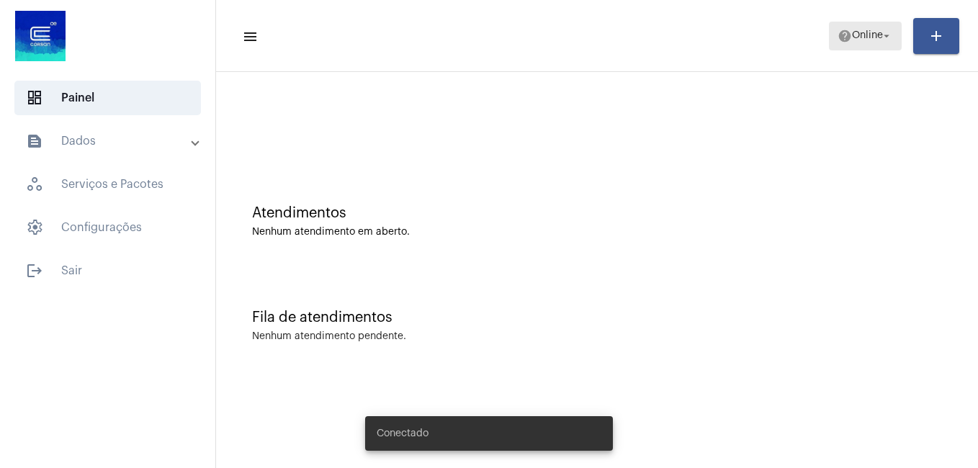
click at [837, 42] on mat-icon "help" at bounding box center [844, 36] width 14 height 14
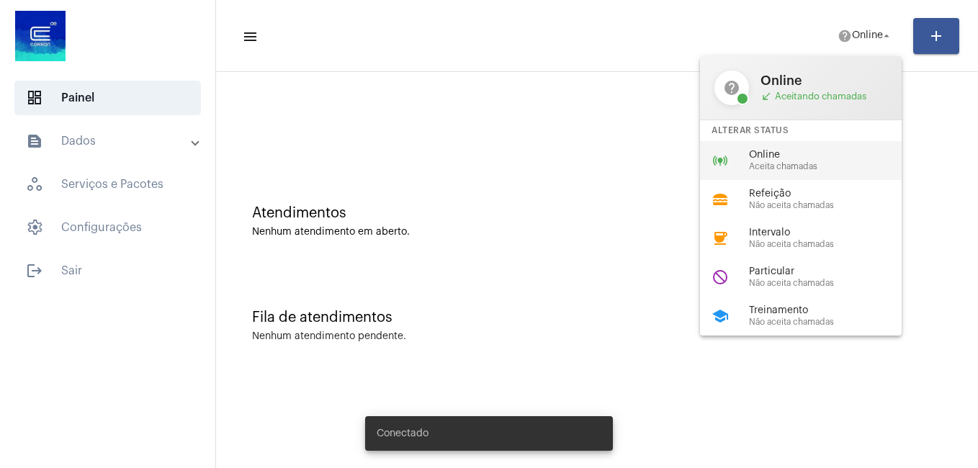
click at [813, 156] on span "Online" at bounding box center [831, 155] width 164 height 11
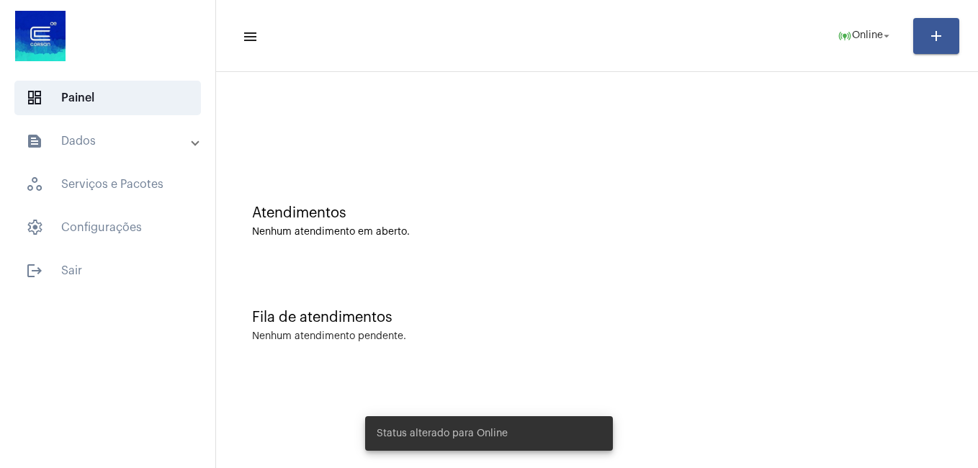
click at [481, 176] on div "Atendimentos Nenhum atendimento em aberto." at bounding box center [596, 214] width 747 height 104
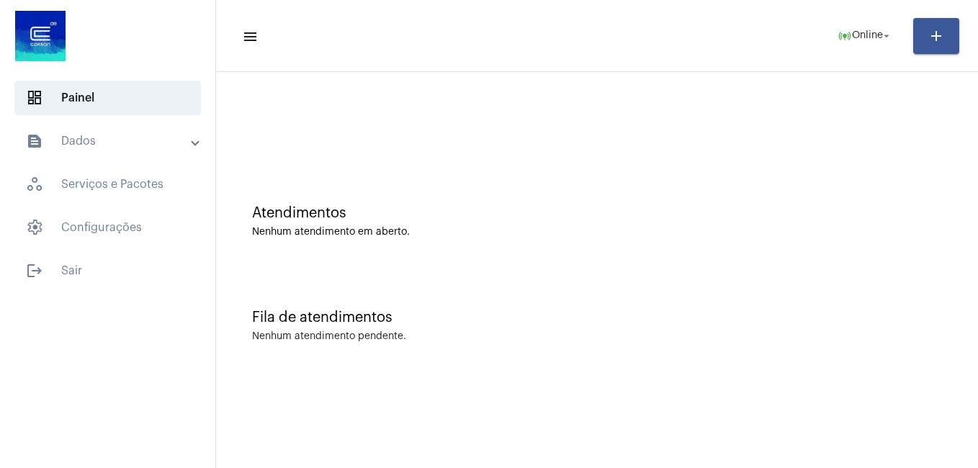
click at [168, 140] on mat-panel-title "text_snippet_outlined Dados" at bounding box center [109, 140] width 166 height 17
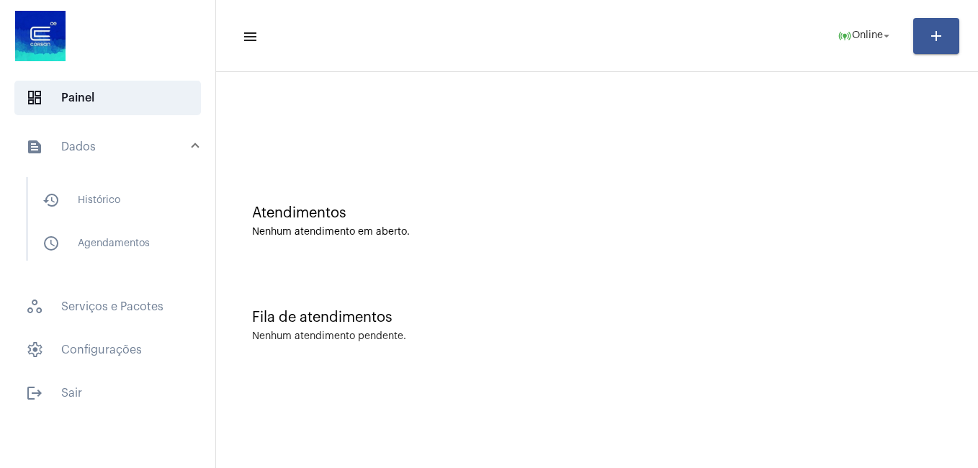
click at [176, 142] on mat-panel-title "text_snippet_outlined Dados" at bounding box center [109, 146] width 166 height 17
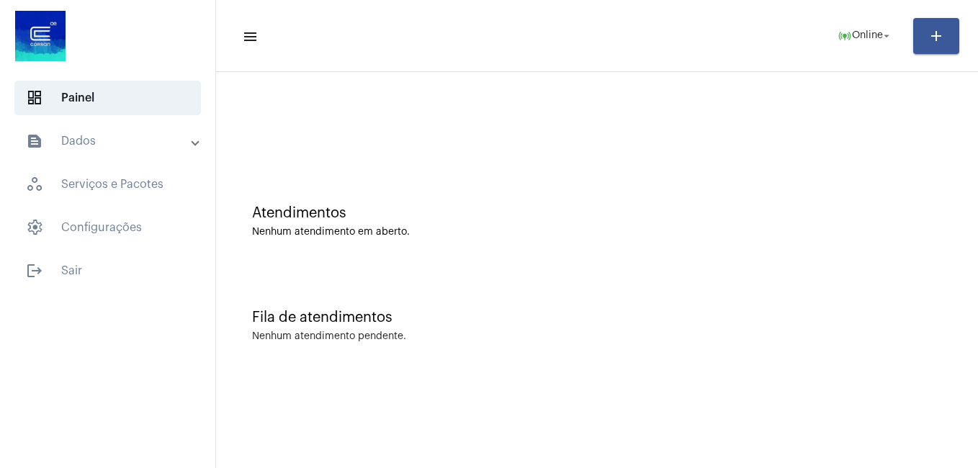
click at [72, 141] on mat-panel-title "text_snippet_outlined Dados" at bounding box center [109, 140] width 166 height 17
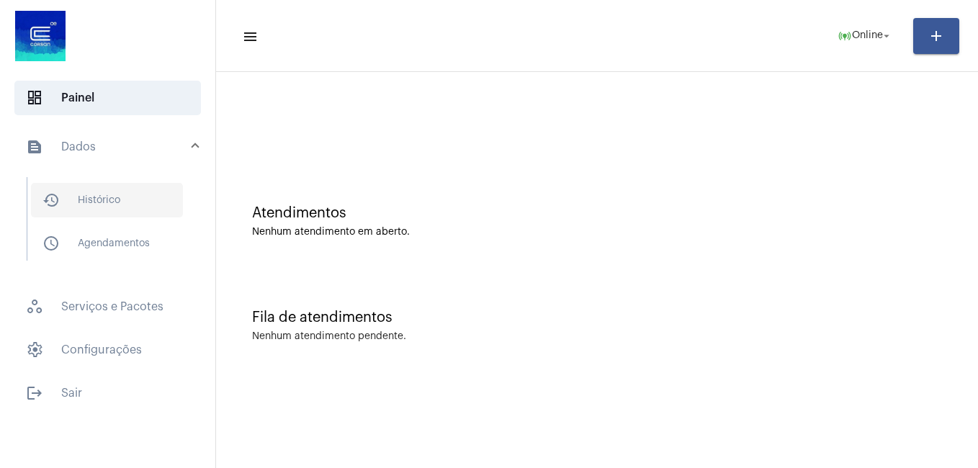
click at [102, 203] on span "history_outlined Histórico" at bounding box center [107, 200] width 152 height 35
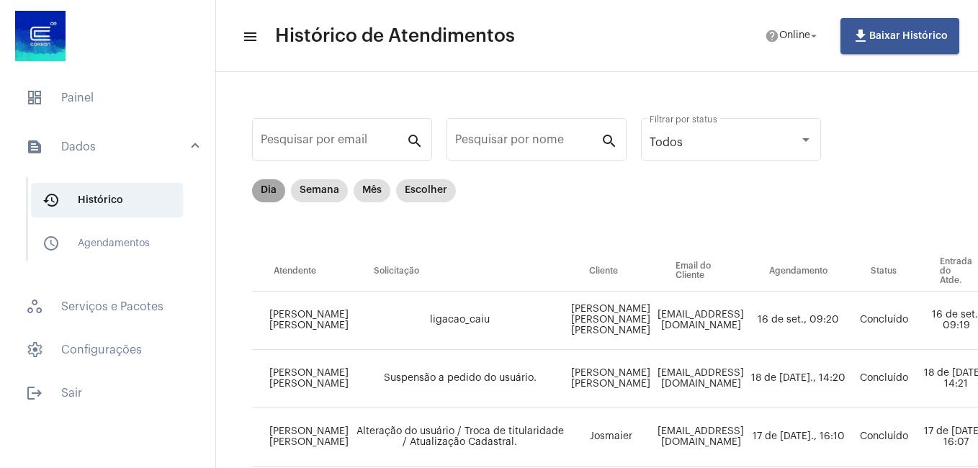
click at [274, 192] on mat-chip "Dia" at bounding box center [268, 190] width 33 height 23
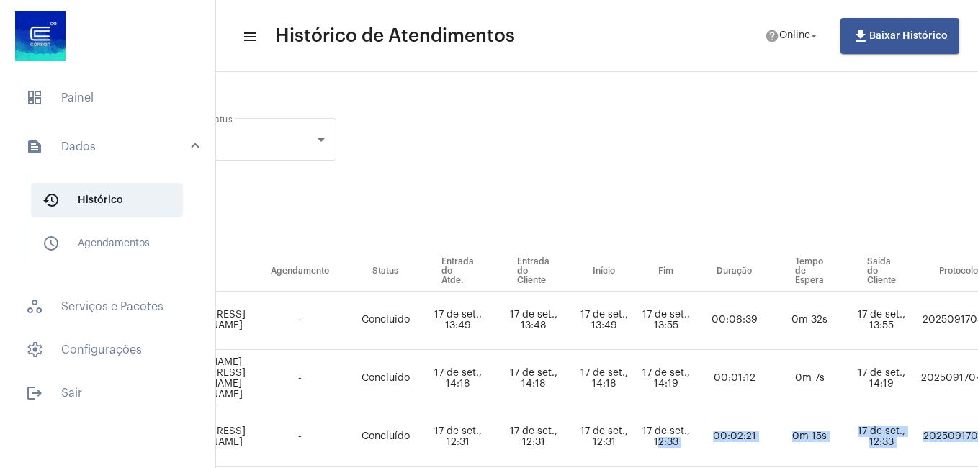
scroll to position [54, 485]
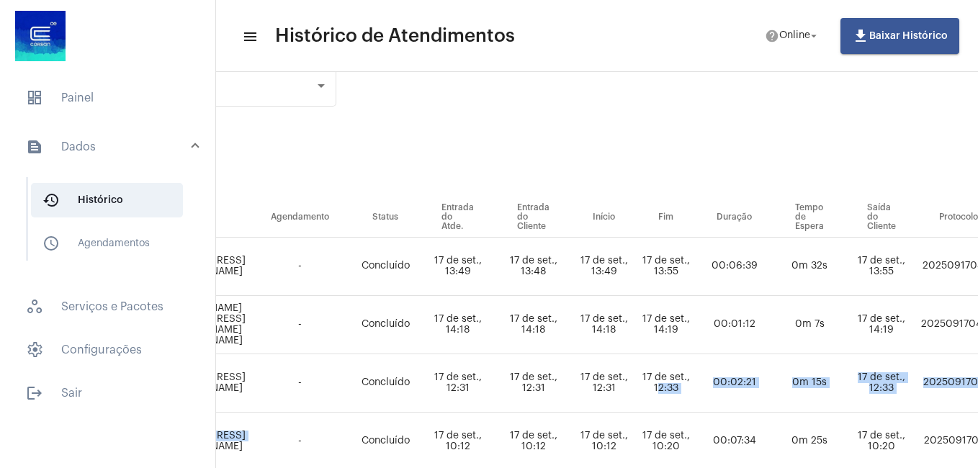
drag, startPoint x: 685, startPoint y: 456, endPoint x: 250, endPoint y: 431, distance: 435.7
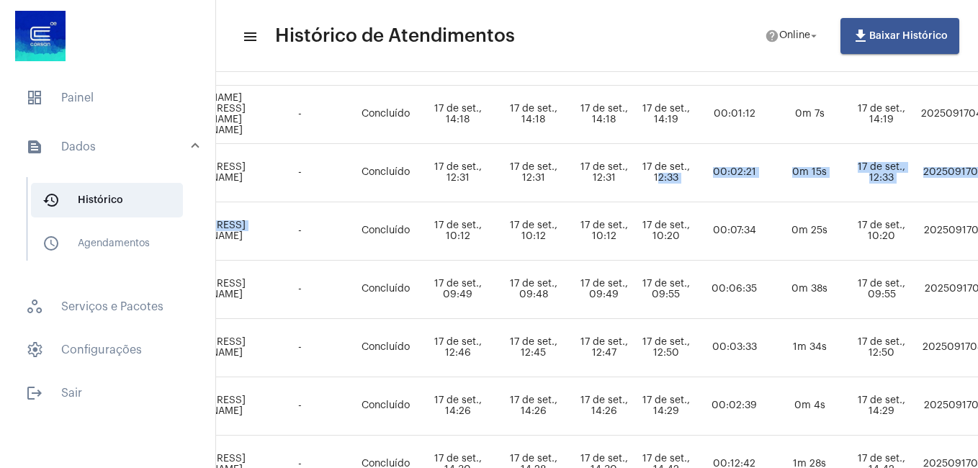
scroll to position [336, 485]
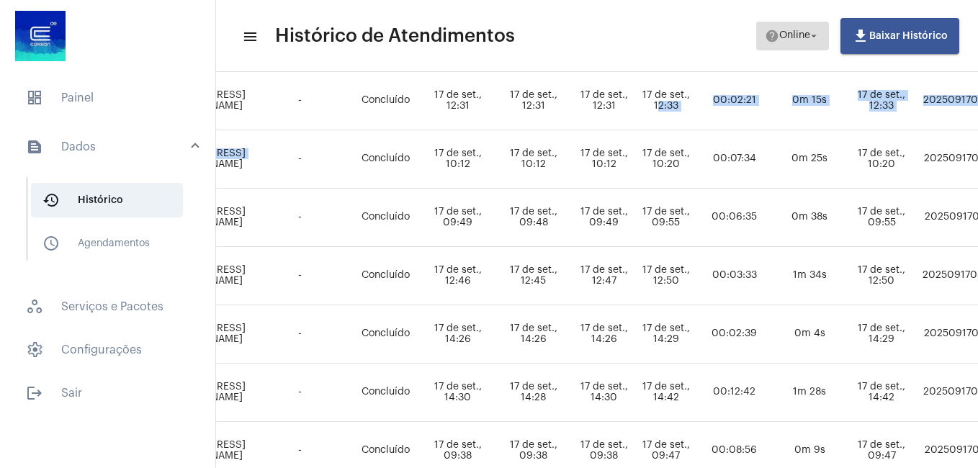
click at [791, 46] on span "help Online arrow_drop_down" at bounding box center [792, 35] width 55 height 26
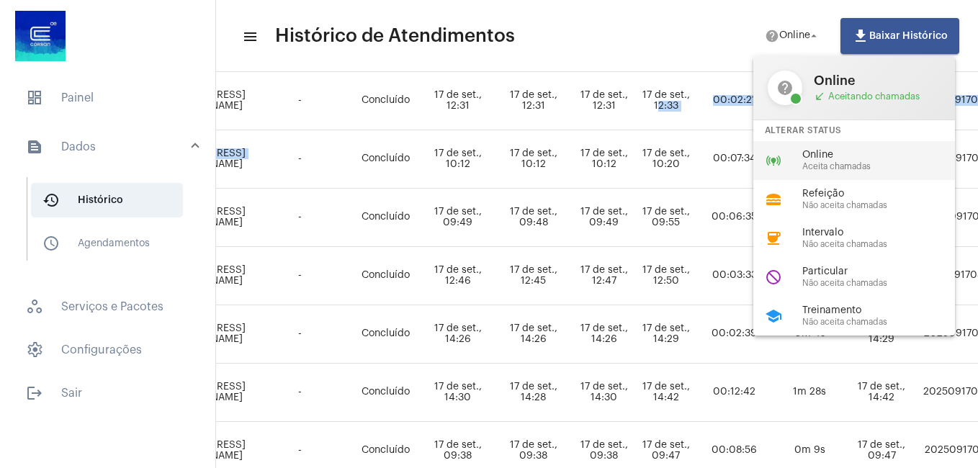
click at [812, 144] on div "online_prediction Online Aceita chamadas" at bounding box center [865, 160] width 225 height 39
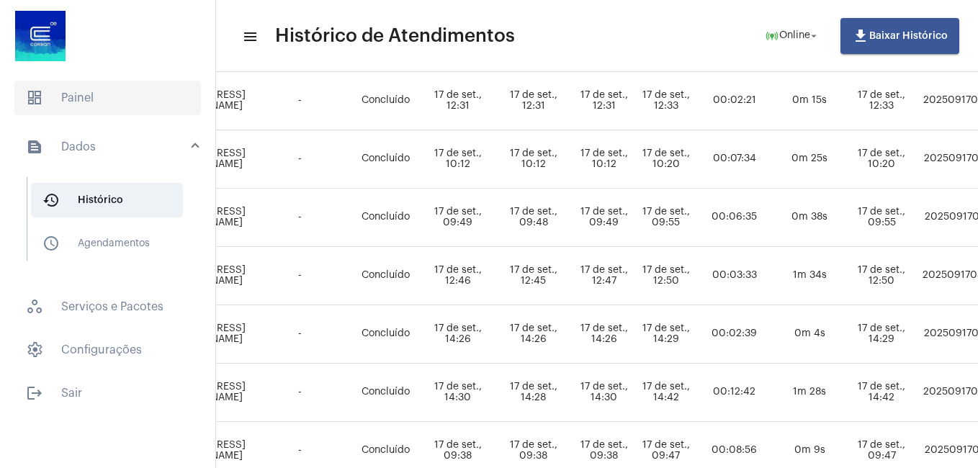
click at [81, 107] on span "dashboard Painel" at bounding box center [107, 98] width 187 height 35
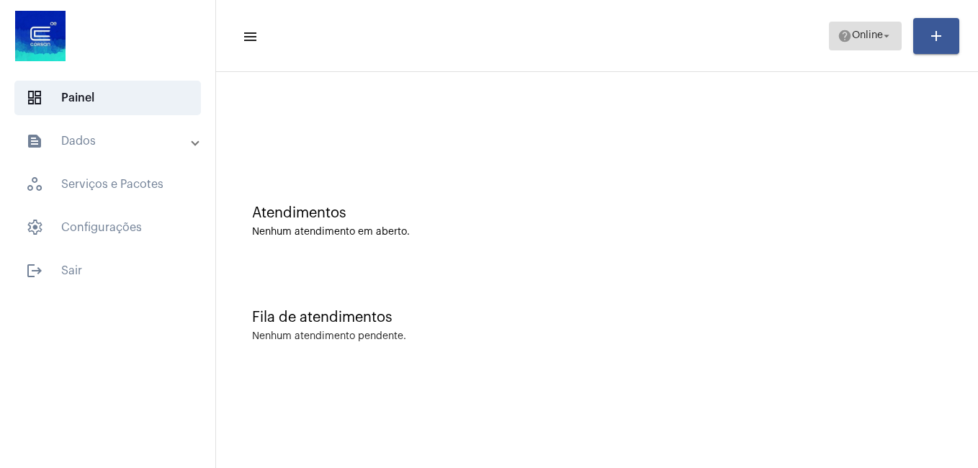
click at [855, 24] on span "help Online arrow_drop_down" at bounding box center [864, 35] width 55 height 26
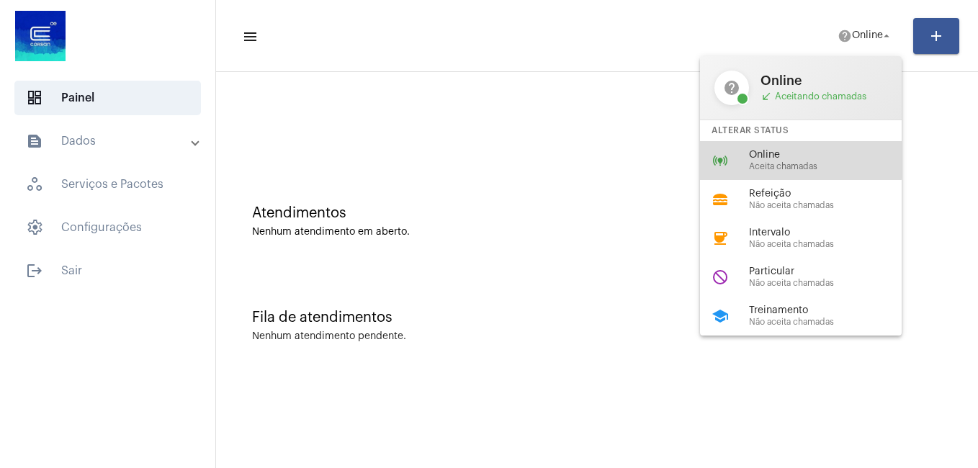
click at [773, 156] on span "Online" at bounding box center [831, 155] width 164 height 11
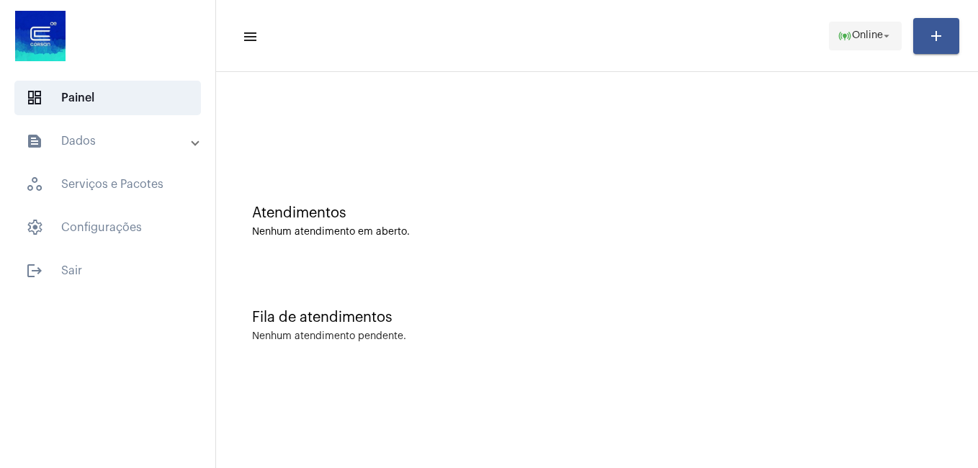
click at [863, 35] on span "Online" at bounding box center [867, 36] width 31 height 10
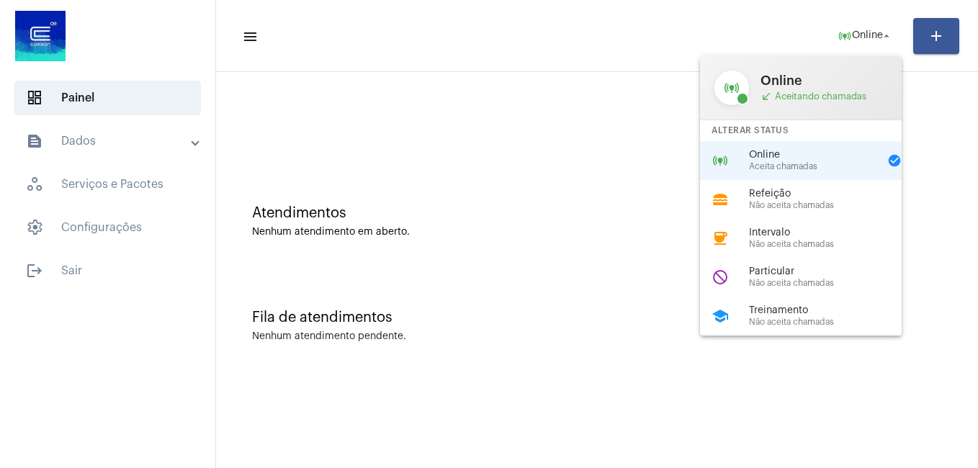
click at [810, 95] on span "call_received Aceitando chamadas" at bounding box center [823, 97] width 127 height 12
click at [616, 92] on div at bounding box center [489, 234] width 978 height 468
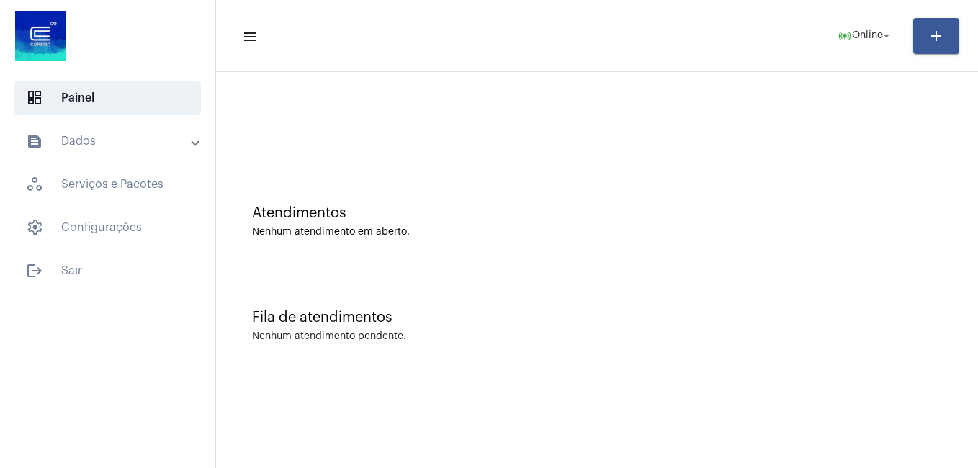
click at [413, 127] on div at bounding box center [597, 127] width 690 height 11
click at [844, 55] on mat-toolbar-row "menu online_prediction Online arrow_drop_down add" at bounding box center [597, 36] width 762 height 46
click at [846, 47] on span "online_prediction Online arrow_drop_down" at bounding box center [864, 35] width 55 height 26
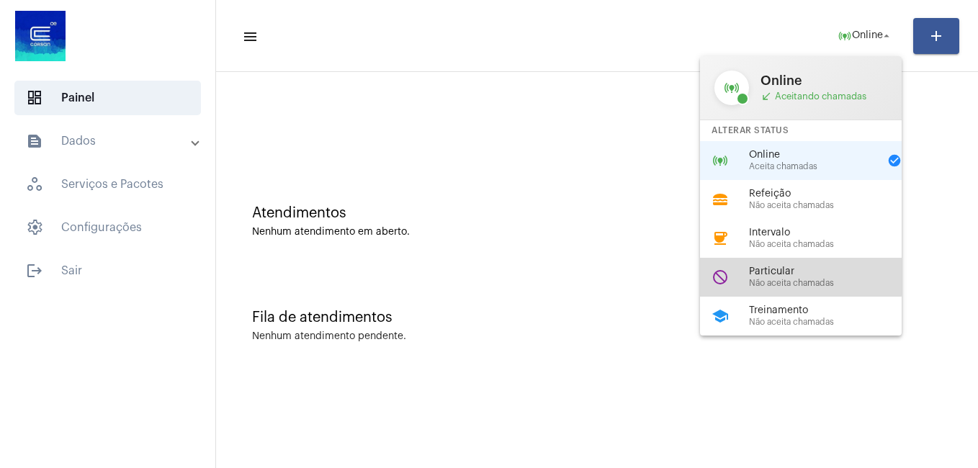
click at [762, 275] on span "Particular" at bounding box center [831, 271] width 164 height 11
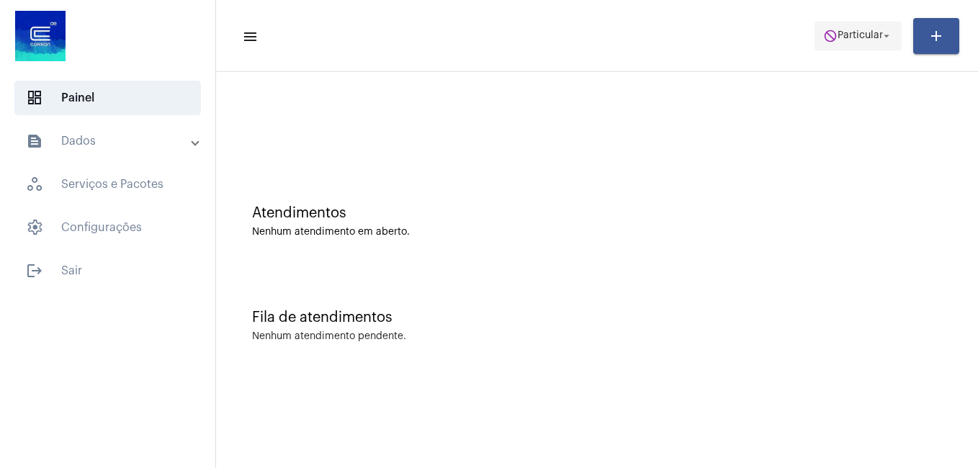
click at [851, 48] on span "do_not_disturb Particular arrow_drop_down" at bounding box center [858, 35] width 70 height 26
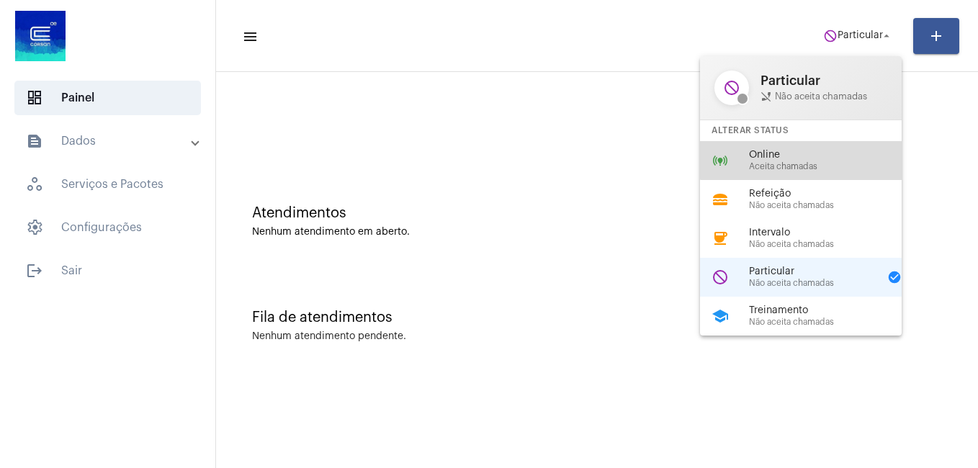
click at [819, 150] on span "Online" at bounding box center [831, 155] width 164 height 11
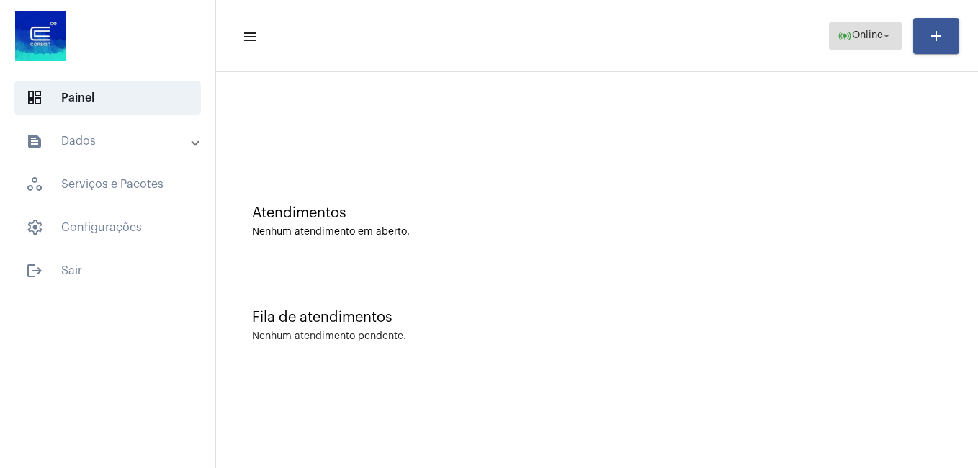
click at [860, 37] on span "Online" at bounding box center [867, 36] width 31 height 10
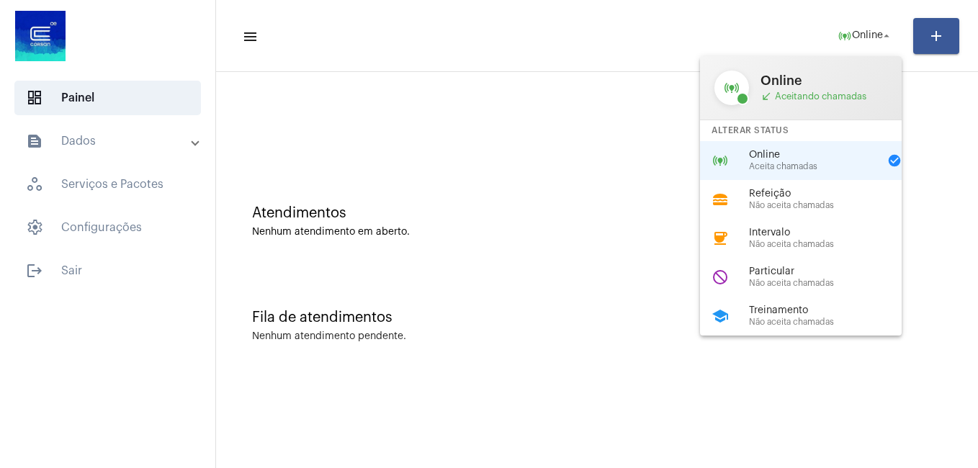
click at [800, 153] on span "Online" at bounding box center [814, 155] width 130 height 11
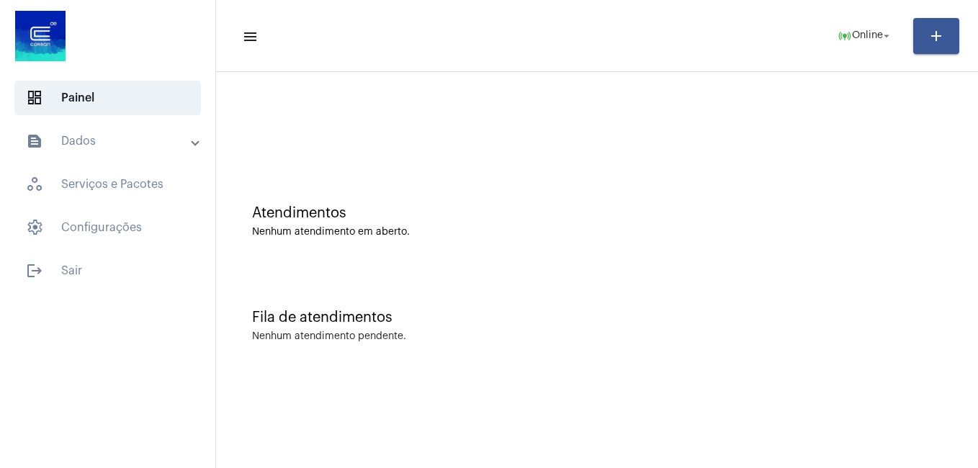
click at [591, 300] on div "Fila de atendimentos Nenhum atendimento pendente." at bounding box center [596, 318] width 747 height 104
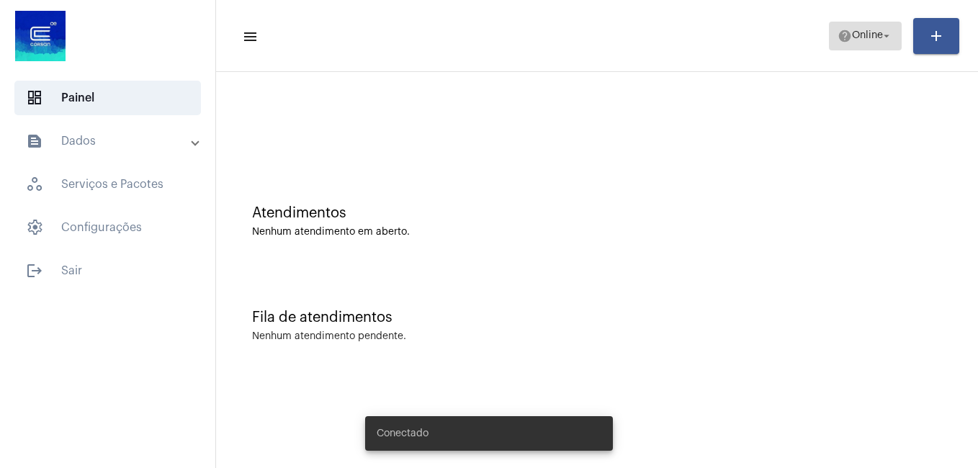
click at [860, 41] on span "help Online arrow_drop_down" at bounding box center [864, 35] width 55 height 26
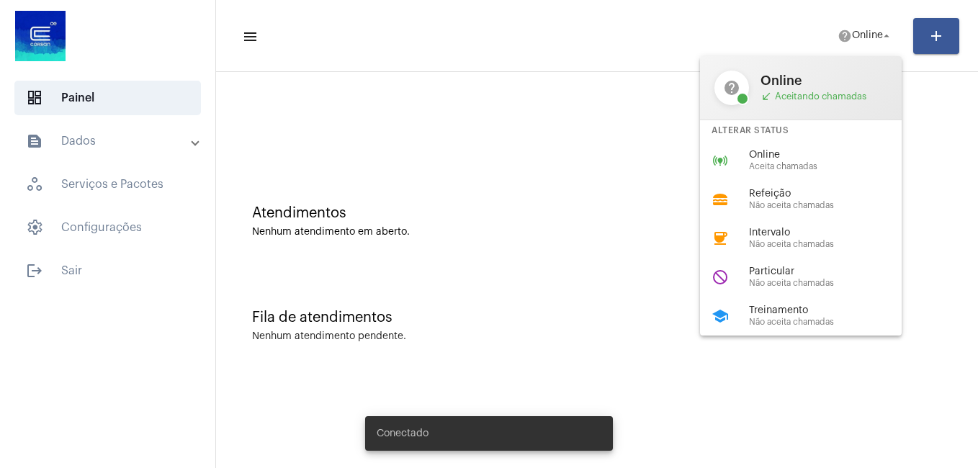
click at [777, 151] on span "Online" at bounding box center [831, 155] width 164 height 11
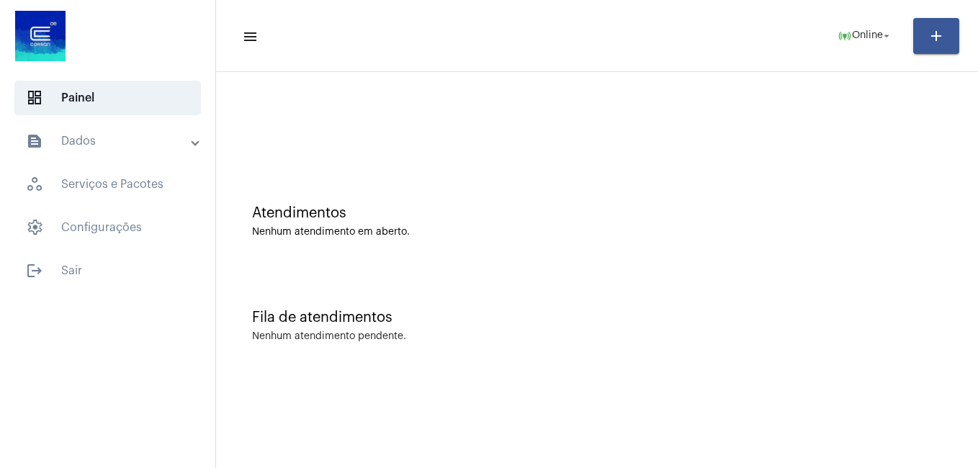
click at [495, 234] on div "Nenhum atendimento em aberto." at bounding box center [597, 232] width 690 height 11
click at [42, 269] on mat-icon "logout" at bounding box center [34, 270] width 17 height 17
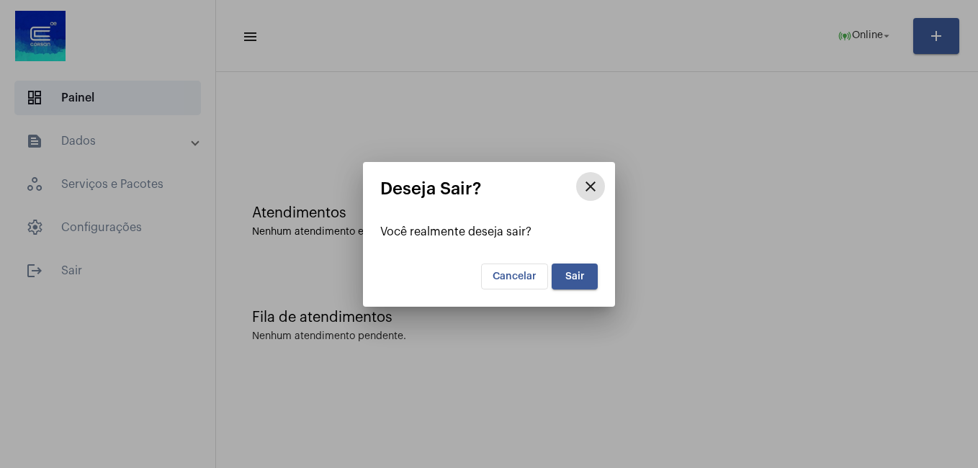
click at [584, 284] on button "Sair" at bounding box center [575, 277] width 46 height 26
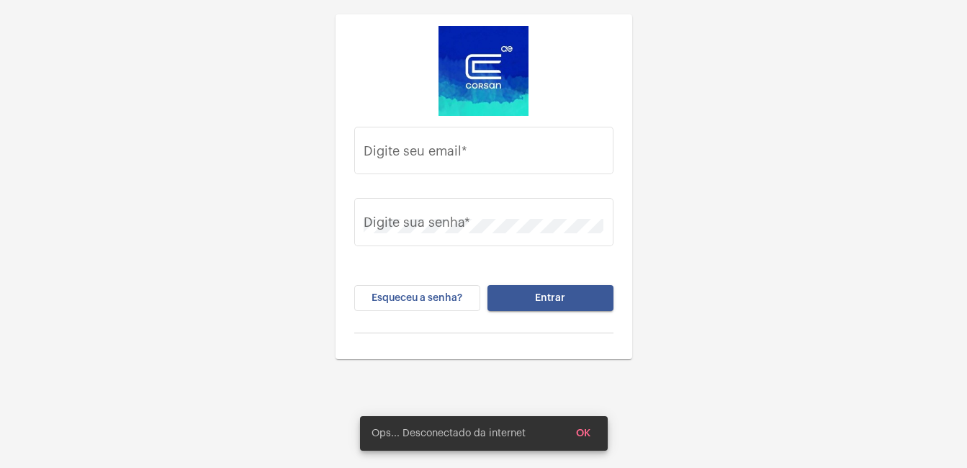
type input "gabriel.oliveira@operacaocorsan.com.br"
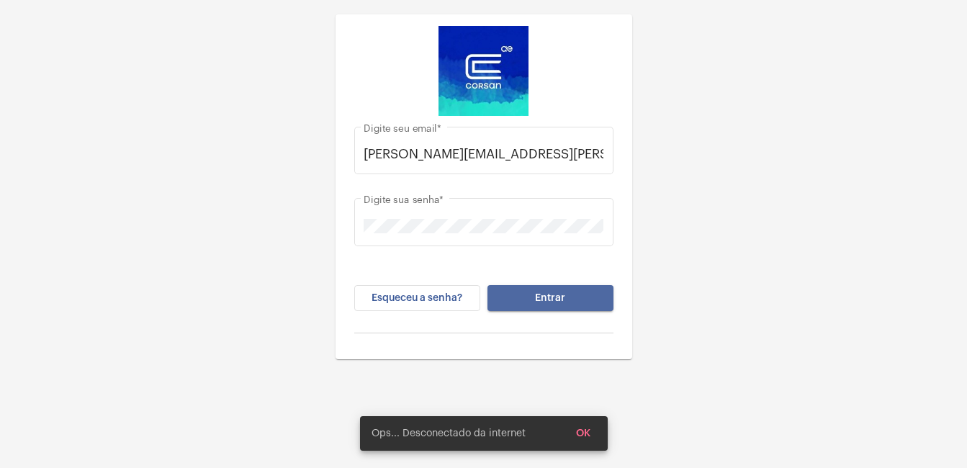
click at [529, 303] on button "Entrar" at bounding box center [550, 298] width 126 height 26
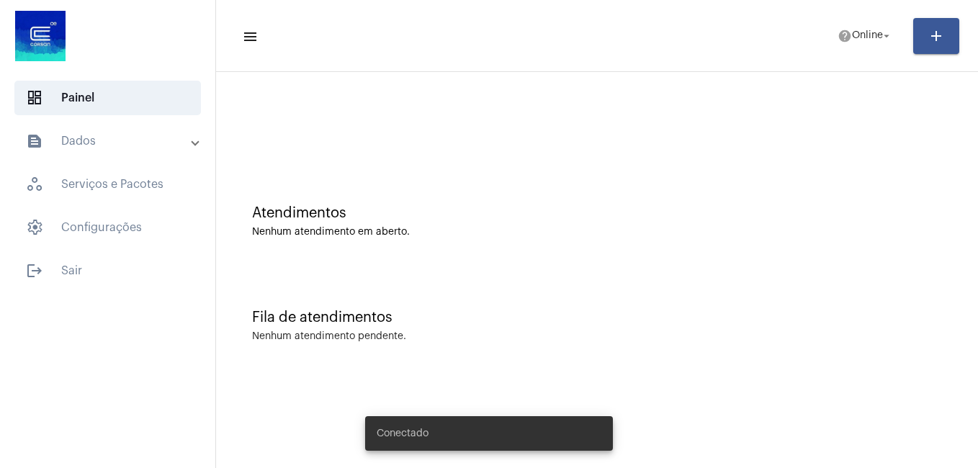
click at [860, 19] on mat-toolbar-row "menu help Online arrow_drop_down add" at bounding box center [597, 36] width 762 height 46
click at [860, 22] on span "help Online arrow_drop_down" at bounding box center [864, 35] width 55 height 26
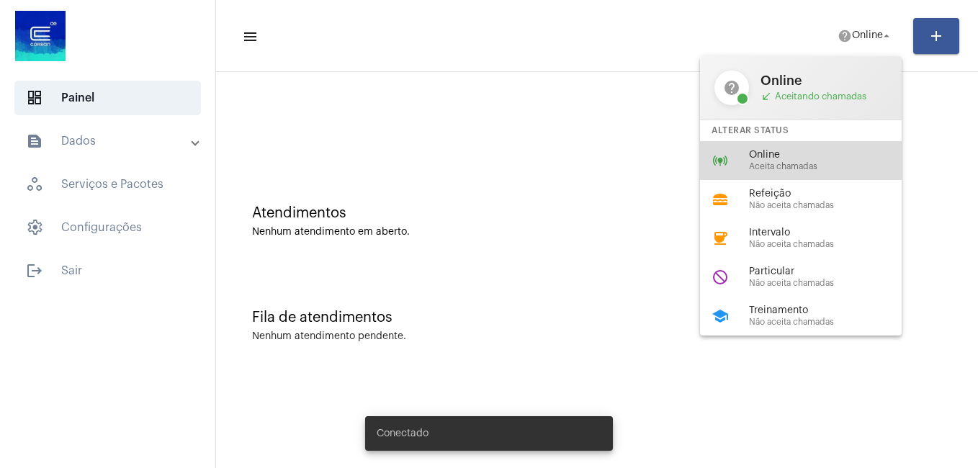
click at [782, 156] on span "Online" at bounding box center [831, 155] width 164 height 11
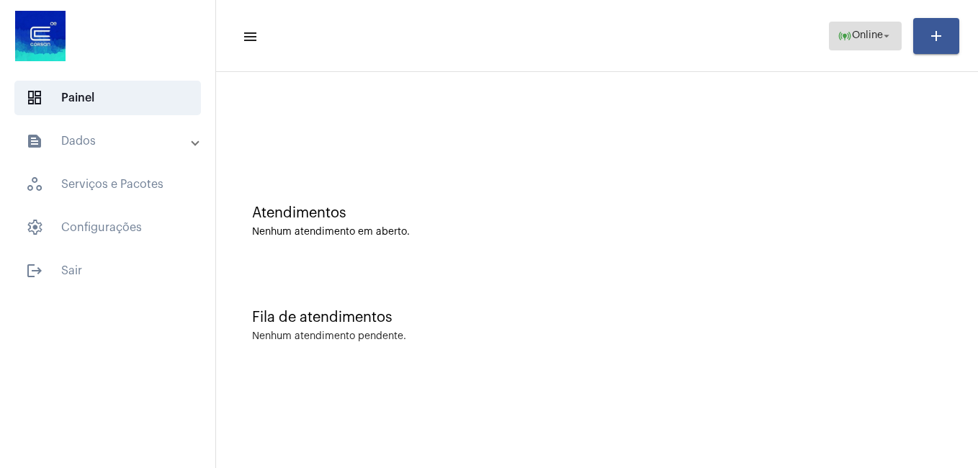
click at [855, 42] on span "online_prediction Online arrow_drop_down" at bounding box center [864, 35] width 55 height 26
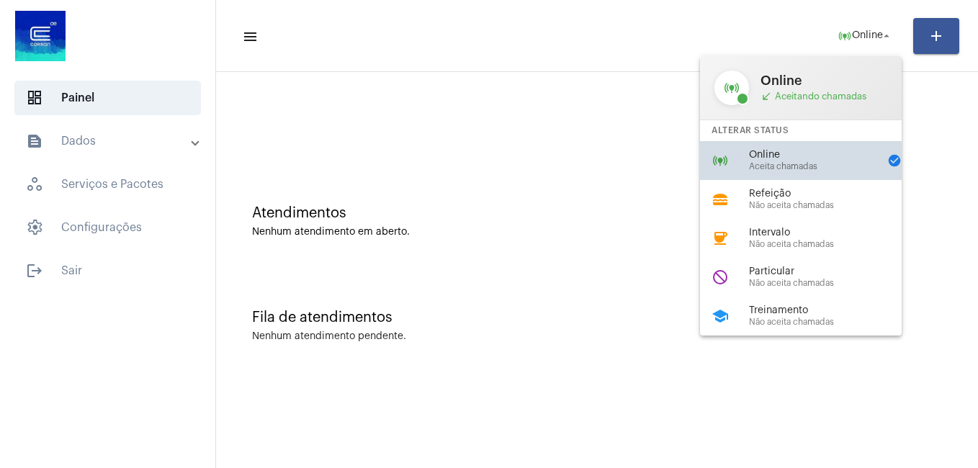
click at [757, 154] on span "Online" at bounding box center [814, 155] width 130 height 11
click at [757, 154] on div at bounding box center [596, 120] width 747 height 83
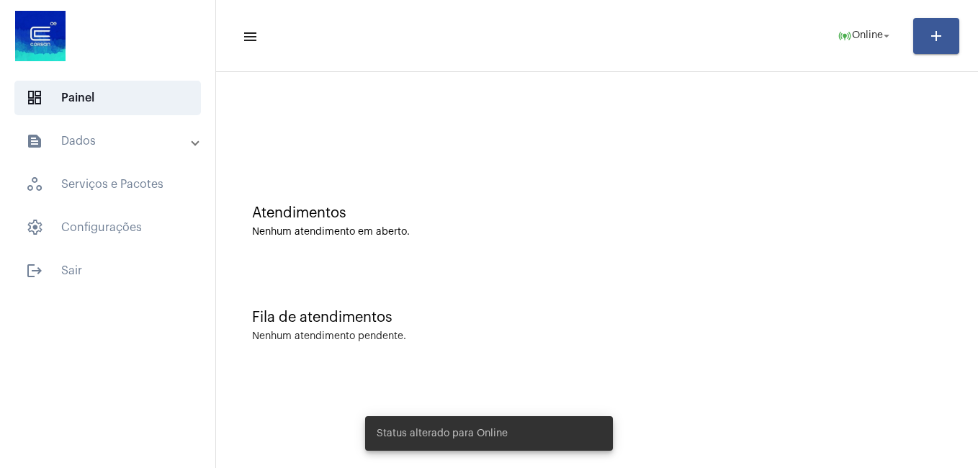
drag, startPoint x: 757, startPoint y: 154, endPoint x: 466, endPoint y: 154, distance: 290.9
click at [466, 154] on div at bounding box center [596, 120] width 747 height 83
click at [827, 30] on span "help [PERSON_NAME]... arrow_drop_down" at bounding box center [848, 35] width 89 height 26
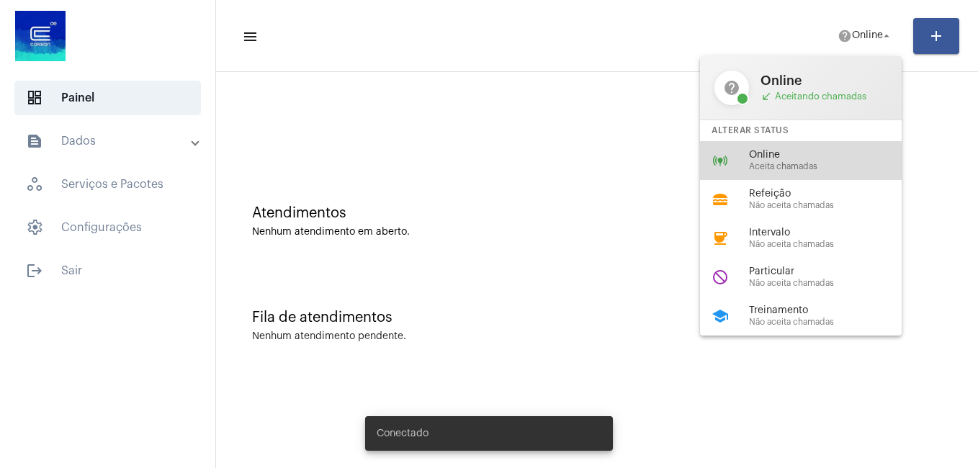
click at [801, 143] on div "online_prediction Online Aceita chamadas" at bounding box center [812, 160] width 225 height 39
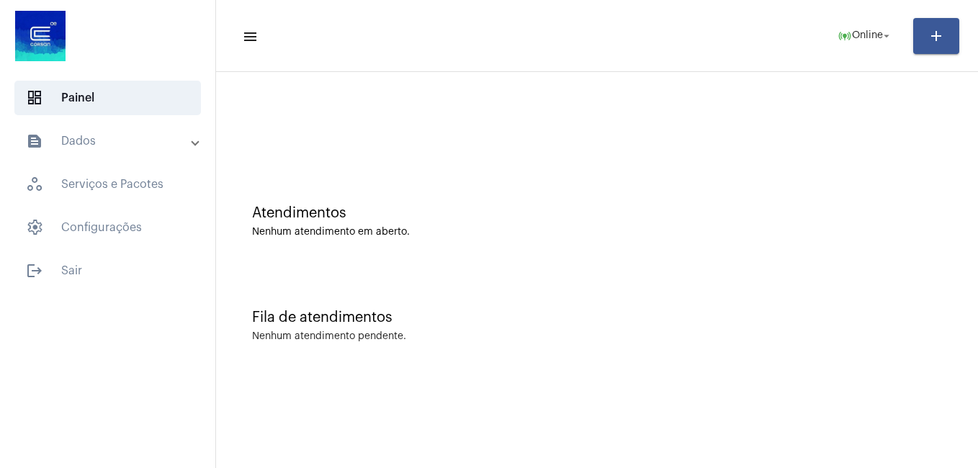
click at [752, 168] on div "Atendimentos Nenhum atendimento em aberto." at bounding box center [596, 214] width 747 height 104
click at [55, 125] on mat-expansion-panel-header "text_snippet_outlined Dados" at bounding box center [112, 141] width 207 height 35
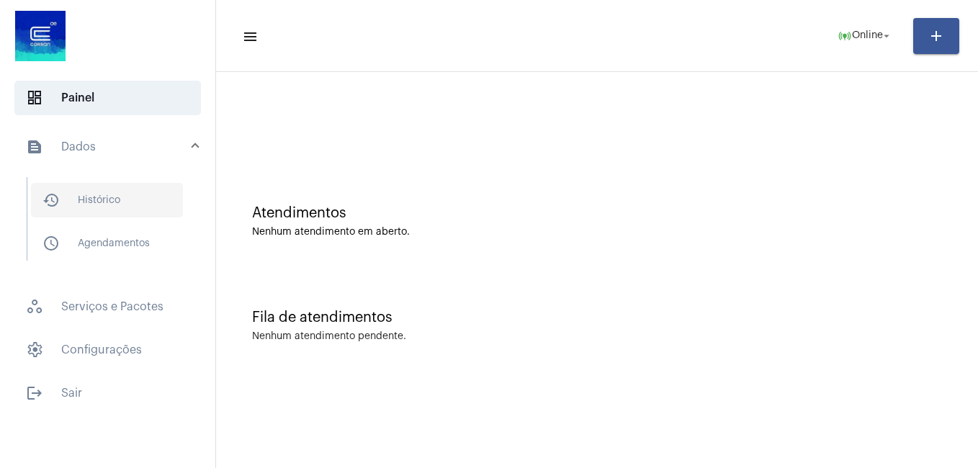
click at [101, 207] on span "history_outlined Histórico" at bounding box center [107, 200] width 152 height 35
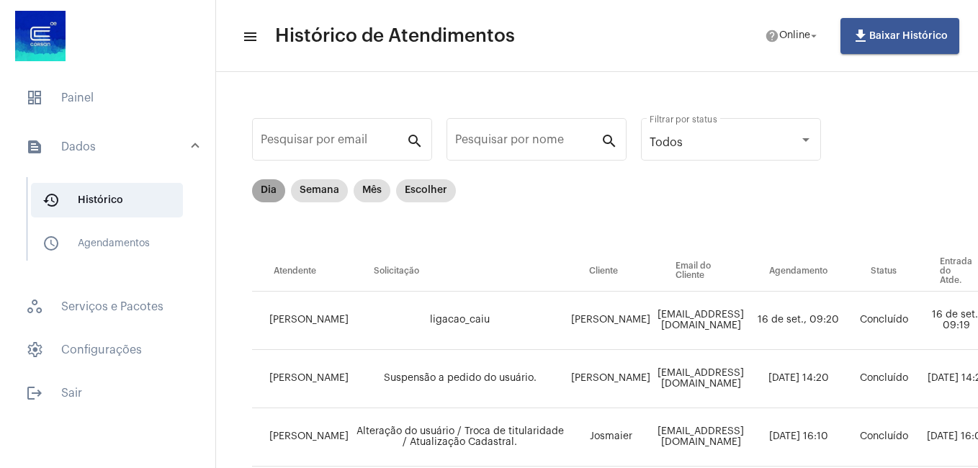
click at [269, 182] on mat-chip "Dia" at bounding box center [268, 190] width 33 height 23
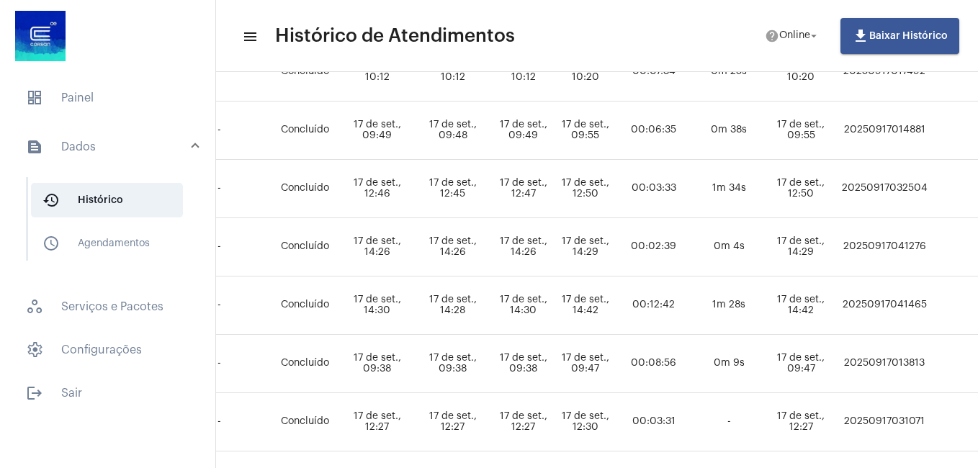
scroll to position [408, 565]
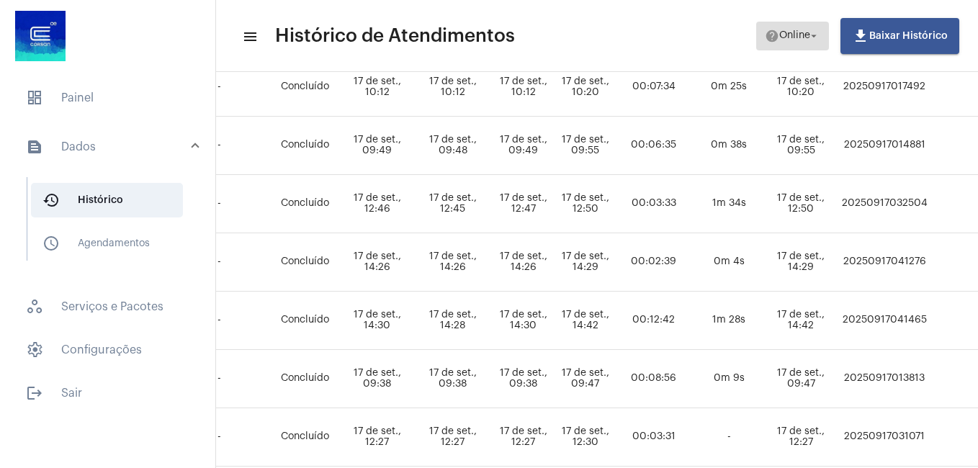
click at [792, 27] on span "help Online arrow_drop_down" at bounding box center [792, 35] width 55 height 26
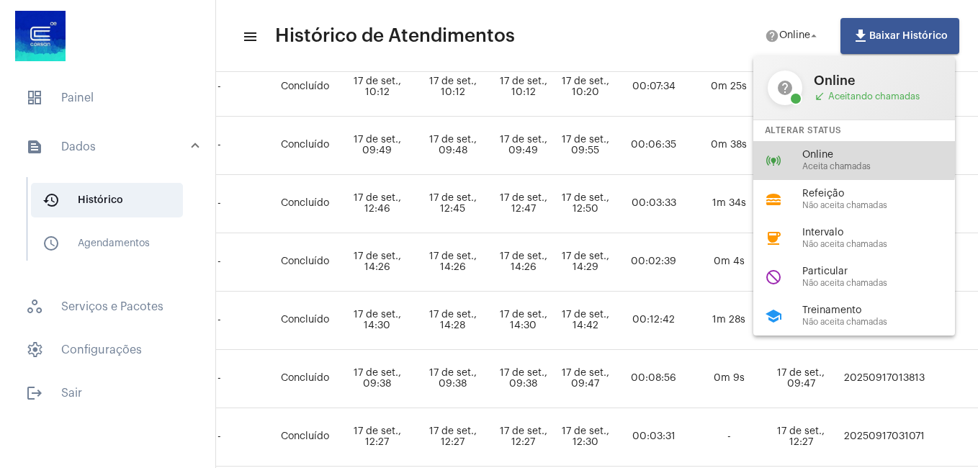
click at [814, 152] on span "Online" at bounding box center [884, 155] width 164 height 11
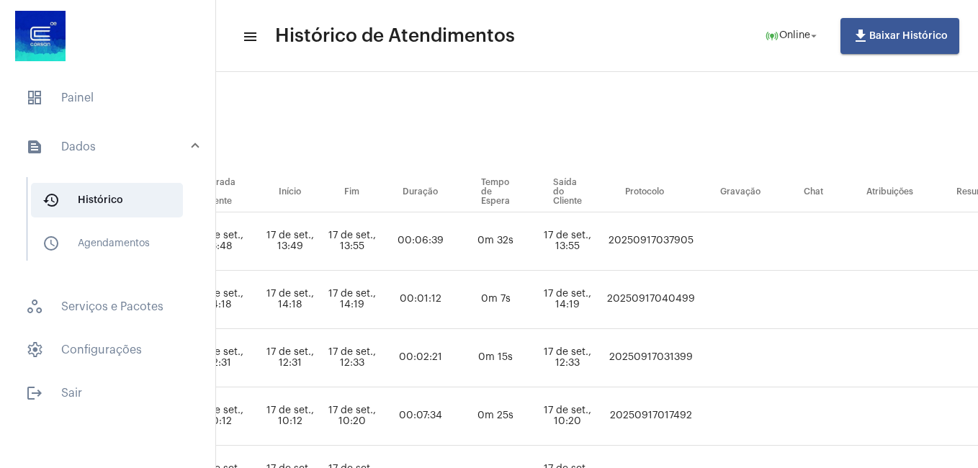
scroll to position [0, 799]
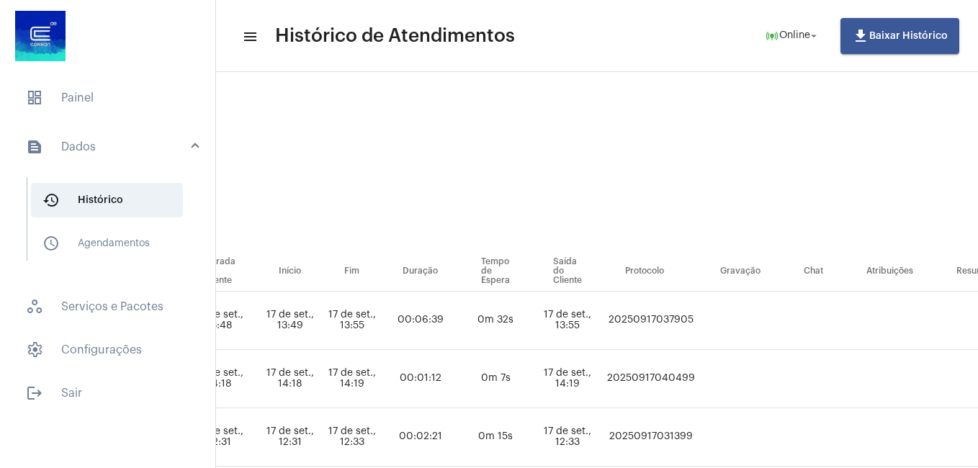
click at [87, 143] on mat-panel-title "text_snippet_outlined Dados" at bounding box center [109, 146] width 166 height 17
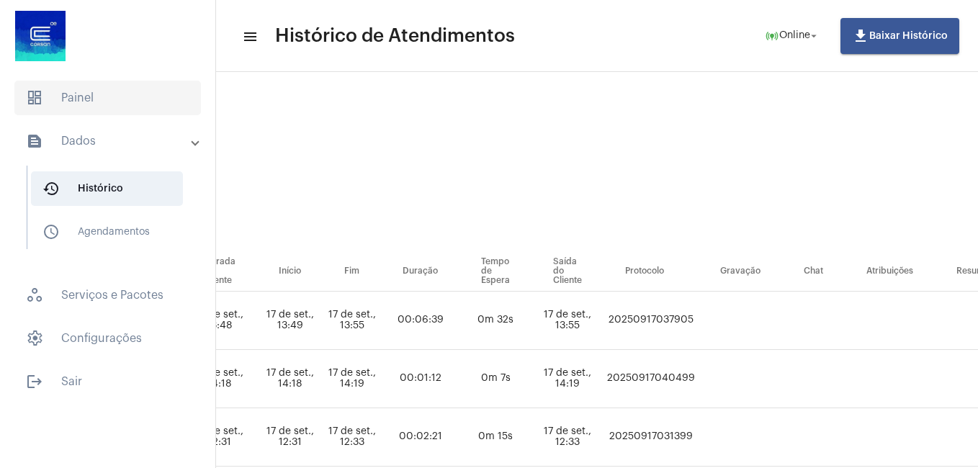
click at [96, 92] on span "dashboard Painel" at bounding box center [107, 98] width 187 height 35
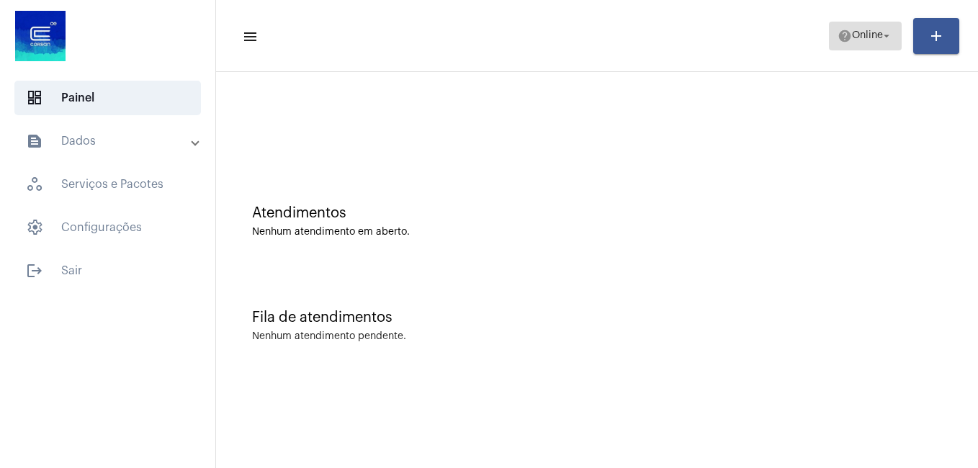
click at [842, 27] on span "help Online arrow_drop_down" at bounding box center [864, 35] width 55 height 26
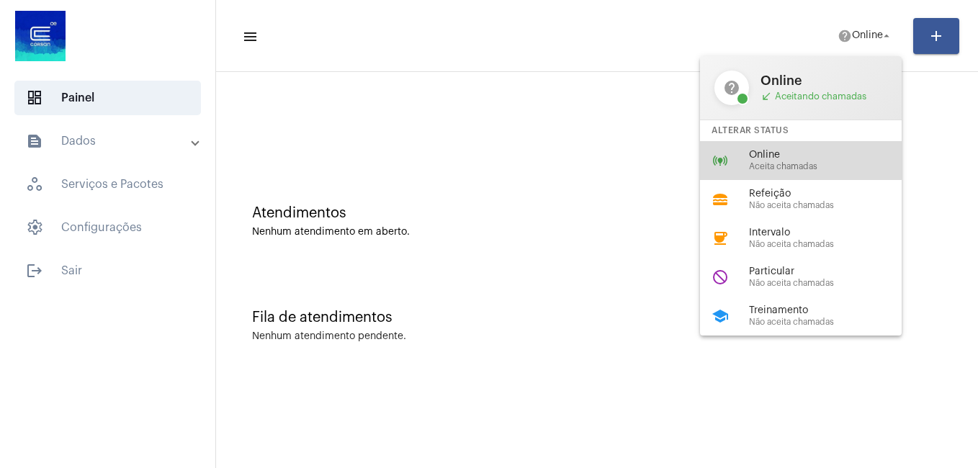
click at [787, 148] on div "online_prediction Online Aceita chamadas" at bounding box center [812, 160] width 225 height 39
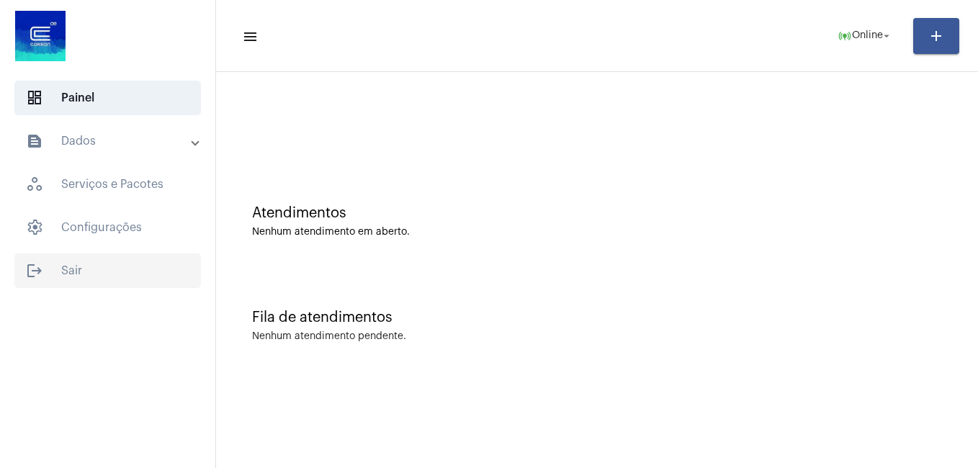
click at [63, 264] on span "logout Sair" at bounding box center [107, 270] width 187 height 35
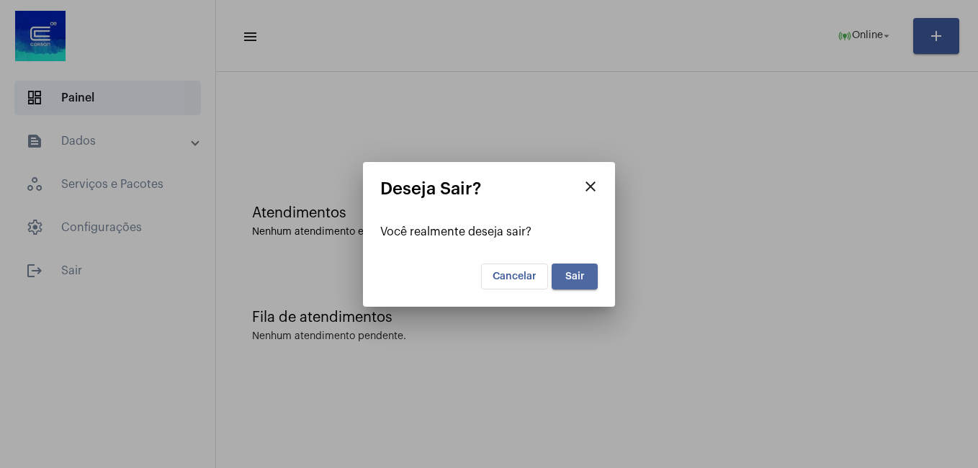
click at [581, 272] on span "Sair" at bounding box center [574, 276] width 19 height 10
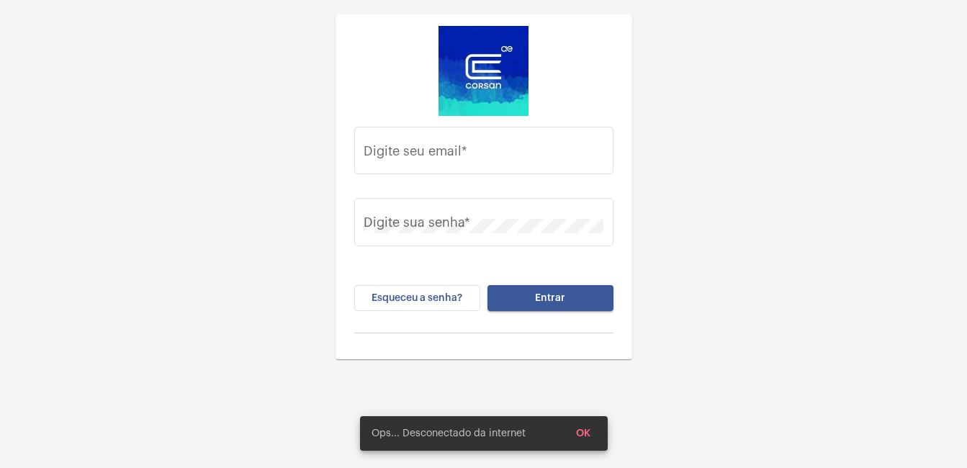
type input "[PERSON_NAME][EMAIL_ADDRESS][DOMAIN_NAME]"
